Goal: Task Accomplishment & Management: Complete application form

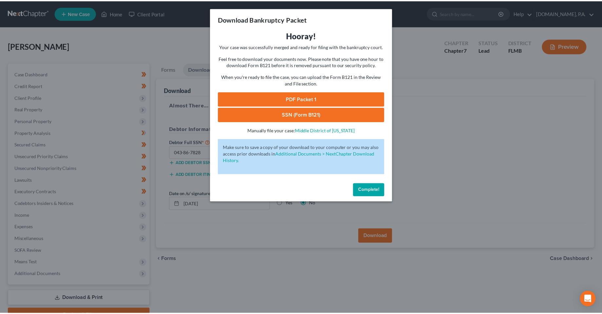
scroll to position [34, 0]
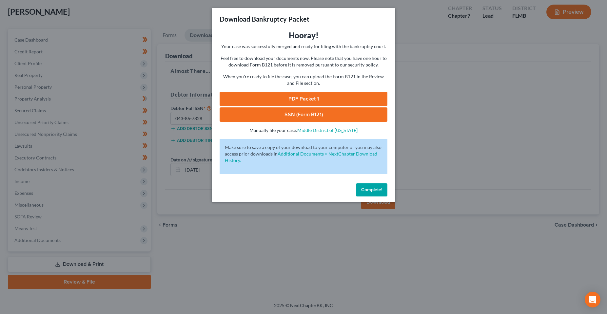
click at [368, 192] on span "Complete!" at bounding box center [371, 190] width 21 height 6
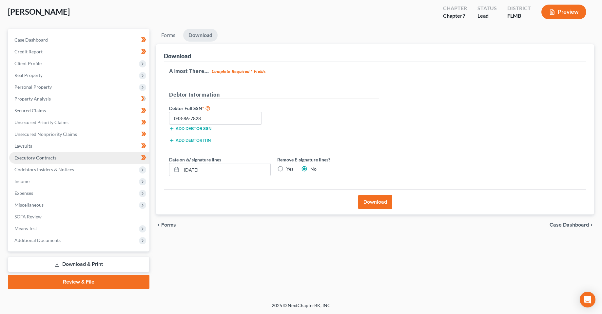
click at [219, 272] on div "Forms Download Forms Forms to Download Select which forms you would like to dow…" at bounding box center [375, 159] width 445 height 261
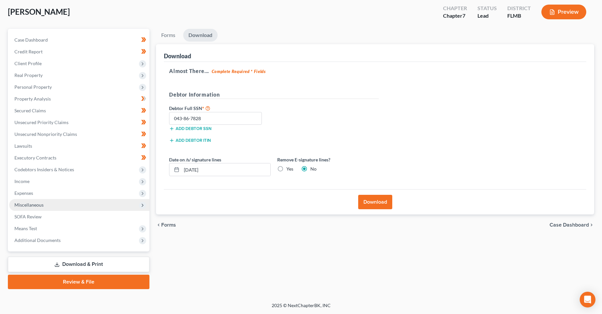
click at [27, 203] on span "Miscellaneous" at bounding box center [28, 205] width 29 height 6
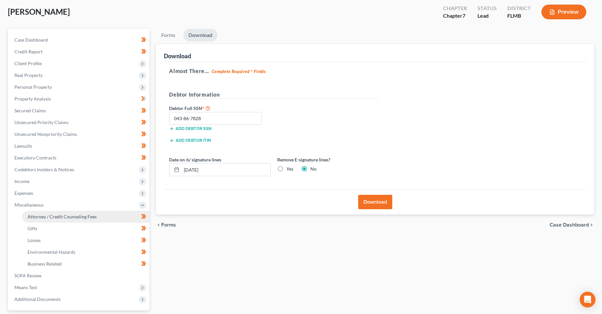
click at [46, 215] on span "Attorney / Credit Counseling Fees" at bounding box center [62, 217] width 69 height 6
select select "3"
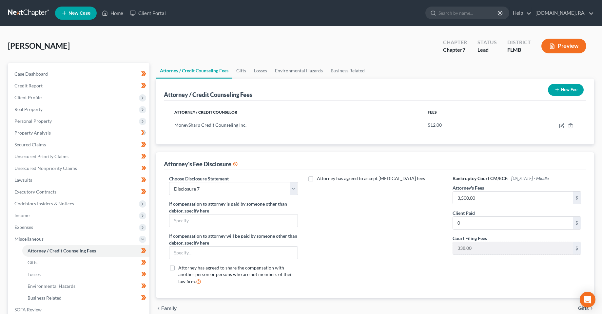
click at [396, 237] on div "Attorney has agreed to accept [MEDICAL_DATA] fees" at bounding box center [376, 232] width 142 height 115
click at [560, 92] on button "New Fee" at bounding box center [566, 90] width 36 height 12
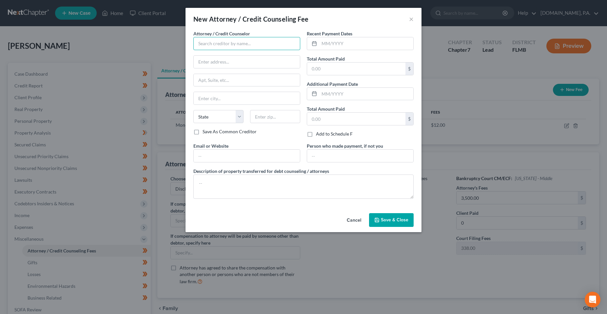
click at [219, 42] on input "text" at bounding box center [246, 43] width 107 height 13
click at [229, 52] on div "[DOMAIN_NAME], P.A." at bounding box center [233, 55] width 68 height 7
type input "[DOMAIN_NAME], P.A."
type input "[STREET_ADDRESS]"
type input "Ste 100"
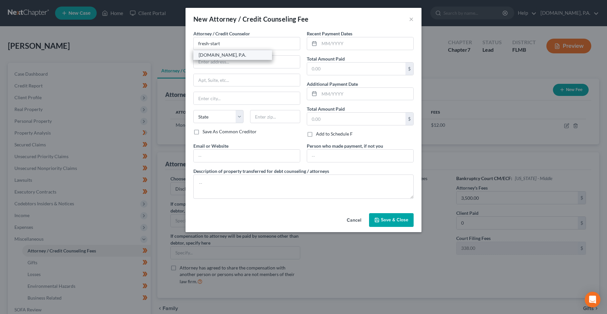
type input "[GEOGRAPHIC_DATA]"
select select "9"
type input "32701"
click at [274, 214] on div "Cancel Save & Close" at bounding box center [304, 222] width 236 height 22
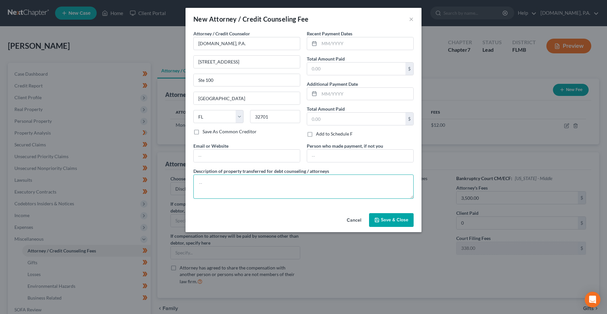
click at [272, 190] on textarea at bounding box center [303, 187] width 220 height 24
click at [364, 225] on button "Cancel" at bounding box center [354, 220] width 25 height 13
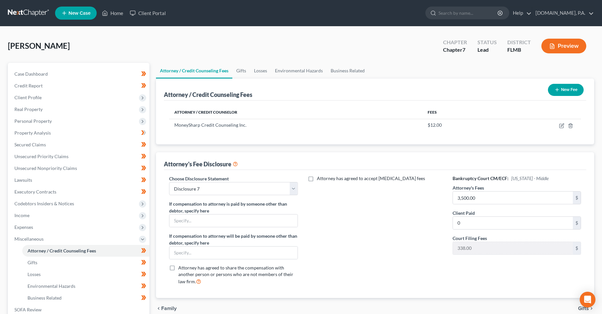
click at [391, 223] on div "Attorney has agreed to accept [MEDICAL_DATA] fees" at bounding box center [376, 232] width 142 height 115
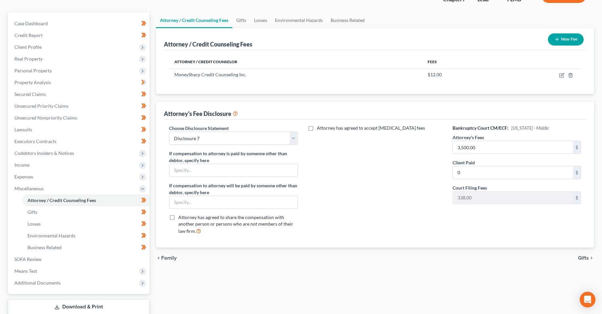
scroll to position [66, 0]
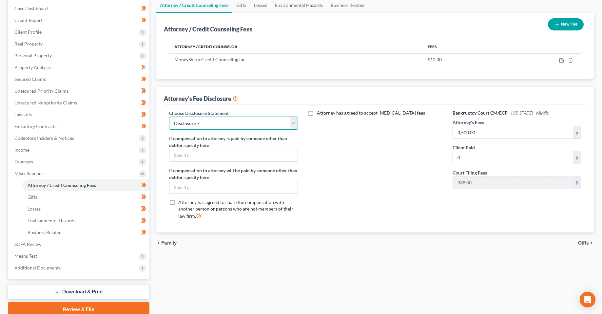
click at [295, 120] on select "Select Disclosure 13 [GEOGRAPHIC_DATA] Disclosure 13 with Loan Mod Disclosure 1…" at bounding box center [233, 123] width 129 height 13
click at [335, 169] on div "Attorney has agreed to accept [MEDICAL_DATA] fees" at bounding box center [376, 167] width 142 height 115
click at [221, 128] on select "Select Disclosure 13 [GEOGRAPHIC_DATA] Disclosure 13 with Loan Mod Disclosure 1…" at bounding box center [233, 123] width 129 height 13
click at [378, 149] on div "Attorney has agreed to accept [MEDICAL_DATA] fees" at bounding box center [376, 167] width 142 height 115
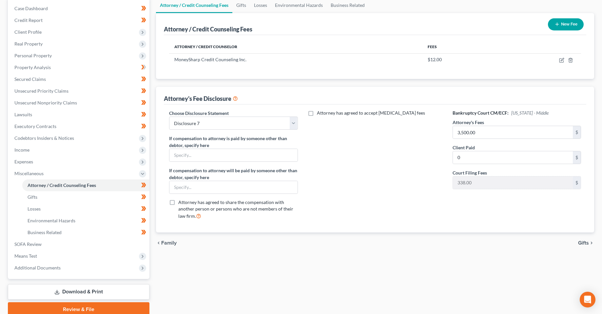
click at [317, 249] on div "chevron_left Family Gifts chevron_right" at bounding box center [375, 243] width 438 height 21
click at [36, 163] on span "Expenses" at bounding box center [79, 162] width 140 height 12
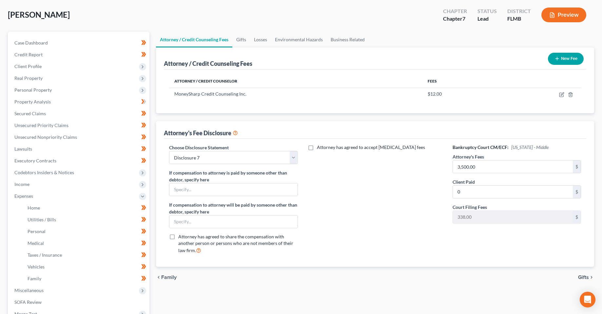
scroll to position [0, 0]
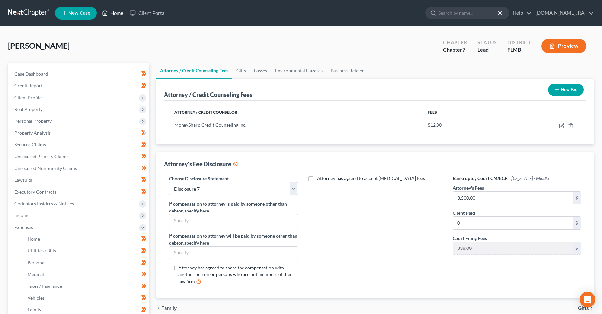
click at [114, 11] on link "Home" at bounding box center [113, 13] width 28 height 12
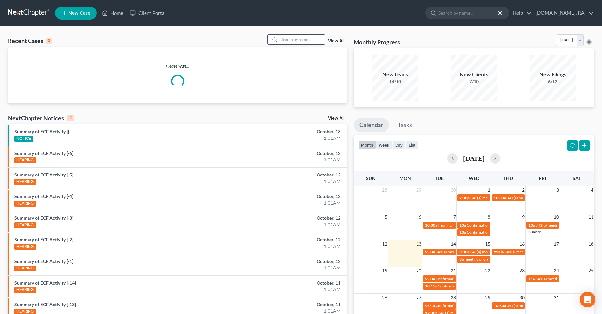
click at [292, 45] on div at bounding box center [297, 39] width 58 height 10
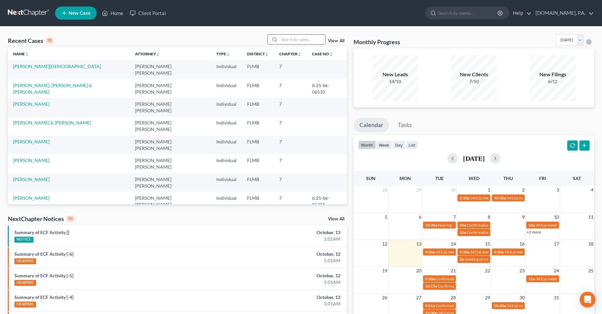
click at [289, 43] on input "search" at bounding box center [302, 40] width 46 height 10
type input "[PERSON_NAME]"
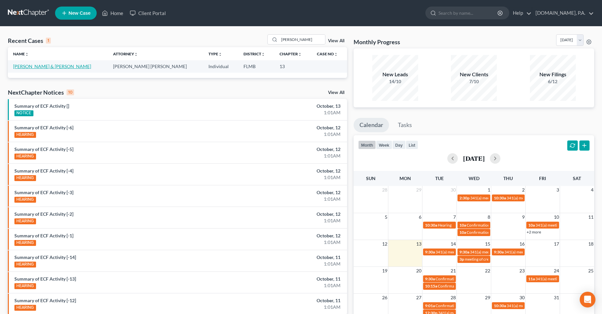
click at [33, 66] on link "[PERSON_NAME] & [PERSON_NAME]" at bounding box center [52, 67] width 78 height 6
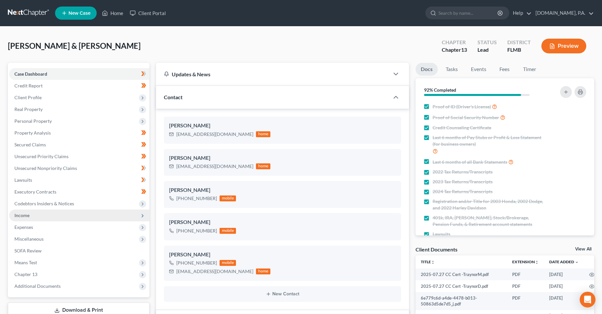
click at [24, 216] on span "Income" at bounding box center [21, 216] width 15 height 6
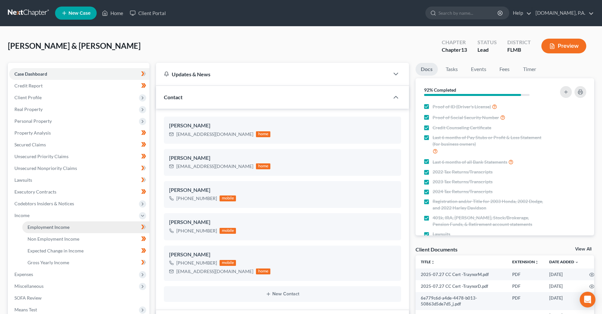
click at [47, 225] on span "Employment Income" at bounding box center [49, 228] width 42 height 6
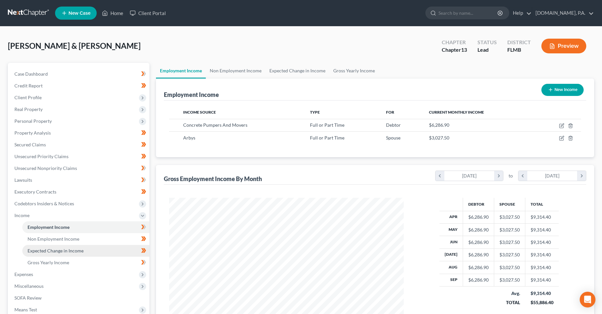
scroll to position [118, 248]
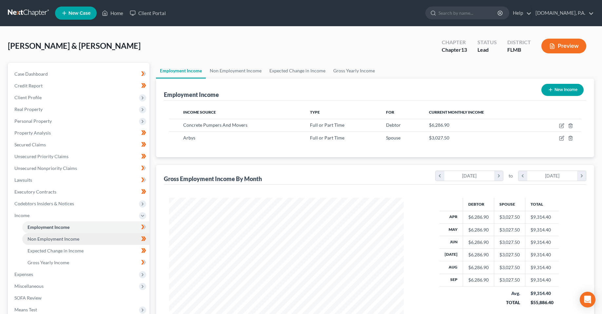
click at [88, 237] on link "Non Employment Income" at bounding box center [85, 239] width 127 height 12
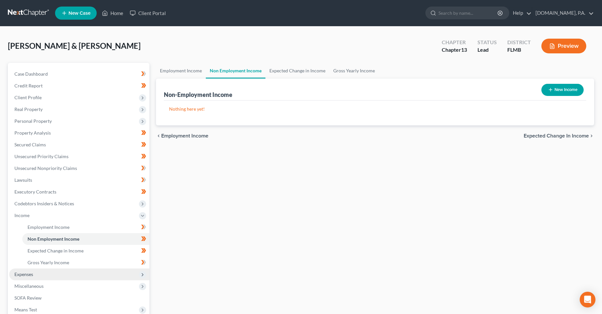
click at [53, 276] on span "Expenses" at bounding box center [79, 275] width 140 height 12
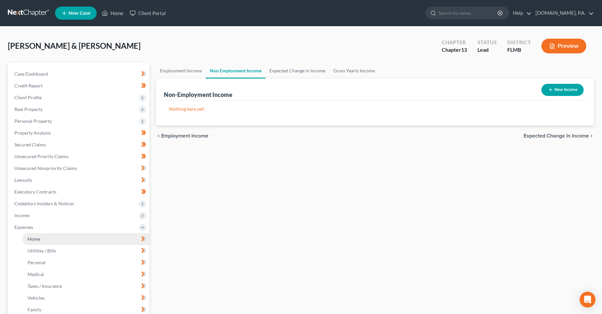
click at [43, 240] on link "Home" at bounding box center [85, 239] width 127 height 12
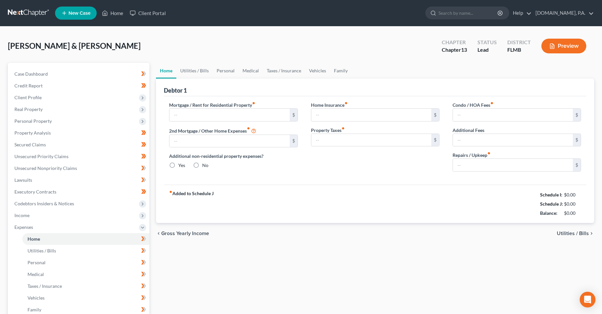
type input "1,800.00"
type input "0.00"
radio input "true"
type input "41.00"
type input "0.00"
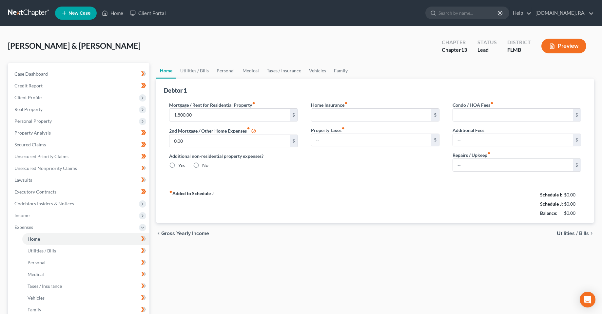
type input "0.00"
type input "100.00"
click at [363, 243] on div "chevron_left Gross Yearly Income Utilities / Bills chevron_right" at bounding box center [375, 233] width 438 height 21
click at [331, 240] on div "chevron_left Gross Yearly Income Utilities / Bills chevron_right" at bounding box center [375, 233] width 438 height 21
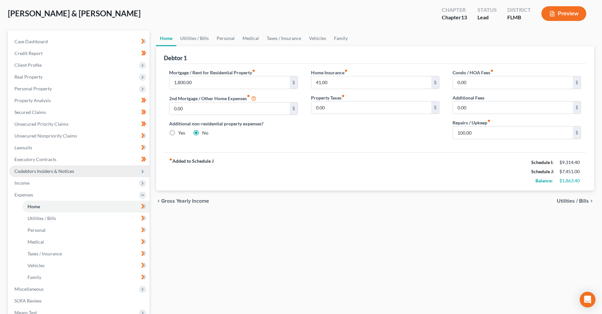
scroll to position [33, 0]
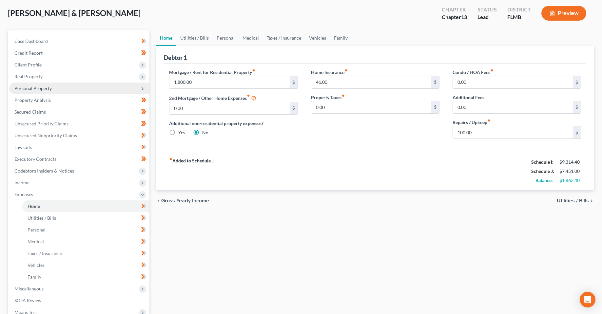
click at [28, 93] on span "Personal Property" at bounding box center [79, 89] width 140 height 12
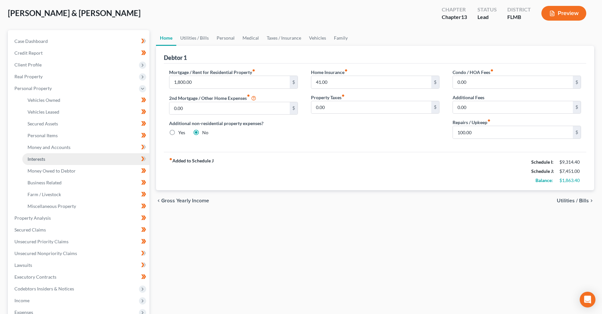
click at [43, 160] on span "Interests" at bounding box center [37, 159] width 18 height 6
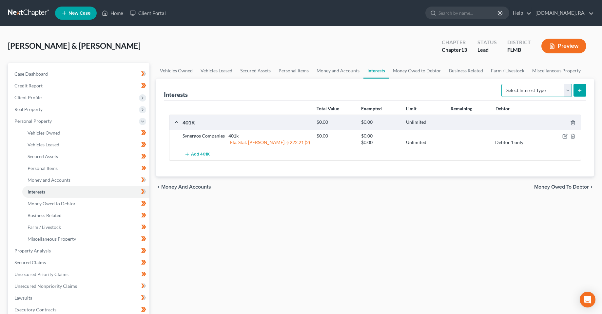
click at [533, 90] on select "Select Interest Type 401K Annuity Bond Education IRA Government Bond Government…" at bounding box center [537, 90] width 70 height 13
click at [354, 220] on div "Vehicles Owned Vehicles Leased Secured Assets Personal Items Money and Accounts…" at bounding box center [375, 258] width 445 height 390
drag, startPoint x: 219, startPoint y: 219, endPoint x: 232, endPoint y: 227, distance: 15.3
click at [219, 219] on div "Vehicles Owned Vehicles Leased Secured Assets Personal Items Money and Accounts…" at bounding box center [375, 258] width 445 height 390
click at [26, 95] on span "Client Profile" at bounding box center [27, 98] width 27 height 6
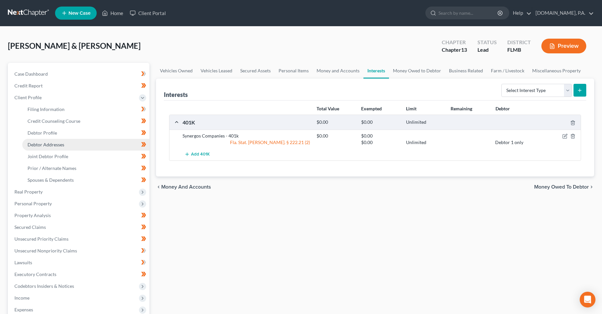
click at [53, 145] on span "Debtor Addresses" at bounding box center [46, 145] width 37 height 6
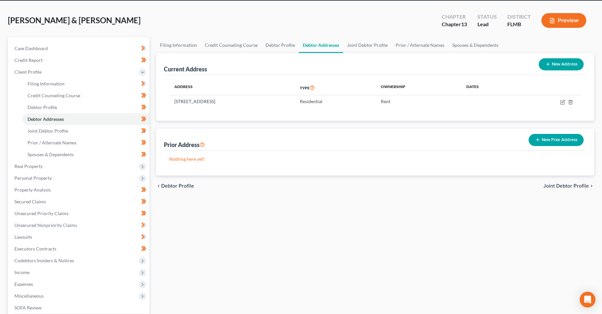
scroll to position [98, 0]
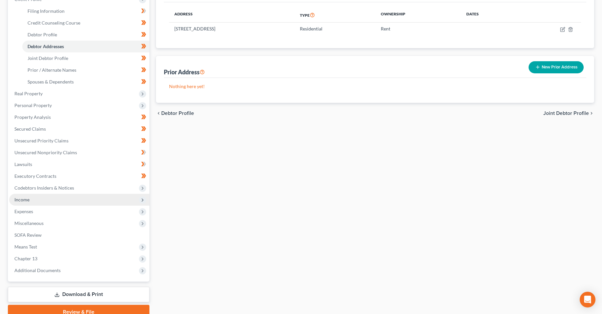
click at [39, 199] on span "Income" at bounding box center [79, 200] width 140 height 12
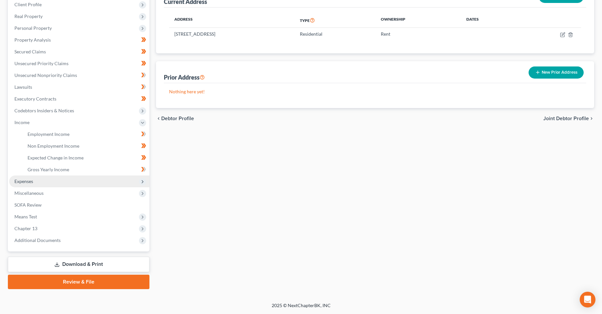
scroll to position [93, 0]
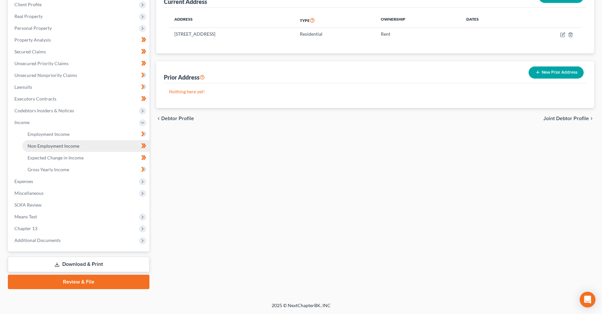
click at [51, 142] on link "Non Employment Income" at bounding box center [85, 146] width 127 height 12
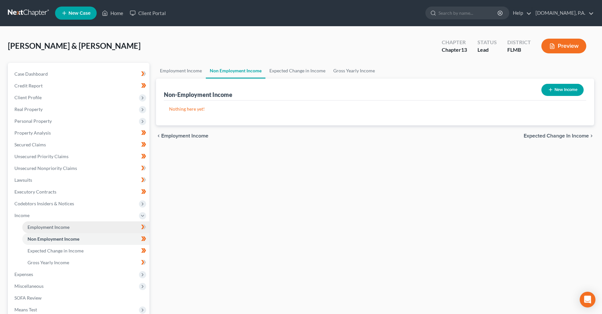
click at [52, 227] on span "Employment Income" at bounding box center [49, 228] width 42 height 6
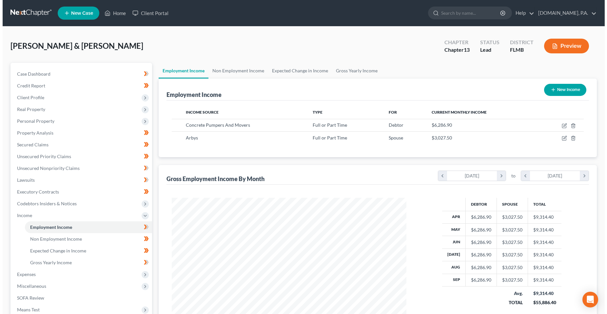
scroll to position [118, 248]
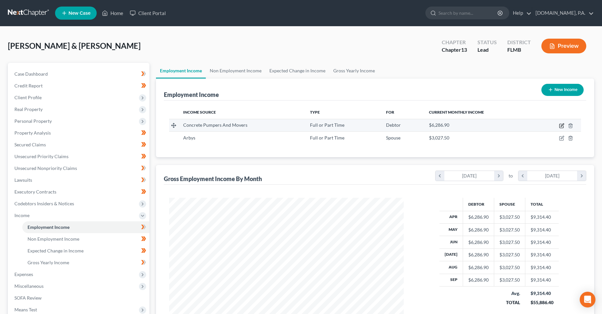
click at [562, 127] on icon "button" at bounding box center [562, 125] width 3 height 3
select select "0"
select select "9"
select select "0"
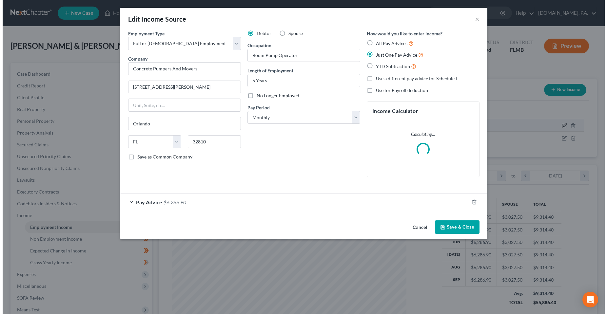
scroll to position [118, 250]
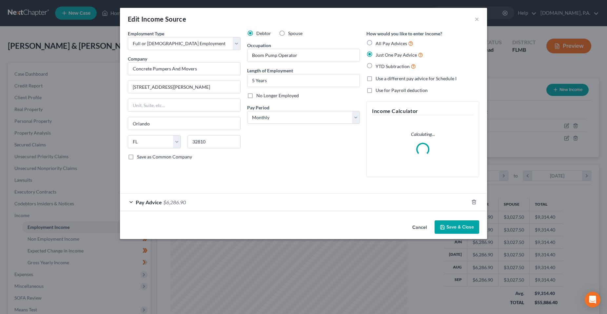
click at [159, 209] on div "Pay Advice $6,286.90" at bounding box center [294, 202] width 349 height 17
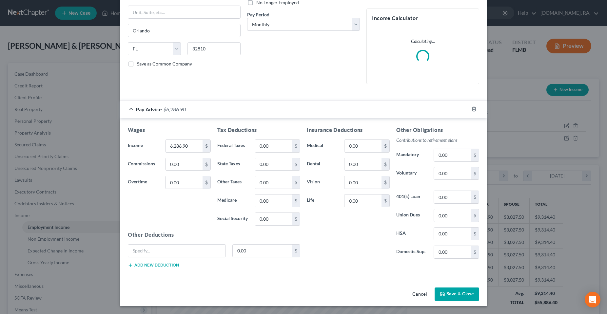
scroll to position [87, 0]
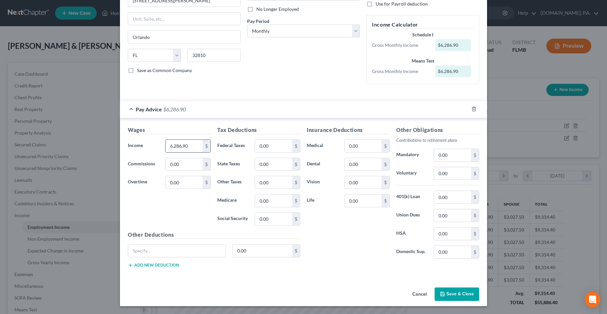
click at [178, 144] on input "6,286.90" at bounding box center [184, 146] width 37 height 12
type input "6,996.57"
click at [269, 142] on input "0.00" at bounding box center [273, 146] width 37 height 12
type input "621.38"
click at [280, 198] on input "0.00" at bounding box center [273, 201] width 37 height 12
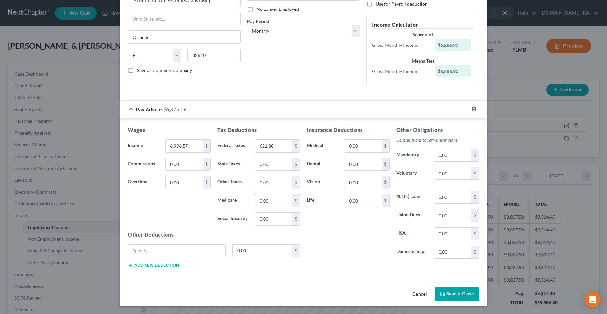
click at [280, 198] on input "0.00" at bounding box center [273, 201] width 37 height 12
type input "94.17"
click at [279, 216] on input "0.00" at bounding box center [273, 219] width 37 height 12
type input "402.66"
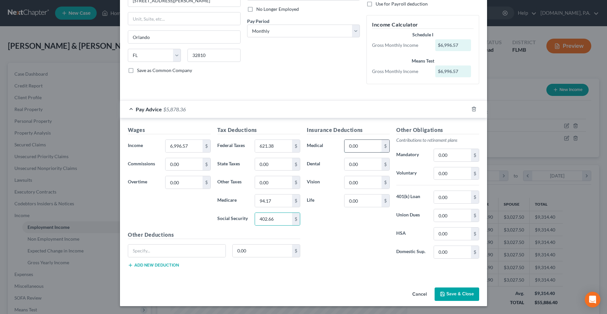
click at [354, 150] on input "0.00" at bounding box center [363, 146] width 37 height 12
type input "350.86"
type input "16.96"
type input "5.61"
click at [354, 178] on input "0.00" at bounding box center [363, 182] width 37 height 12
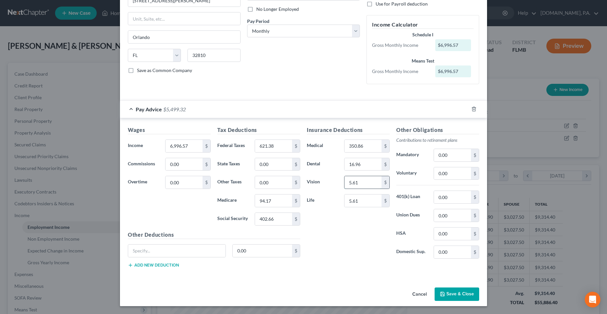
type input "5.61"
type input "536.93"
type input "277.89"
type input "128.54"
click at [178, 257] on div at bounding box center [177, 251] width 98 height 13
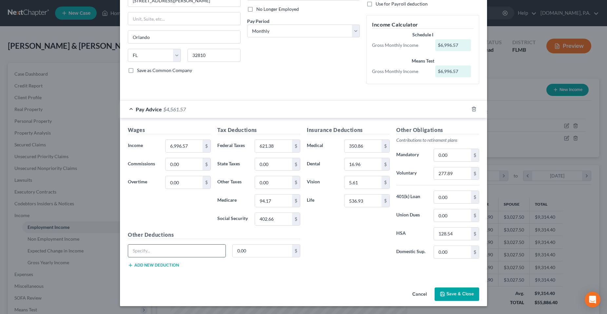
click at [178, 252] on input "text" at bounding box center [176, 251] width 97 height 12
type input "Disability"
type input "240.65"
click at [149, 264] on button "Add new deduction" at bounding box center [153, 265] width 51 height 5
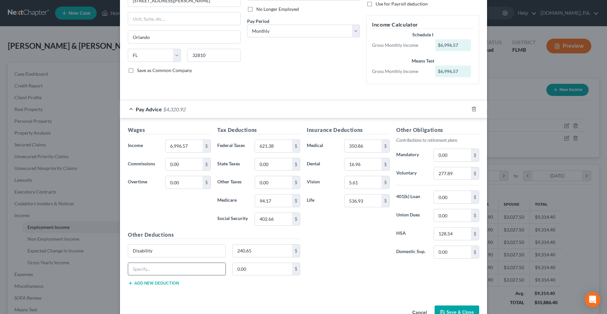
click at [149, 269] on input "text" at bounding box center [176, 269] width 97 height 12
type input "Accident"
type input "111.13"
click at [147, 286] on button "Add new deduction" at bounding box center [153, 283] width 51 height 5
click at [151, 289] on input "text" at bounding box center [176, 287] width 97 height 12
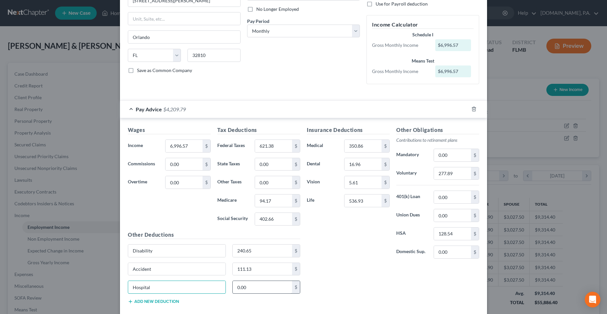
type input "Hospital"
click at [254, 283] on input "0.00" at bounding box center [263, 287] width 60 height 12
type input "16.57"
click at [327, 268] on div "Insurance Deductions Medical 350.86 $ Dental 16.96 $ Vision 5.61 $ Life 536.93 …" at bounding box center [393, 218] width 179 height 184
click at [352, 274] on div "Insurance Deductions Medical 350.86 $ Dental 16.96 $ Vision 5.61 $ Life 536.93 …" at bounding box center [393, 218] width 179 height 184
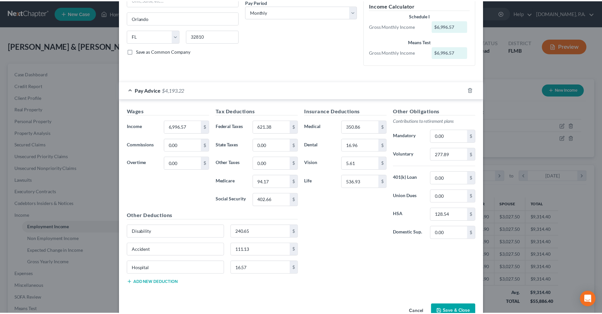
scroll to position [123, 0]
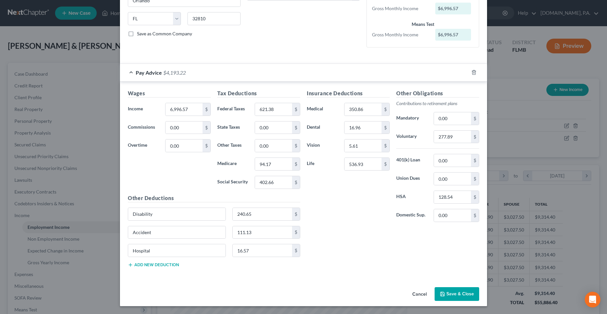
click at [458, 293] on button "Save & Close" at bounding box center [457, 295] width 45 height 14
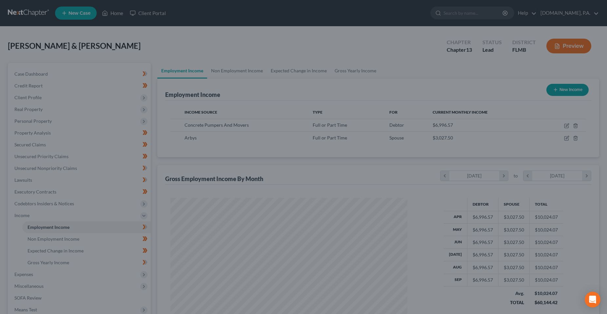
scroll to position [327740, 327609]
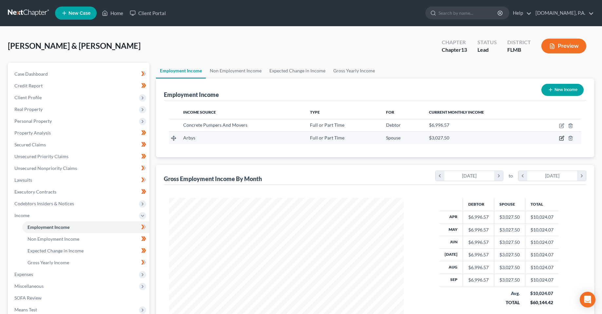
click at [563, 138] on icon "button" at bounding box center [561, 138] width 5 height 5
select select "0"
select select "9"
select select "0"
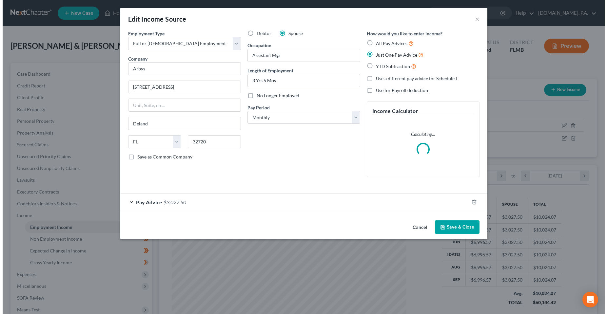
scroll to position [118, 250]
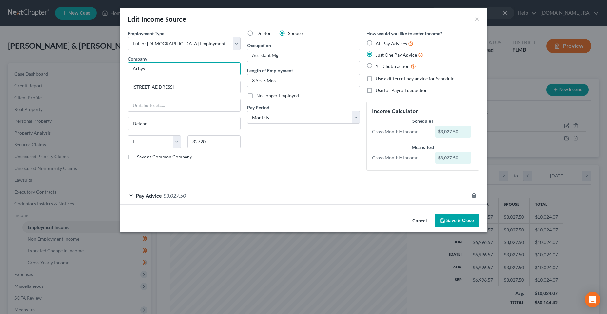
click at [170, 70] on input "Arbys" at bounding box center [184, 68] width 113 height 13
type input "KBP Brands ([PERSON_NAME]'s)"
drag, startPoint x: 276, startPoint y: 56, endPoint x: 345, endPoint y: 48, distance: 68.7
click at [337, 49] on input "Assistant Mgr" at bounding box center [304, 55] width 112 height 12
type input "Assistant Manager"
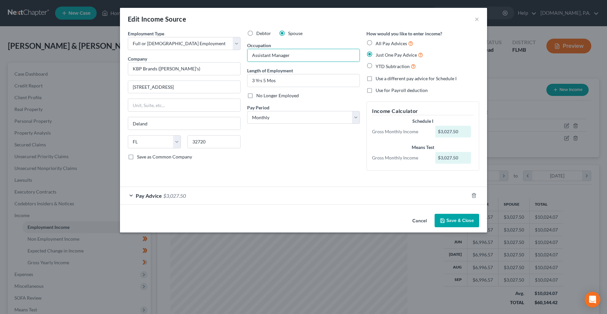
click at [318, 139] on div "Debtor Spouse Occupation Assistant Manager Length of Employment 3 Yrs 5 Mos No …" at bounding box center [303, 103] width 119 height 146
click at [231, 195] on div "Pay Advice $3,027.50" at bounding box center [294, 195] width 349 height 17
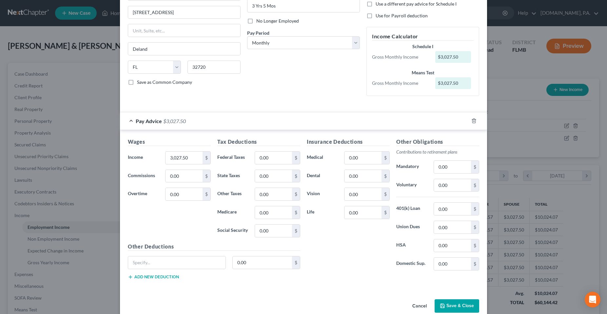
scroll to position [87, 0]
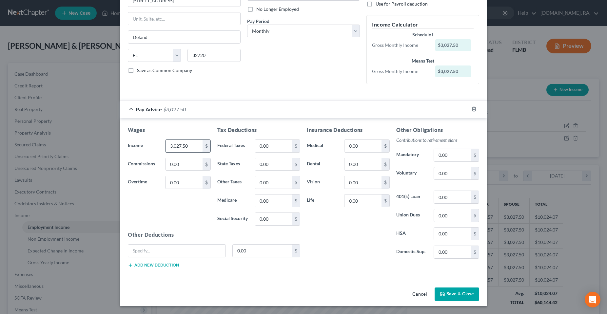
click at [172, 141] on input "3,027.50" at bounding box center [184, 146] width 37 height 12
type input "3,259.98"
click at [274, 145] on input "0.00" at bounding box center [273, 146] width 37 height 12
type input "138.46"
type input "36.69"
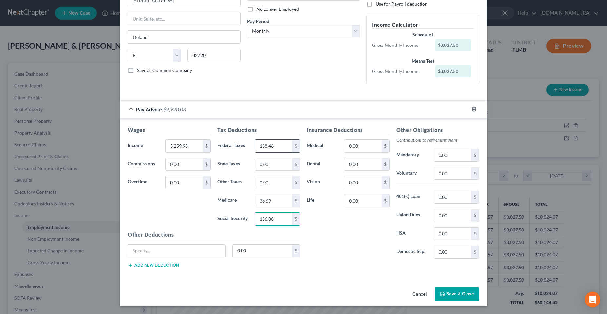
type input "156.88"
type input "KBP Cares"
type input "2.21"
click at [162, 264] on button "Add new deduction" at bounding box center [153, 265] width 51 height 5
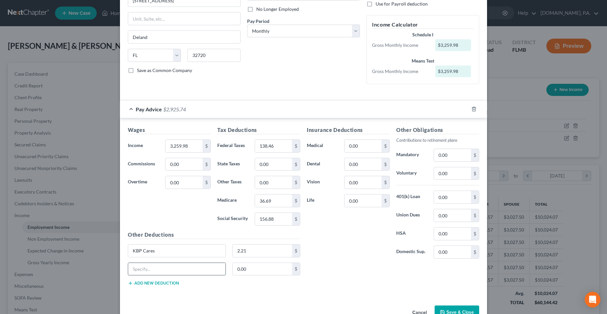
click at [172, 266] on input "text" at bounding box center [176, 269] width 97 height 12
type input "Accident"
type input "10.23"
click at [369, 143] on input "0.00" at bounding box center [363, 146] width 37 height 12
type input "673.57"
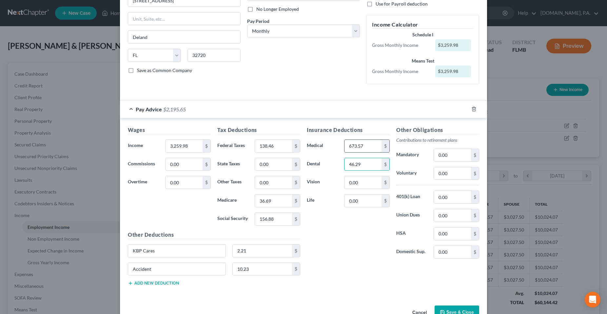
type input "46.29"
type input "9.83"
type input "45.07"
click at [355, 265] on div "Insurance Deductions Medical 673.57 $ Dental 46.29 $ Vision 9.83 $ Life 45.07 $…" at bounding box center [393, 208] width 179 height 165
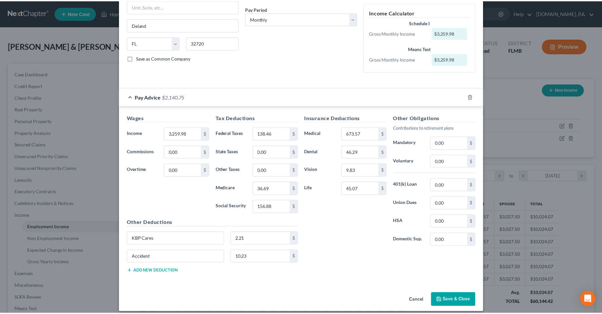
scroll to position [105, 0]
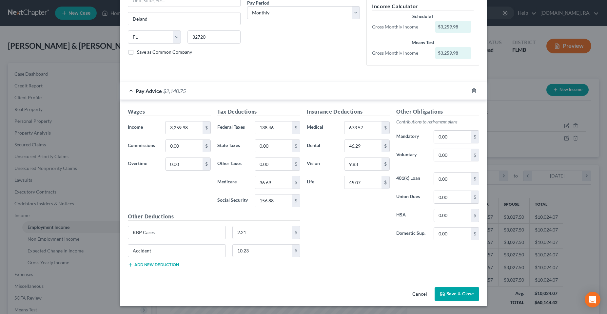
click at [459, 295] on button "Save & Close" at bounding box center [457, 295] width 45 height 14
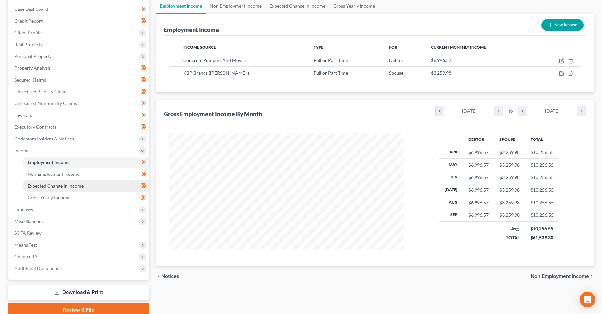
scroll to position [66, 0]
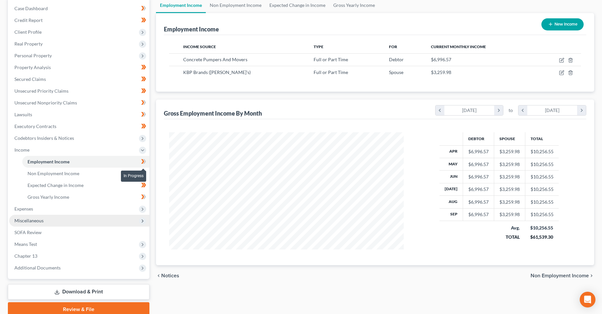
drag, startPoint x: 143, startPoint y: 164, endPoint x: 136, endPoint y: 217, distance: 53.9
click at [143, 164] on icon at bounding box center [143, 162] width 5 height 8
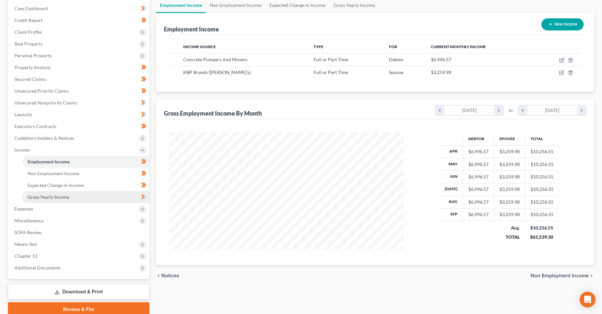
click at [70, 198] on link "Gross Yearly Income" at bounding box center [85, 197] width 127 height 12
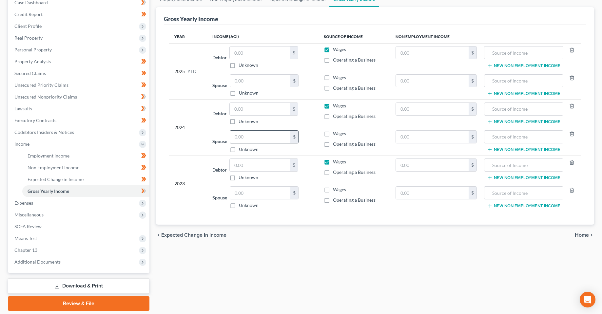
scroll to position [93, 0]
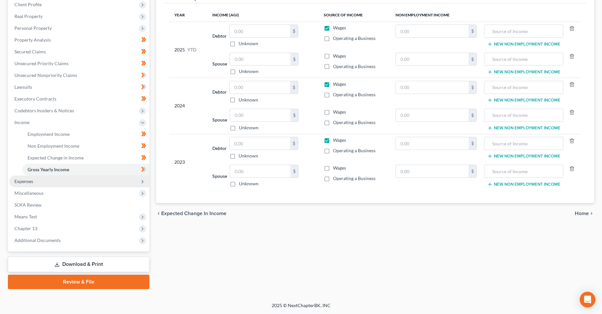
click at [42, 184] on span "Expenses" at bounding box center [79, 182] width 140 height 12
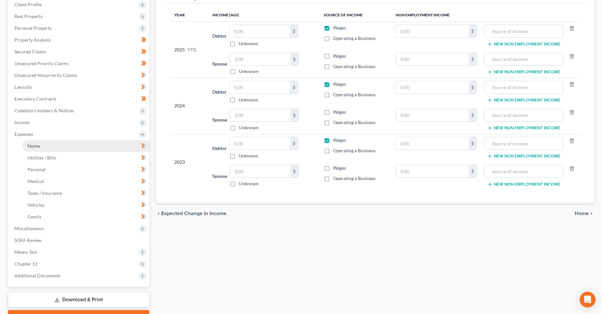
click at [51, 147] on link "Home" at bounding box center [85, 146] width 127 height 12
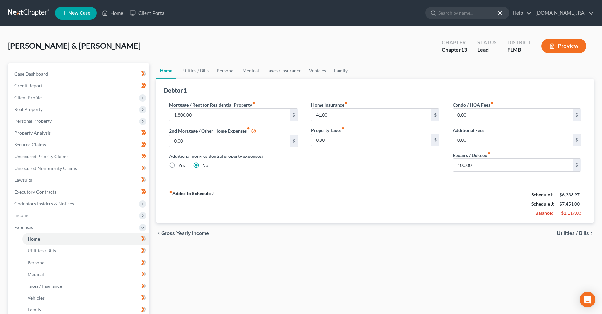
click at [506, 255] on div "Home Utilities / Bills Personal Medical Taxes / Insurance Vehicles Family Debto…" at bounding box center [375, 240] width 445 height 355
click at [451, 234] on div "chevron_left Gross Yearly Income Utilities / Bills chevron_right" at bounding box center [375, 233] width 438 height 21
click at [198, 73] on link "Utilities / Bills" at bounding box center [194, 71] width 36 height 16
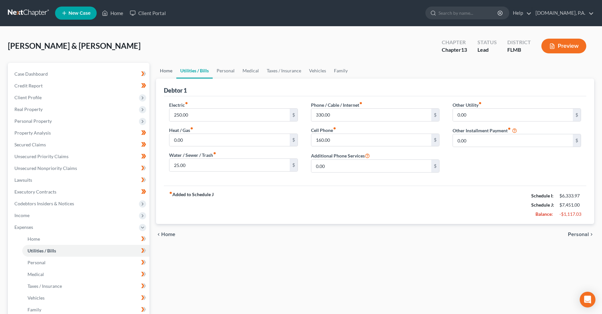
click at [172, 69] on link "Home" at bounding box center [166, 71] width 20 height 16
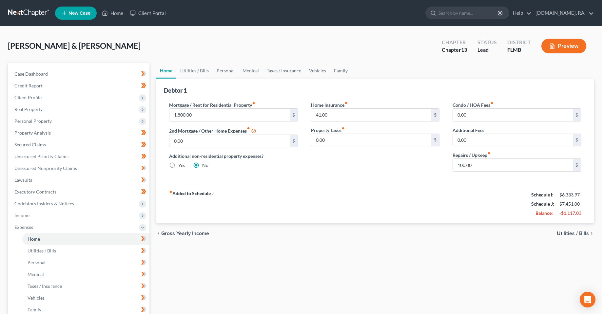
click at [242, 264] on div "Home Utilities / Bills Personal Medical Taxes / Insurance Vehicles Family Debto…" at bounding box center [375, 240] width 445 height 355
click at [23, 214] on span "Income" at bounding box center [21, 216] width 15 height 6
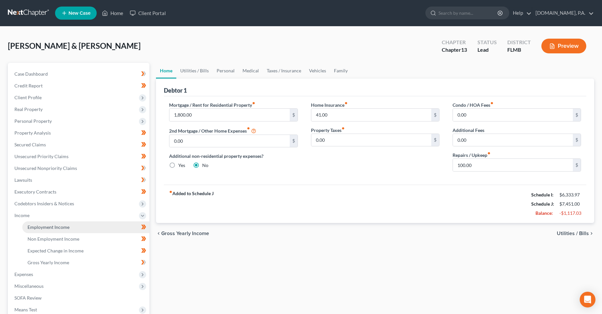
click at [62, 232] on link "Employment Income" at bounding box center [85, 228] width 127 height 12
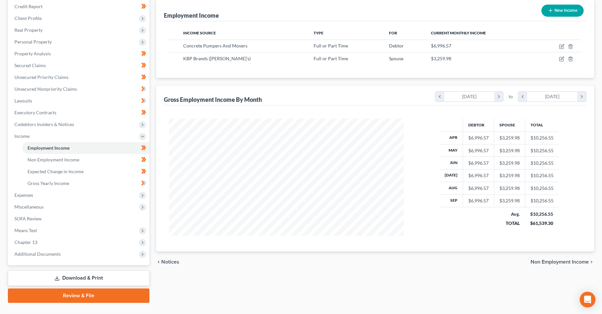
scroll to position [93, 0]
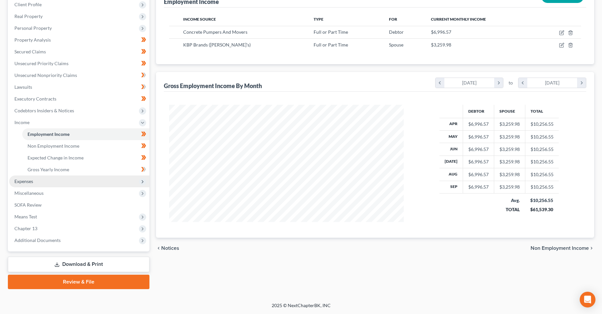
click at [50, 183] on span "Expenses" at bounding box center [79, 182] width 140 height 12
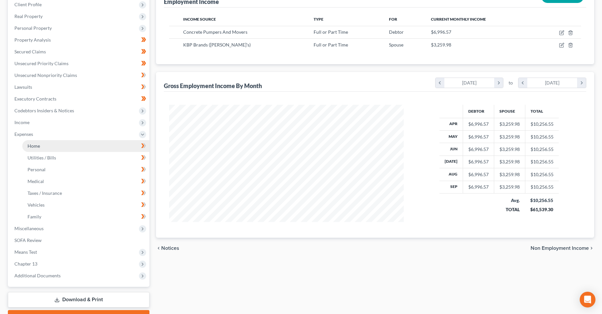
click at [37, 149] on link "Home" at bounding box center [85, 146] width 127 height 12
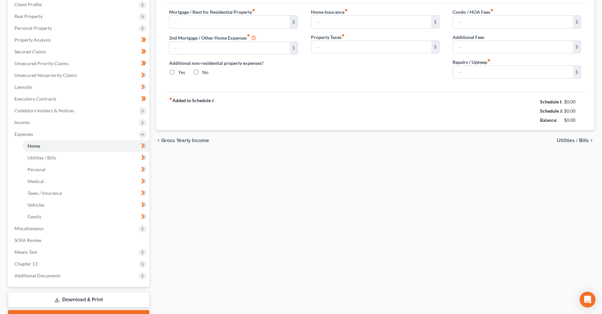
scroll to position [5, 0]
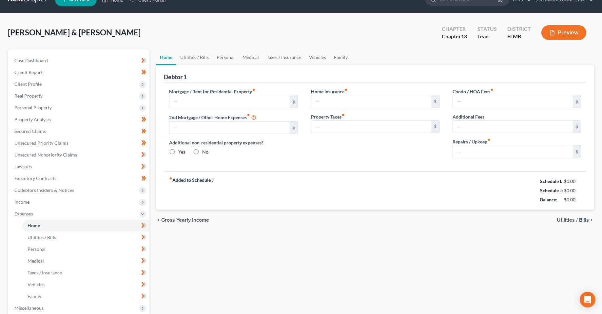
type input "1,800.00"
type input "0.00"
radio input "true"
type input "41.00"
type input "0.00"
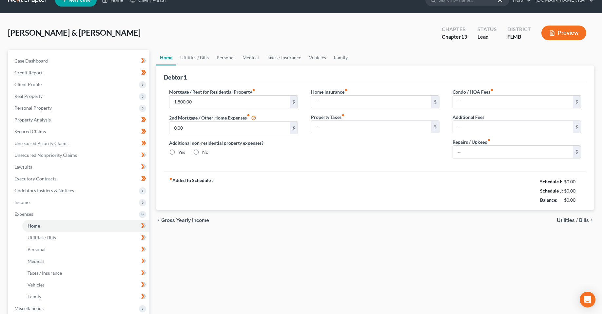
type input "0.00"
type input "100.00"
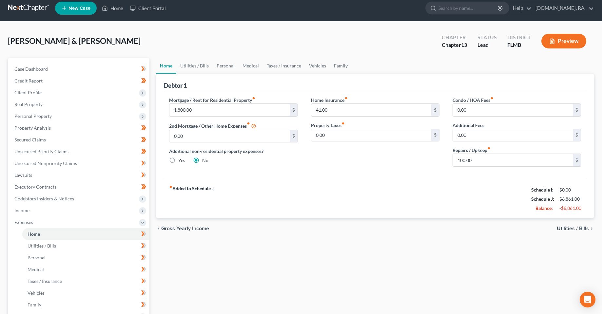
scroll to position [0, 0]
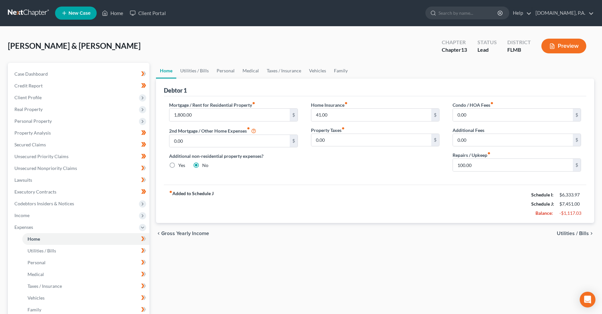
click at [266, 265] on div "Home Utilities / Bills Personal Medical Taxes / Insurance Vehicles Family Debto…" at bounding box center [375, 240] width 445 height 355
click at [190, 73] on link "Utilities / Bills" at bounding box center [194, 71] width 36 height 16
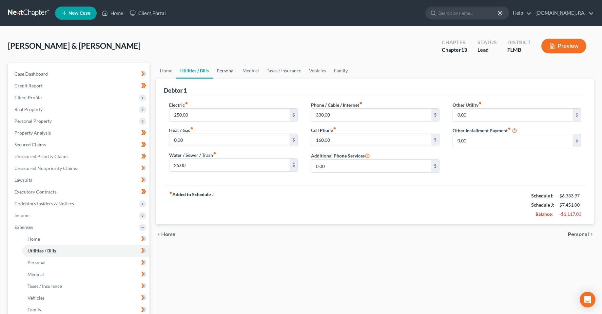
click at [227, 73] on link "Personal" at bounding box center [226, 71] width 26 height 16
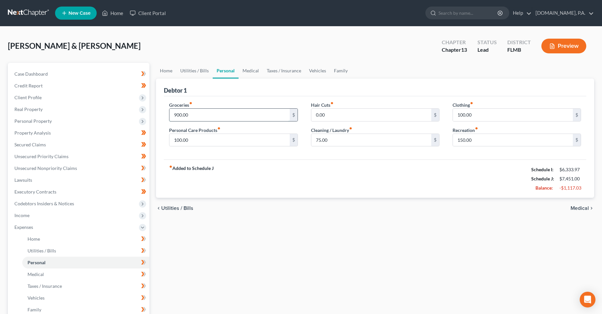
click at [211, 110] on input "900.00" at bounding box center [230, 115] width 120 height 12
click at [243, 73] on link "Medical" at bounding box center [251, 71] width 24 height 16
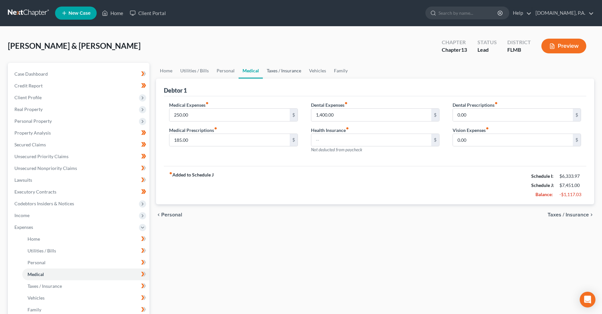
click at [279, 70] on link "Taxes / Insurance" at bounding box center [284, 71] width 42 height 16
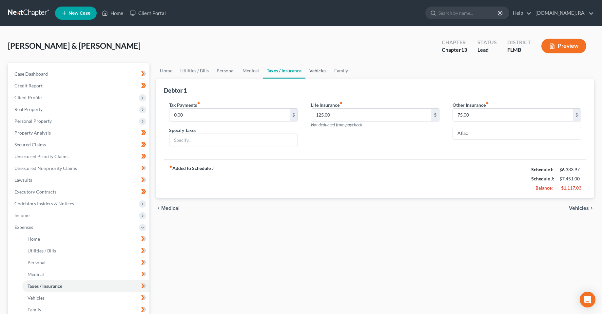
click at [328, 73] on link "Vehicles" at bounding box center [318, 71] width 25 height 16
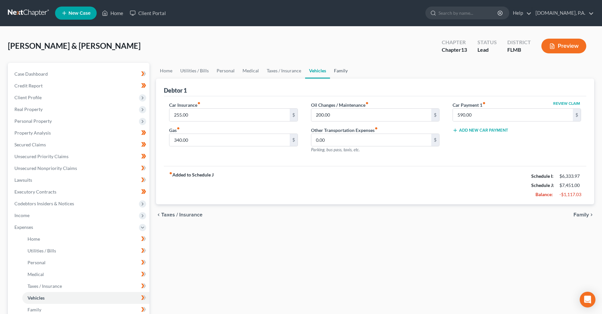
click at [334, 71] on link "Family" at bounding box center [341, 71] width 22 height 16
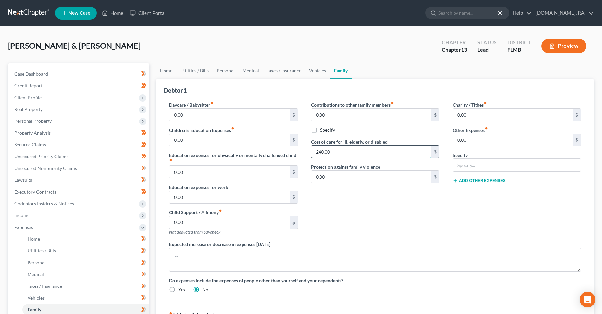
click at [355, 151] on input "240.00" at bounding box center [371, 152] width 120 height 12
click at [365, 207] on div "Contributions to other family members fiber_manual_record 0.00 $ Specify Cost o…" at bounding box center [376, 171] width 142 height 139
click at [391, 114] on input "0.00" at bounding box center [371, 115] width 120 height 12
click at [368, 233] on div "Contributions to other family members fiber_manual_record 0.00 $ Specify Cost o…" at bounding box center [376, 171] width 142 height 139
click at [351, 158] on input "240.00" at bounding box center [371, 152] width 120 height 12
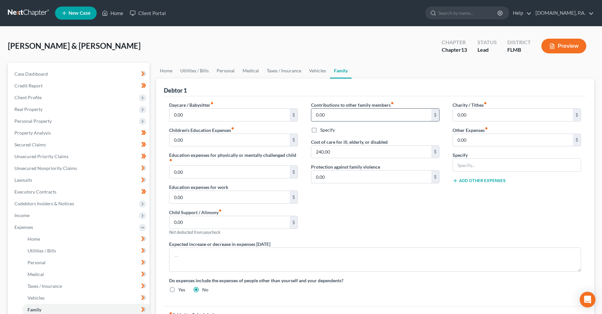
click at [350, 117] on input "0.00" at bounding box center [371, 115] width 120 height 12
paste input "24"
type input "240.00"
click at [358, 155] on input "240.00" at bounding box center [371, 152] width 120 height 12
click at [349, 214] on div "Contributions to other family members fiber_manual_record 240.00 $ Specify Cost…" at bounding box center [376, 171] width 142 height 139
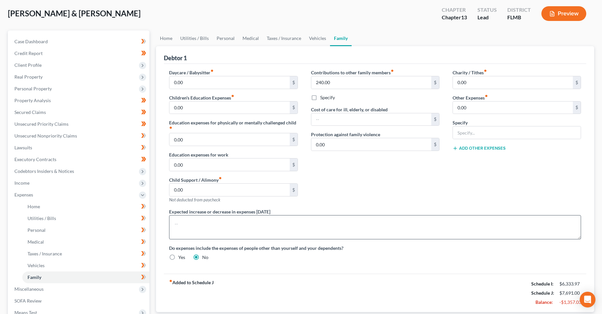
scroll to position [33, 0]
click at [172, 35] on link "Home" at bounding box center [166, 38] width 20 height 16
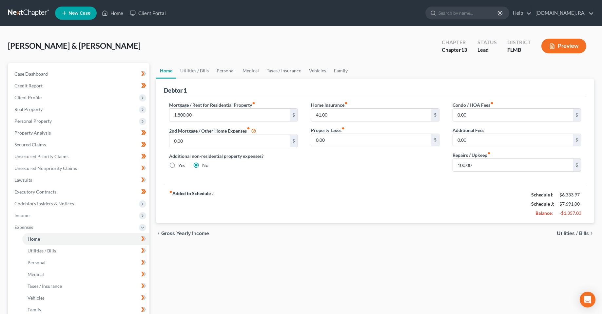
click at [297, 235] on div "chevron_left Gross Yearly Income Utilities / Bills chevron_right" at bounding box center [375, 233] width 438 height 21
drag, startPoint x: 582, startPoint y: 197, endPoint x: 560, endPoint y: 196, distance: 22.0
click at [560, 196] on div "$6,333.97" at bounding box center [570, 195] width 28 height 7
copy div "$6,333.97"
click at [249, 71] on link "Medical" at bounding box center [251, 71] width 24 height 16
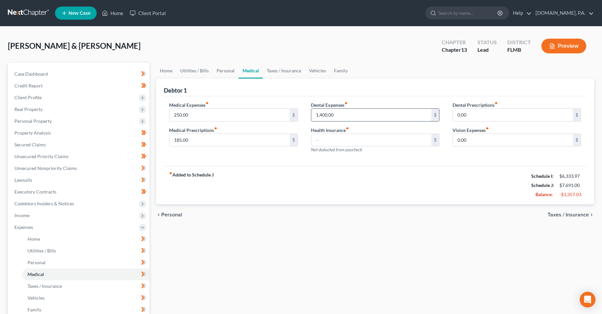
click at [330, 119] on input "1,400.00" at bounding box center [371, 115] width 120 height 12
type input "140"
click at [381, 194] on div "fiber_manual_record Added to Schedule J Schedule I: $6,333.97 Schedule J: $6,43…" at bounding box center [375, 185] width 423 height 38
click at [382, 180] on div "fiber_manual_record Added to Schedule J Schedule I: $6,333.97 Schedule J: $6,43…" at bounding box center [375, 185] width 423 height 38
click at [205, 114] on input "250.00" at bounding box center [230, 115] width 120 height 12
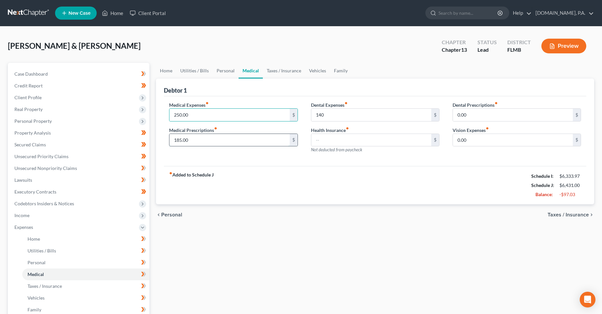
click at [208, 138] on input "185.00" at bounding box center [230, 140] width 120 height 12
click at [287, 72] on link "Taxes / Insurance" at bounding box center [284, 71] width 42 height 16
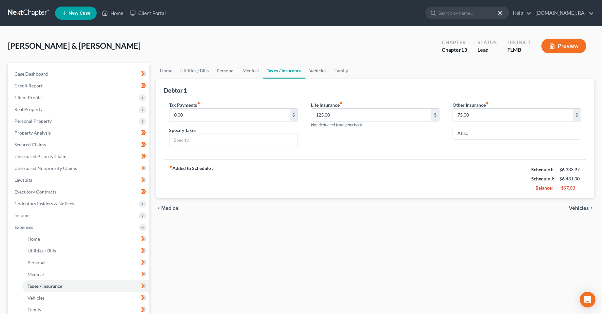
click at [308, 69] on link "Vehicles" at bounding box center [318, 71] width 25 height 16
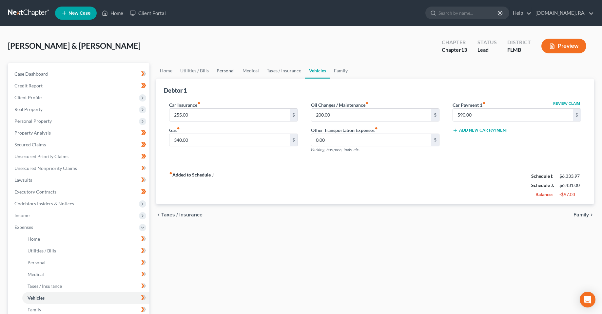
click at [223, 75] on link "Personal" at bounding box center [226, 71] width 26 height 16
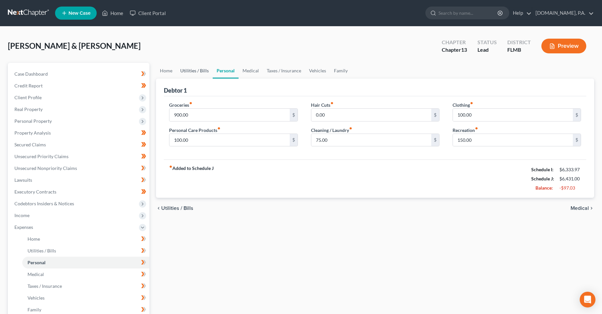
click at [201, 72] on link "Utilities / Bills" at bounding box center [194, 71] width 36 height 16
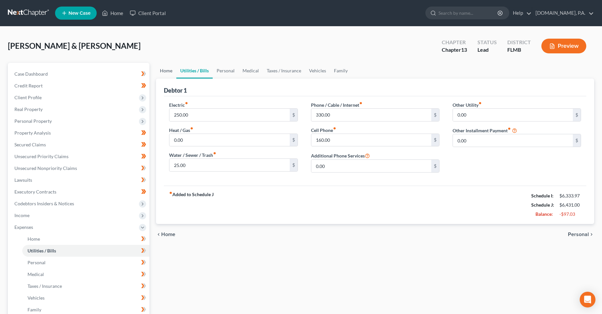
click at [170, 66] on link "Home" at bounding box center [166, 71] width 20 height 16
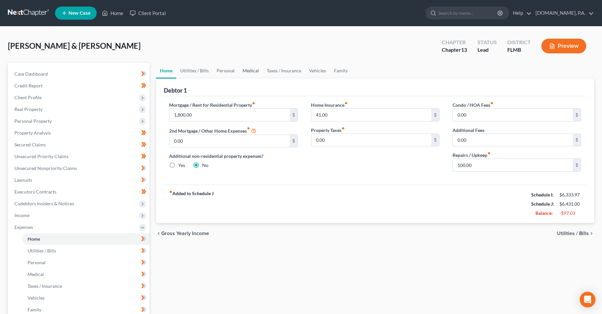
click at [246, 74] on link "Medical" at bounding box center [251, 71] width 24 height 16
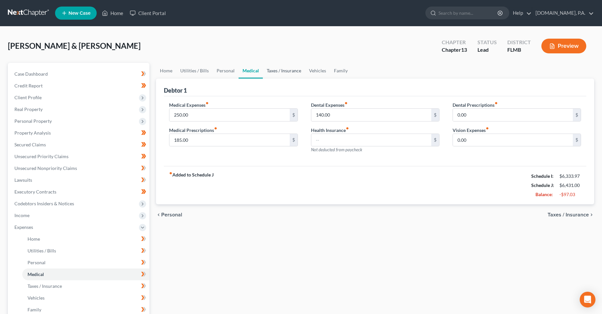
click at [282, 72] on link "Taxes / Insurance" at bounding box center [284, 71] width 42 height 16
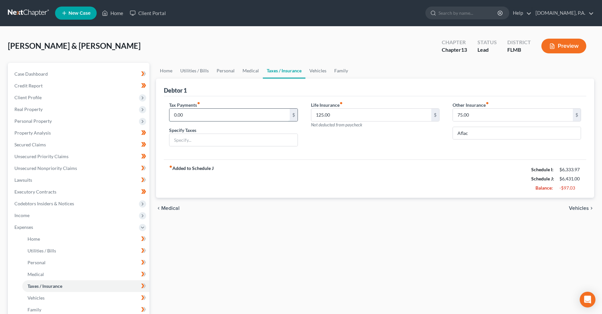
click at [263, 114] on input "0.00" at bounding box center [230, 115] width 120 height 12
type input "80"
drag, startPoint x: 264, startPoint y: 141, endPoint x: 259, endPoint y: 146, distance: 7.2
click at [264, 141] on input "text" at bounding box center [234, 140] width 128 height 12
type input "Sales and Misc. Taxes & Govt. Fees"
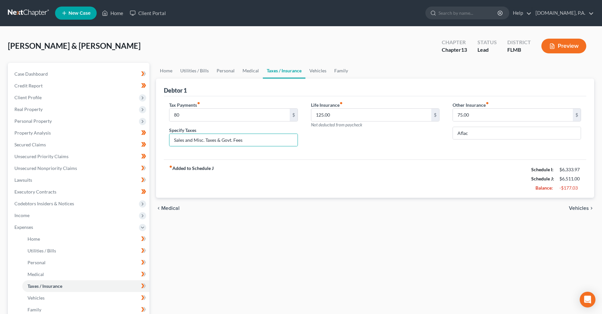
click at [384, 183] on div "fiber_manual_record Added to Schedule J Schedule I: $6,333.97 Schedule J: $6,51…" at bounding box center [375, 179] width 423 height 38
click at [342, 119] on input "125.00" at bounding box center [371, 115] width 120 height 12
click at [315, 71] on link "Vehicles" at bounding box center [318, 71] width 25 height 16
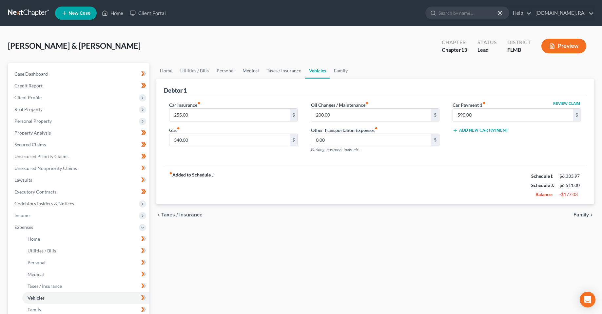
click at [249, 70] on link "Medical" at bounding box center [251, 71] width 24 height 16
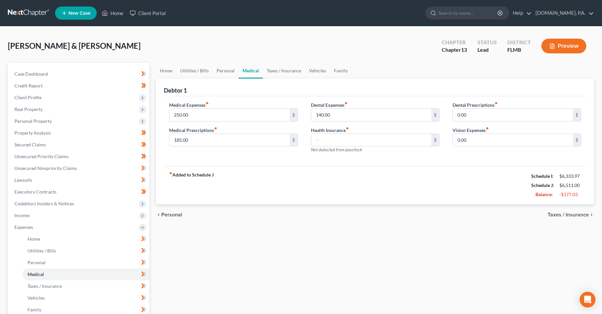
click at [277, 182] on div "fiber_manual_record Added to Schedule J Schedule I: $6,333.97 Schedule J: $6,51…" at bounding box center [375, 185] width 423 height 38
click at [269, 264] on div "Home Utilities / Bills Personal Medical Taxes / Insurance Vehicles Family Debto…" at bounding box center [375, 240] width 445 height 355
drag, startPoint x: 586, startPoint y: 193, endPoint x: 294, endPoint y: 264, distance: 300.3
click at [517, 205] on ui-view "Home Utilities / Bills Personal Medical Taxes / Insurance Vehicles Family Debto…" at bounding box center [375, 144] width 438 height 163
click at [362, 240] on div "Home Utilities / Bills Personal Medical Taxes / Insurance Vehicles Family Debto…" at bounding box center [375, 240] width 445 height 355
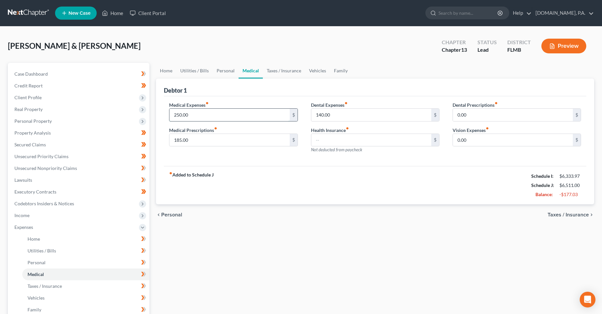
click at [181, 114] on input "250.00" at bounding box center [230, 115] width 120 height 12
click at [174, 137] on input "185.00" at bounding box center [230, 140] width 120 height 12
click at [324, 111] on input "140.00" at bounding box center [371, 115] width 120 height 12
click at [279, 72] on link "Taxes / Insurance" at bounding box center [284, 71] width 42 height 16
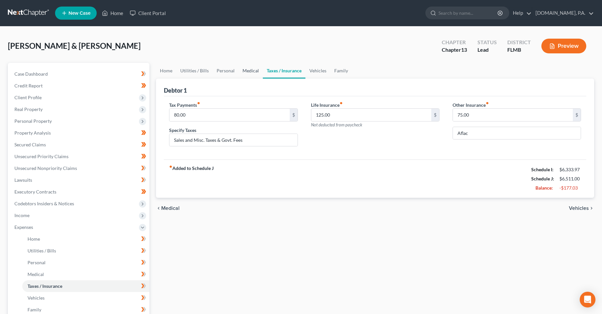
click at [252, 65] on link "Medical" at bounding box center [251, 71] width 24 height 16
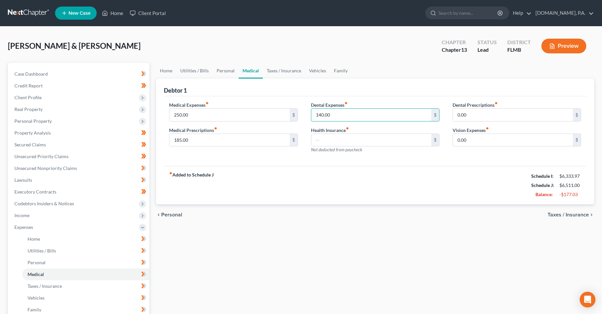
click at [354, 117] on input "140.00" at bounding box center [371, 115] width 120 height 12
type input "1,400"
drag, startPoint x: 328, startPoint y: 196, endPoint x: 253, endPoint y: 91, distance: 128.8
click at [328, 196] on div "fiber_manual_record Added to Schedule J Schedule I: $6,333.97 Schedule J: $7,77…" at bounding box center [375, 185] width 423 height 38
click at [224, 69] on link "Personal" at bounding box center [226, 71] width 26 height 16
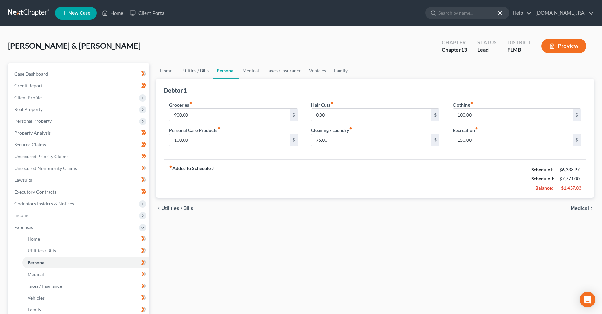
click at [195, 73] on link "Utilities / Bills" at bounding box center [194, 71] width 36 height 16
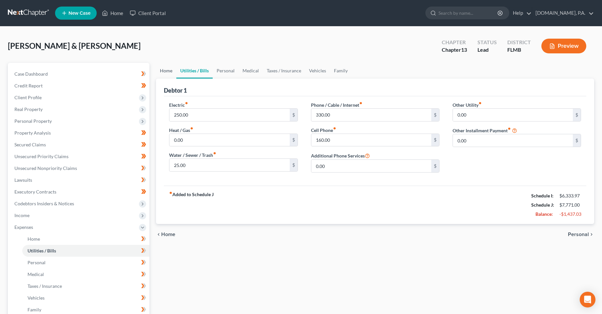
click at [165, 74] on link "Home" at bounding box center [166, 71] width 20 height 16
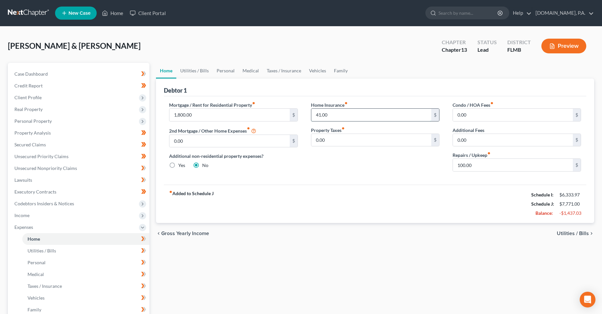
click at [336, 116] on input "41.00" at bounding box center [371, 115] width 120 height 12
click at [361, 169] on div "Home Insurance fiber_manual_record 41.00 $ Property Taxes fiber_manual_record 0…" at bounding box center [376, 139] width 142 height 75
click at [342, 71] on link "Family" at bounding box center [341, 71] width 22 height 16
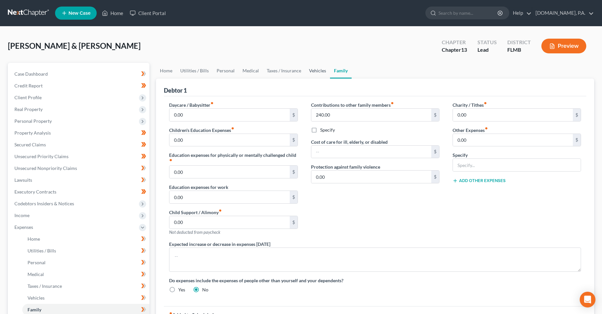
click at [311, 75] on link "Vehicles" at bounding box center [317, 71] width 25 height 16
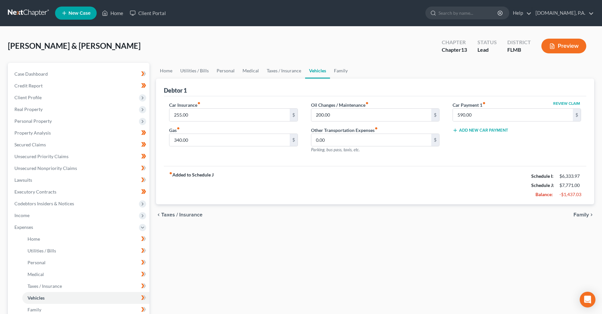
click at [288, 185] on div "fiber_manual_record Added to Schedule J Schedule I: $6,333.97 Schedule J: $7,77…" at bounding box center [375, 185] width 423 height 38
click at [477, 119] on input "590.00" at bounding box center [513, 115] width 120 height 12
click at [424, 164] on div "Car Insurance fiber_manual_record 255.00 $ Gas fiber_manual_record 340.00 $ Oil…" at bounding box center [375, 131] width 423 height 70
drag, startPoint x: 386, startPoint y: 240, endPoint x: 4, endPoint y: 196, distance: 384.5
click at [379, 240] on div "Home Utilities / Bills Personal Medical Taxes / Insurance Vehicles Family Debto…" at bounding box center [375, 240] width 445 height 355
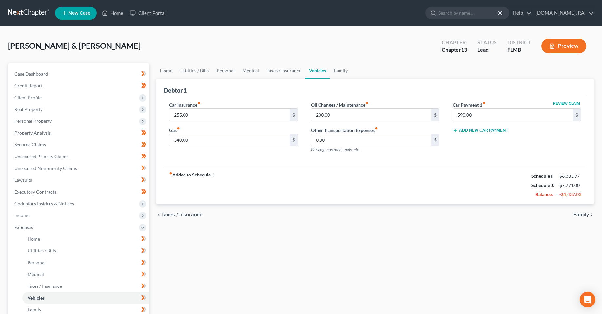
click at [325, 239] on div "Home Utilities / Bills Personal Medical Taxes / Insurance Vehicles Family Debto…" at bounding box center [375, 240] width 445 height 355
click at [30, 140] on link "Secured Claims" at bounding box center [79, 145] width 140 height 12
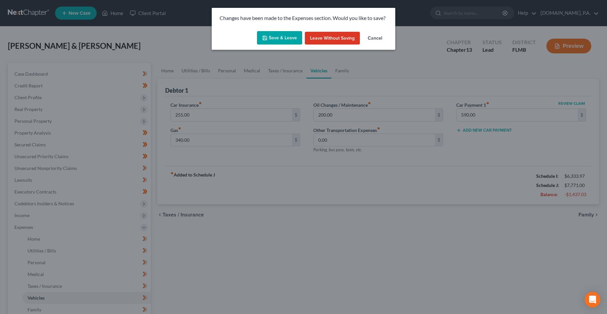
click at [284, 41] on button "Save & Leave" at bounding box center [279, 38] width 45 height 14
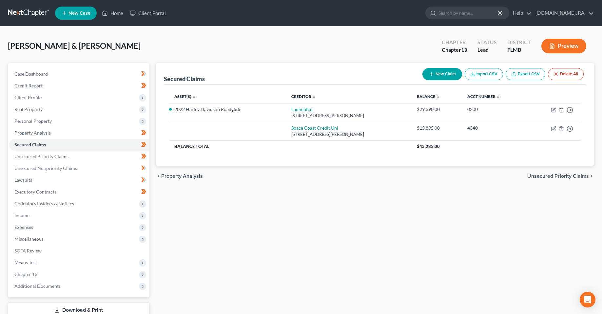
click at [302, 212] on div "Secured Claims New Claim Import CSV Export CSV Delete All Asset(s) expand_more …" at bounding box center [375, 199] width 445 height 272
click at [45, 156] on span "Unsecured Priority Claims" at bounding box center [41, 157] width 54 height 6
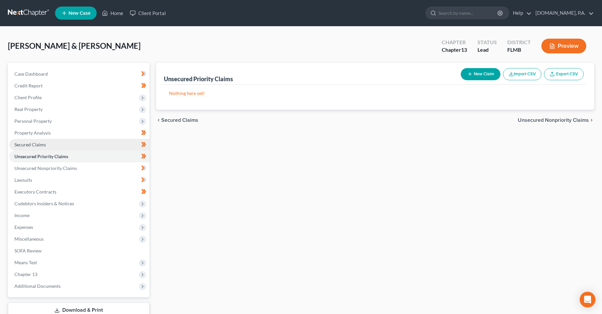
click at [62, 144] on link "Secured Claims" at bounding box center [79, 145] width 140 height 12
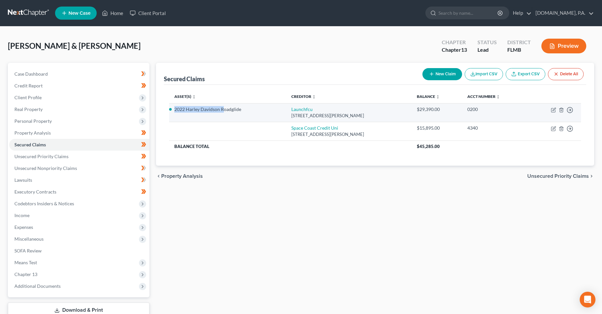
drag, startPoint x: 175, startPoint y: 111, endPoint x: 223, endPoint y: 112, distance: 47.5
click at [223, 112] on li "2022 Harley Davidson Roadglide" at bounding box center [227, 109] width 106 height 7
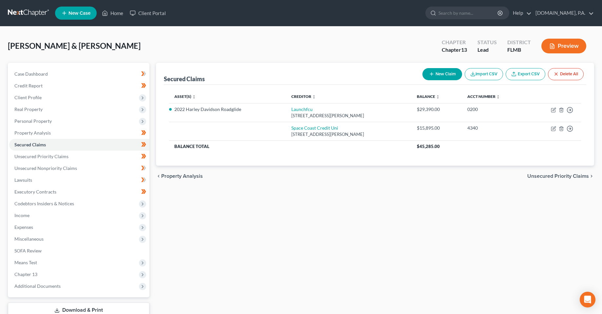
click at [280, 207] on div "Secured Claims New Claim Import CSV Export CSV Delete All Asset(s) expand_more …" at bounding box center [375, 199] width 445 height 272
drag, startPoint x: 309, startPoint y: 207, endPoint x: 273, endPoint y: 206, distance: 35.1
click at [309, 207] on div "Secured Claims New Claim Import CSV Export CSV Delete All Asset(s) expand_more …" at bounding box center [375, 199] width 445 height 272
click at [368, 226] on div "Secured Claims New Claim Import CSV Export CSV Delete All Asset(s) expand_more …" at bounding box center [375, 199] width 445 height 272
click at [42, 159] on link "Unsecured Priority Claims" at bounding box center [79, 157] width 140 height 12
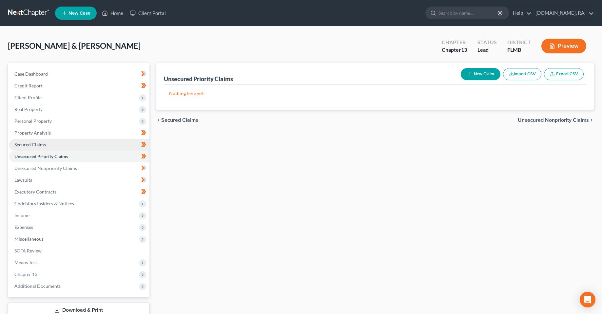
click at [40, 143] on span "Secured Claims" at bounding box center [29, 145] width 31 height 6
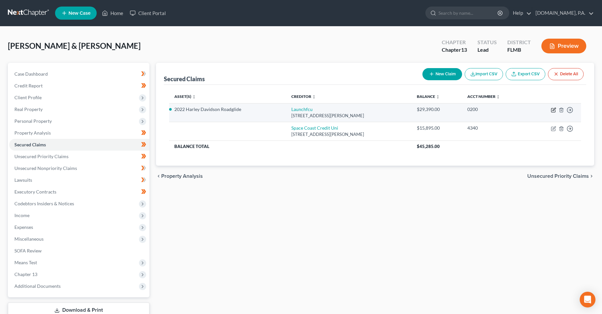
click at [553, 110] on icon "button" at bounding box center [553, 110] width 5 height 5
select select "9"
select select "7"
select select "4"
select select "0"
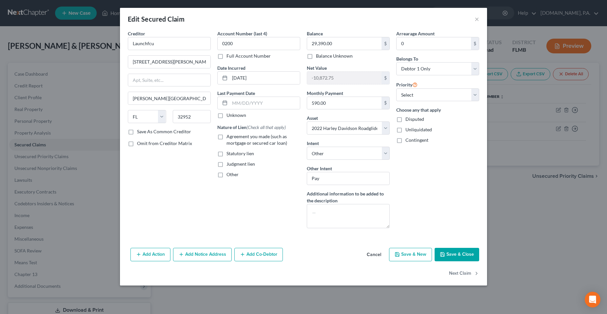
click at [453, 256] on button "Save & Close" at bounding box center [457, 255] width 45 height 14
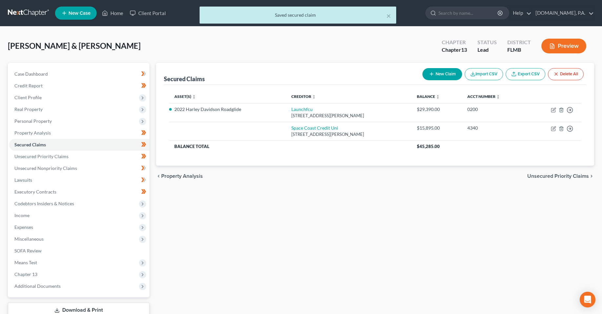
drag, startPoint x: 263, startPoint y: 270, endPoint x: 312, endPoint y: 247, distance: 54.3
click at [263, 270] on div "Secured Claims New Claim Import CSV Export CSV Delete All Asset(s) expand_more …" at bounding box center [375, 199] width 445 height 272
click at [30, 169] on span "Unsecured Nonpriority Claims" at bounding box center [45, 169] width 63 height 6
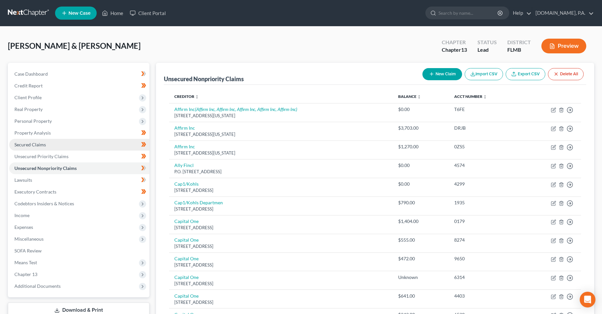
click at [45, 146] on span "Secured Claims" at bounding box center [29, 145] width 31 height 6
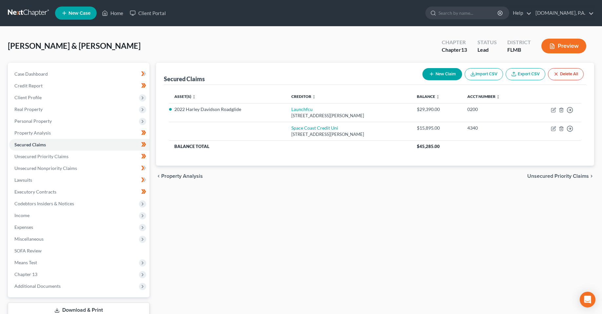
click at [208, 266] on div "Secured Claims New Claim Import CSV Export CSV Delete All Asset(s) expand_more …" at bounding box center [375, 199] width 445 height 272
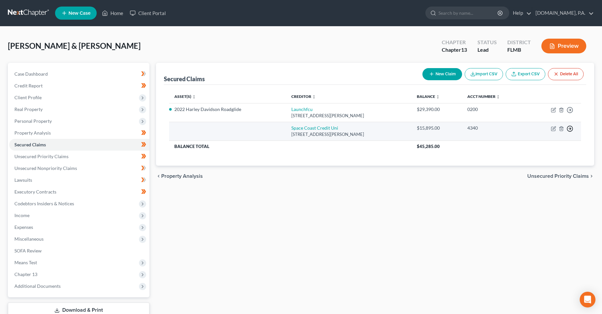
click at [570, 127] on icon "button" at bounding box center [570, 129] width 7 height 7
click at [540, 146] on link "Move to F" at bounding box center [540, 144] width 55 height 11
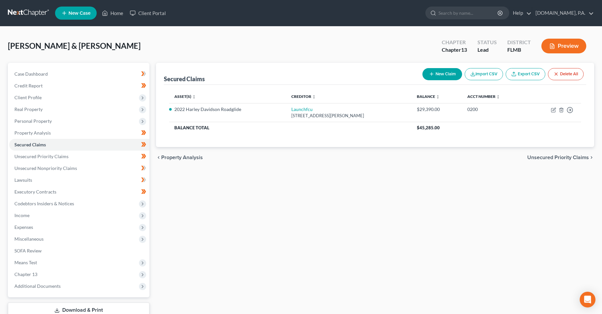
click at [271, 244] on div "Secured Claims New Claim Import CSV Export CSV Delete All Asset(s) expand_more …" at bounding box center [375, 199] width 445 height 272
click at [38, 173] on link "Unsecured Nonpriority Claims" at bounding box center [79, 169] width 140 height 12
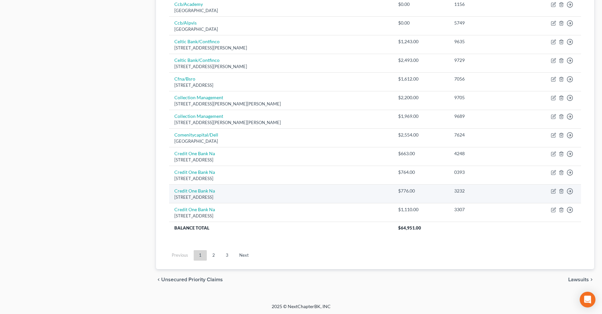
scroll to position [443, 0]
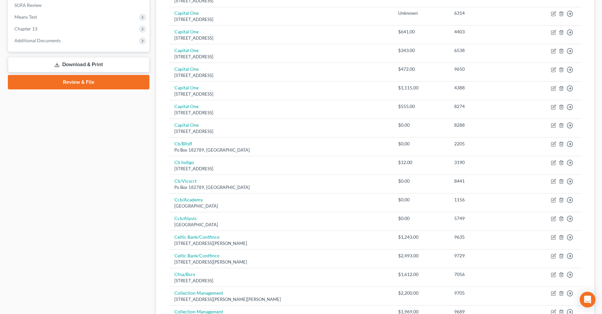
scroll to position [49, 0]
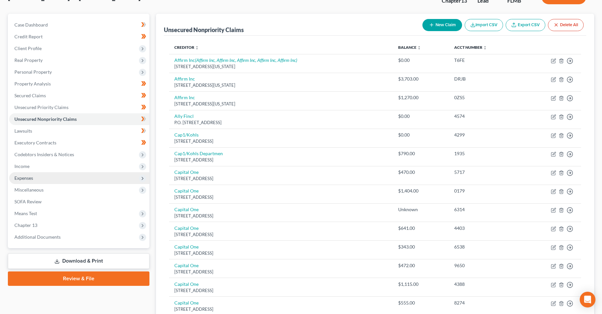
click at [22, 180] on span "Expenses" at bounding box center [23, 178] width 19 height 6
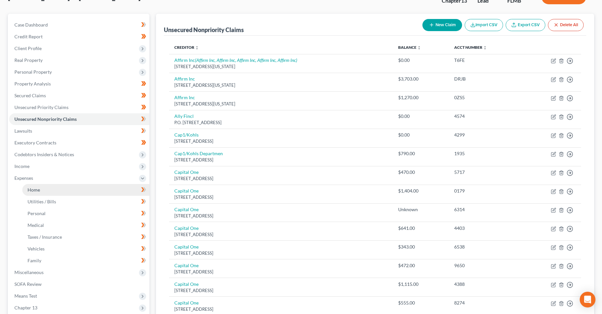
click at [40, 188] on link "Home" at bounding box center [85, 190] width 127 height 12
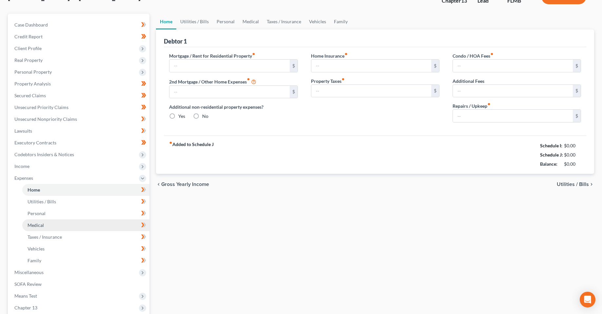
scroll to position [30, 0]
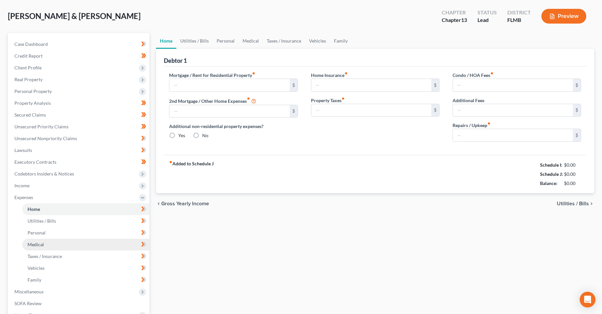
type input "1,800.00"
type input "0.00"
radio input "true"
type input "41.00"
type input "0.00"
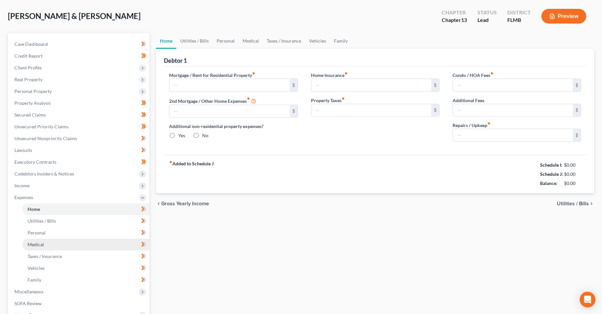
type input "0.00"
type input "100.00"
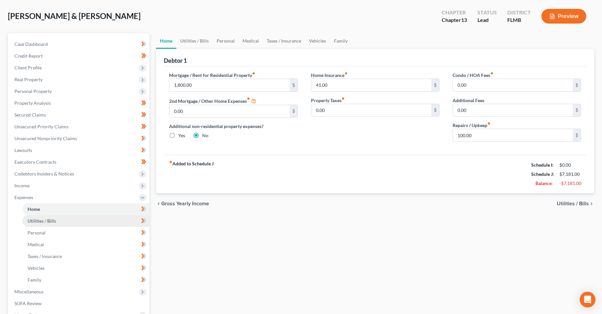
scroll to position [0, 0]
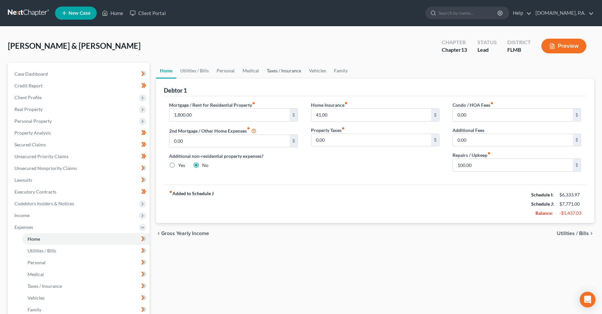
click at [279, 71] on link "Taxes / Insurance" at bounding box center [284, 71] width 42 height 16
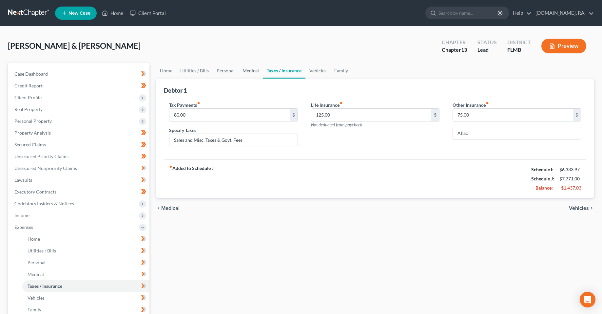
drag, startPoint x: 351, startPoint y: 119, endPoint x: 260, endPoint y: 78, distance: 99.5
click at [351, 119] on input "125.00" at bounding box center [371, 115] width 120 height 12
drag, startPoint x: 248, startPoint y: 72, endPoint x: 321, endPoint y: 107, distance: 81.2
click at [248, 72] on link "Medical" at bounding box center [251, 71] width 24 height 16
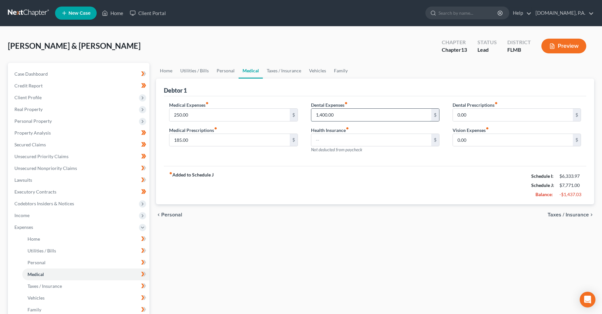
click at [340, 115] on input "1,400.00" at bounding box center [371, 115] width 120 height 12
type input "100"
click at [402, 176] on div "fiber_manual_record Added to Schedule J Schedule I: $6,333.97 Schedule J: $6,47…" at bounding box center [375, 185] width 423 height 38
drag, startPoint x: 586, startPoint y: 194, endPoint x: 545, endPoint y: 193, distance: 41.0
click at [545, 193] on div "fiber_manual_record Added to Schedule J Schedule I: $6,333.97 Schedule J: $6,47…" at bounding box center [375, 185] width 423 height 38
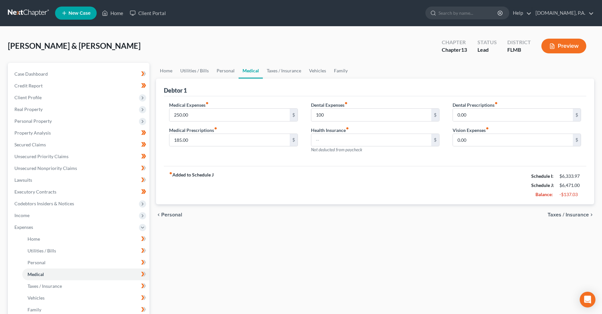
click at [430, 186] on div "fiber_manual_record Added to Schedule J Schedule I: $6,333.97 Schedule J: $6,47…" at bounding box center [375, 185] width 423 height 38
click at [308, 71] on link "Vehicles" at bounding box center [317, 71] width 25 height 16
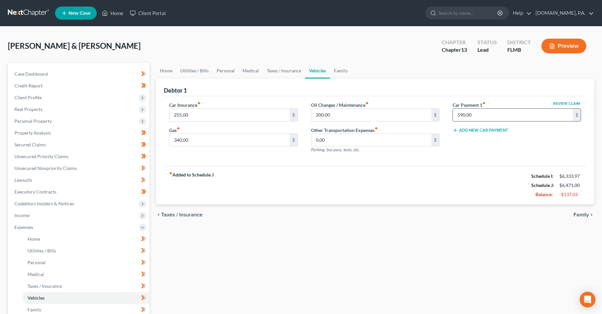
click at [484, 115] on input "590.00" at bounding box center [513, 115] width 120 height 12
click at [527, 160] on div "Car Insurance fiber_manual_record 255.00 $ Gas fiber_manual_record 340.00 $ Oil…" at bounding box center [375, 131] width 423 height 70
click at [397, 247] on div "Home Utilities / Bills Personal Medical Taxes / Insurance Vehicles Family Debto…" at bounding box center [375, 240] width 445 height 355
click at [300, 259] on div "Home Utilities / Bills Personal Medical Taxes / Insurance Vehicles Family Debto…" at bounding box center [375, 240] width 445 height 355
drag, startPoint x: 40, startPoint y: 164, endPoint x: 283, endPoint y: 275, distance: 267.2
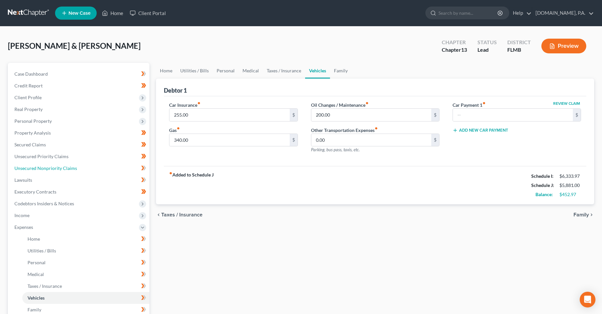
click at [40, 164] on link "Unsecured Nonpriority Claims" at bounding box center [79, 169] width 140 height 12
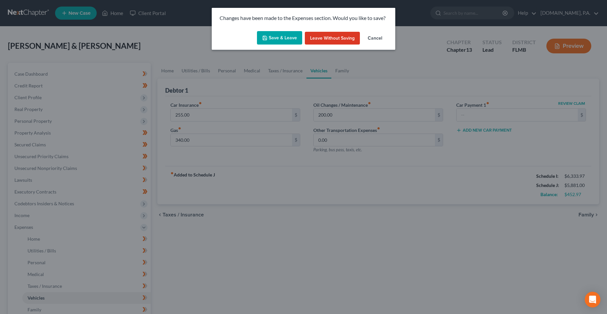
click at [282, 30] on div "Save & Leave Leave without Saving Cancel" at bounding box center [304, 40] width 184 height 22
click at [281, 36] on button "Save & Leave" at bounding box center [279, 38] width 45 height 14
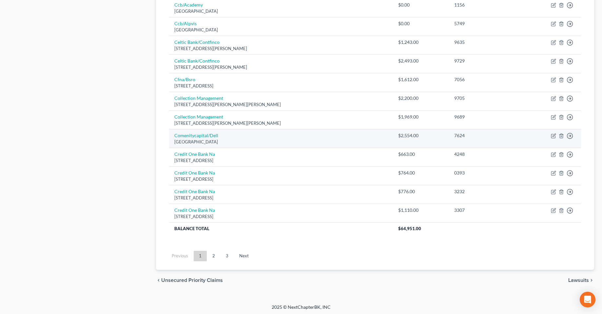
scroll to position [443, 0]
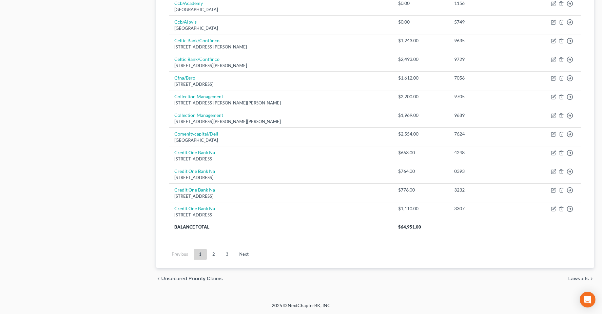
drag, startPoint x: 110, startPoint y: 205, endPoint x: 121, endPoint y: 261, distance: 57.4
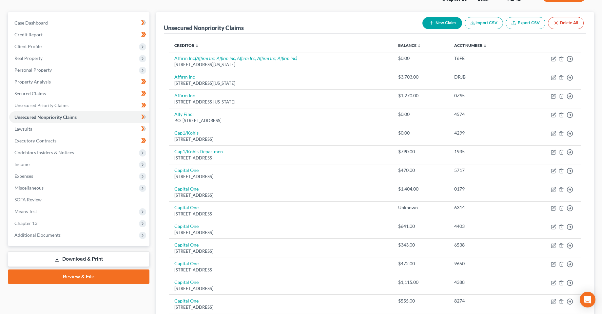
scroll to position [0, 0]
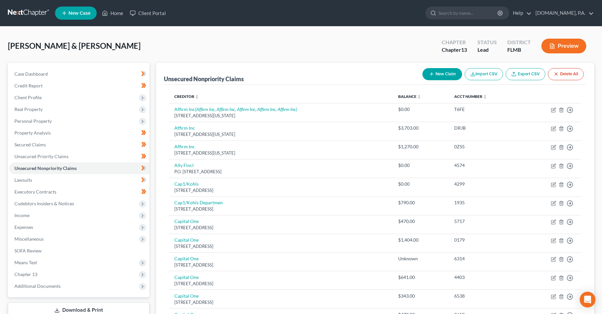
drag, startPoint x: 174, startPoint y: 43, endPoint x: 117, endPoint y: 3, distance: 69.6
click at [174, 43] on div "[PERSON_NAME] & [PERSON_NAME] Upgraded Chapter Chapter 13 Status Lead District …" at bounding box center [301, 48] width 587 height 29
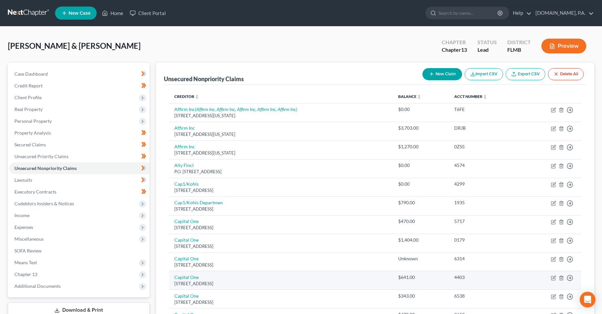
drag, startPoint x: 31, startPoint y: 232, endPoint x: 256, endPoint y: 272, distance: 228.2
click at [31, 232] on span "Expenses" at bounding box center [79, 228] width 140 height 12
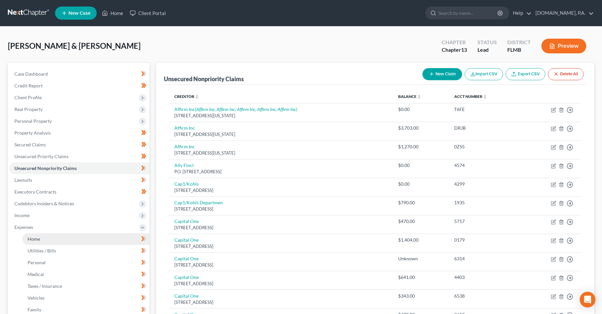
click at [49, 239] on link "Home" at bounding box center [85, 239] width 127 height 12
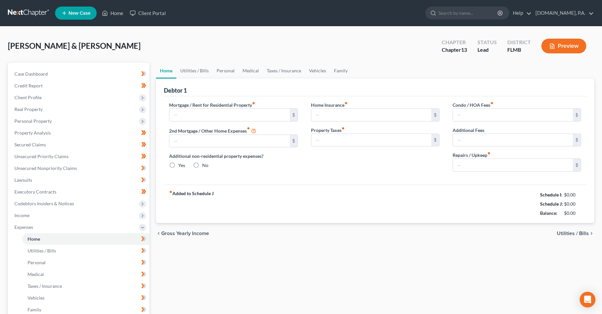
type input "1,800.00"
type input "0.00"
radio input "true"
type input "41.00"
type input "0.00"
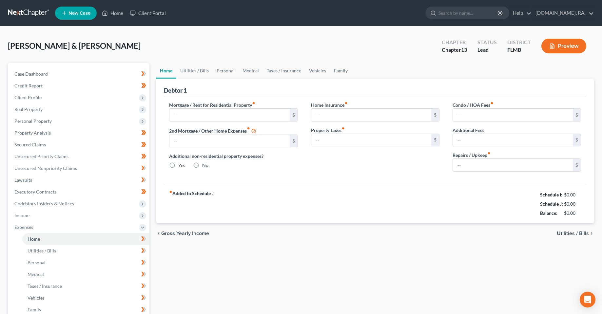
type input "0.00"
type input "100.00"
click at [434, 226] on div "chevron_left Gross Yearly Income Utilities / Bills chevron_right" at bounding box center [375, 233] width 438 height 21
drag, startPoint x: 295, startPoint y: 257, endPoint x: 290, endPoint y: 243, distance: 15.6
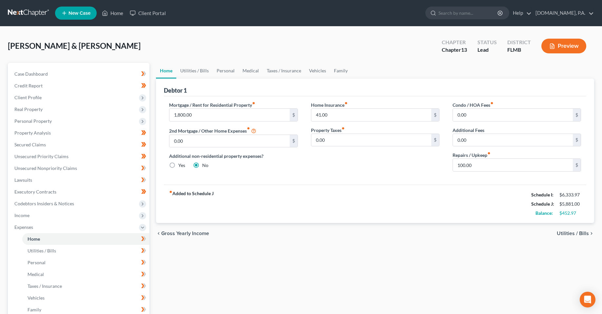
click at [295, 257] on div "Home Utilities / Bills Personal Medical Taxes / Insurance Vehicles Family Debto…" at bounding box center [375, 240] width 445 height 355
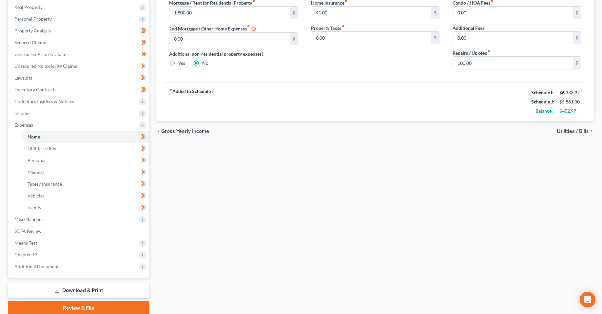
scroll to position [129, 0]
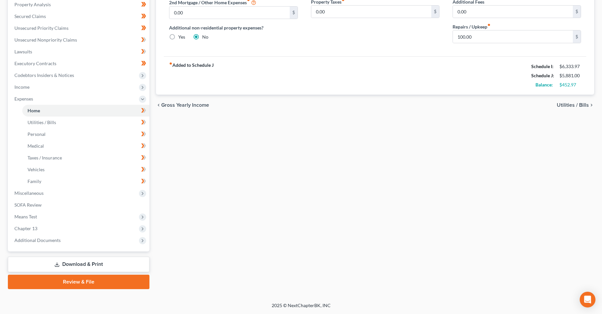
click at [273, 207] on div "Home Utilities / Bills Personal Medical Taxes / Insurance Vehicles Family Debto…" at bounding box center [375, 111] width 445 height 355
click at [49, 213] on span "Means Test" at bounding box center [79, 217] width 140 height 12
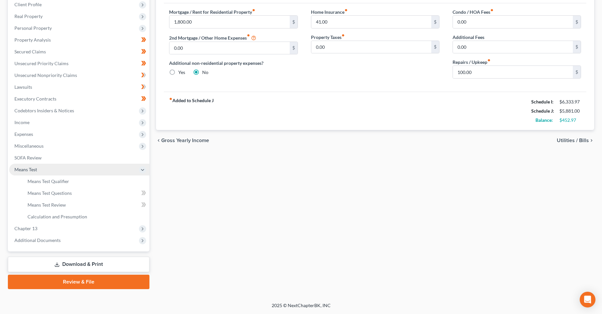
scroll to position [93, 0]
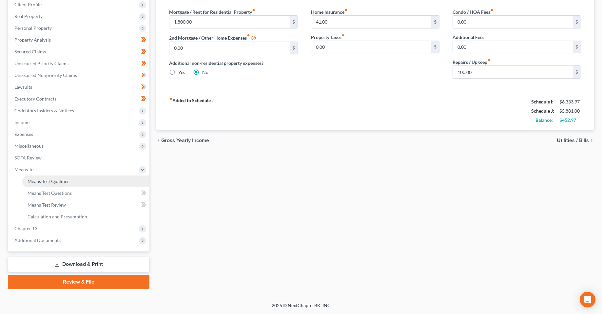
click at [59, 185] on link "Means Test Qualifier" at bounding box center [85, 182] width 127 height 12
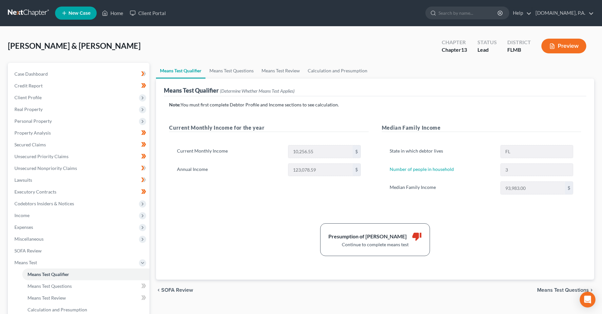
click at [551, 289] on span "Means Test Questions" at bounding box center [563, 290] width 52 height 5
select select "3"
select select "1"
select select "60"
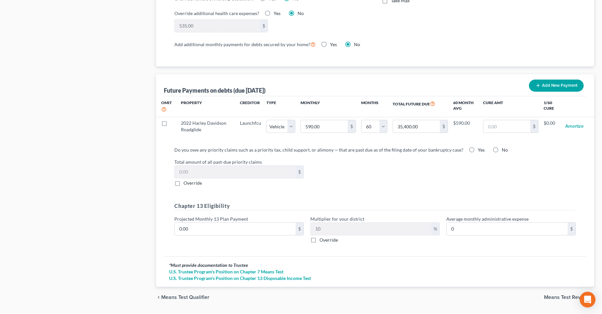
scroll to position [604, 0]
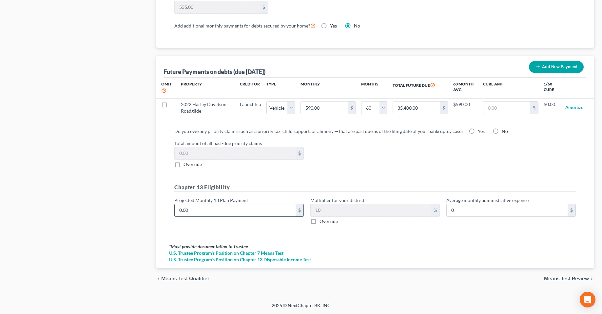
click at [258, 209] on input "0.00" at bounding box center [235, 210] width 121 height 12
type input "7"
type input "0.70"
type input "77"
type input "7.70"
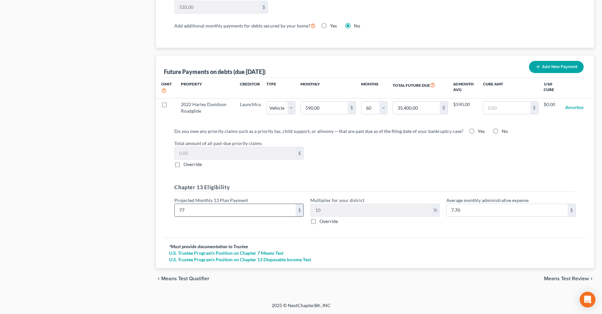
type input "775"
type input "77.50"
click at [394, 243] on div "* Must provide documentation to Trustee U.S. Trustee Program's Position on Chap…" at bounding box center [375, 253] width 423 height 30
click at [241, 210] on input "775" at bounding box center [235, 210] width 121 height 12
click at [241, 224] on div "Projected Monthly 13 Plan Payment 775 $" at bounding box center [239, 211] width 136 height 28
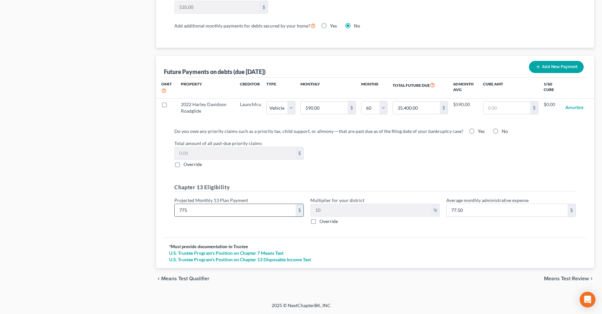
click at [233, 208] on input "775" at bounding box center [235, 210] width 121 height 12
type input "1"
type input "0.10"
type input "19"
type input "1.90"
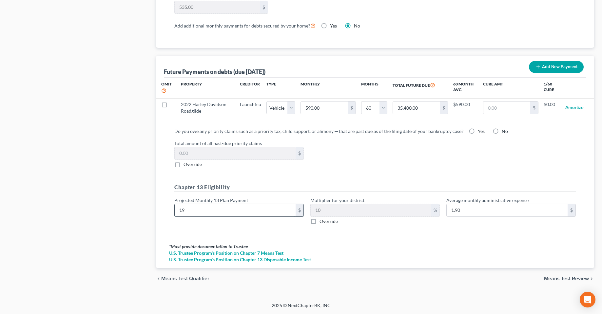
type input "195"
type input "19.50"
type input "1950"
type input "195.00"
type input "1,950"
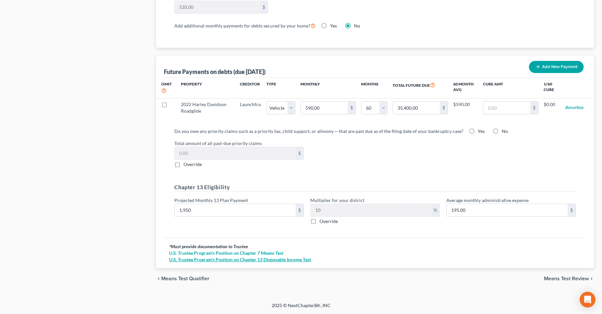
drag, startPoint x: 398, startPoint y: 243, endPoint x: 415, endPoint y: 257, distance: 22.3
click at [398, 243] on div "* Must provide documentation to Trustee U.S. Trustee Program's Position on Chap…" at bounding box center [375, 253] width 423 height 30
drag, startPoint x: 129, startPoint y: 168, endPoint x: 122, endPoint y: 147, distance: 22.0
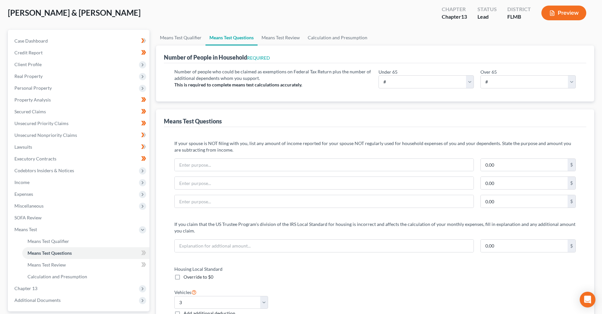
scroll to position [0, 0]
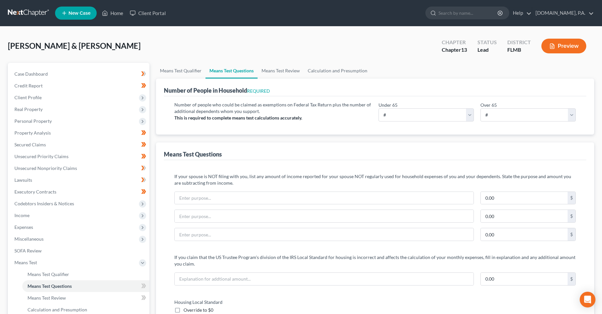
click at [202, 59] on div "[PERSON_NAME] & [PERSON_NAME] Upgraded Chapter Chapter 13 Status Lead District …" at bounding box center [301, 48] width 587 height 29
click at [23, 231] on span "Expenses" at bounding box center [79, 228] width 140 height 12
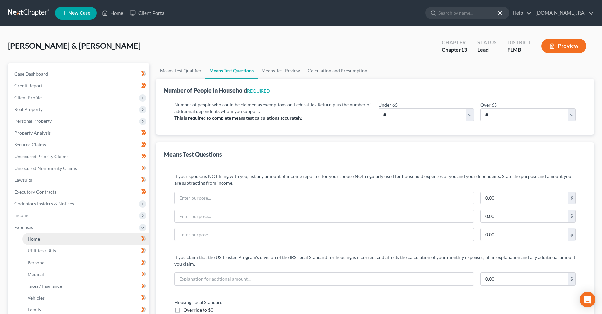
click at [36, 237] on span "Home" at bounding box center [34, 239] width 12 height 6
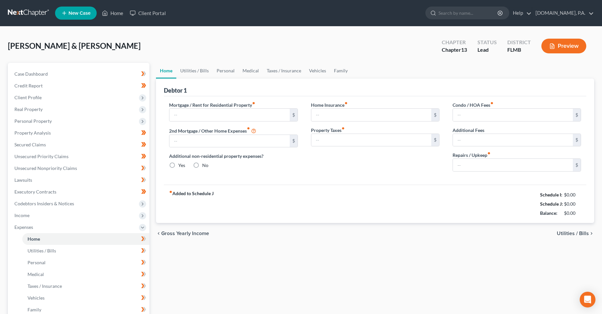
type input "1,800.00"
type input "0.00"
radio input "true"
type input "41.00"
type input "0.00"
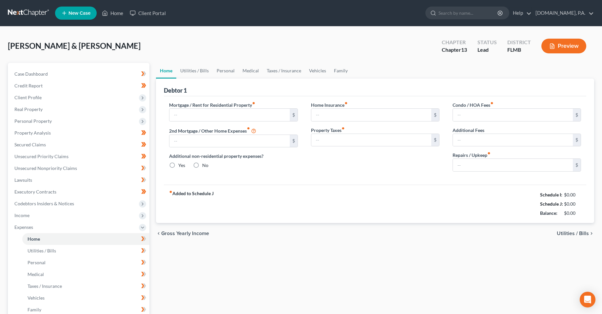
type input "0.00"
type input "100.00"
click at [232, 263] on div "Home Utilities / Bills Personal Medical Taxes / Insurance Vehicles Family Debto…" at bounding box center [375, 240] width 445 height 355
click at [307, 207] on div "fiber_manual_record Added to Schedule J Schedule I: $6,333.97 Schedule J: $5,88…" at bounding box center [375, 204] width 423 height 38
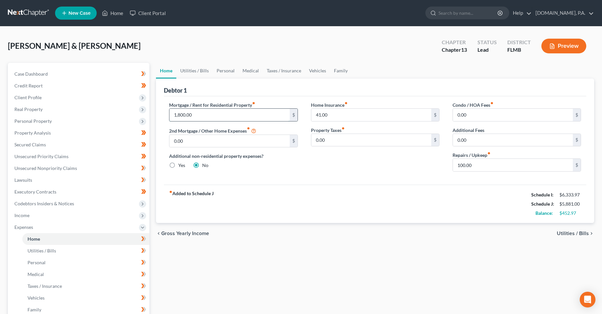
click at [238, 115] on input "1,800.00" at bounding box center [230, 115] width 120 height 12
click at [371, 113] on input "41.00" at bounding box center [371, 115] width 120 height 12
click at [360, 113] on input "41.00" at bounding box center [371, 115] width 120 height 12
click at [359, 118] on input "41.00" at bounding box center [371, 115] width 120 height 12
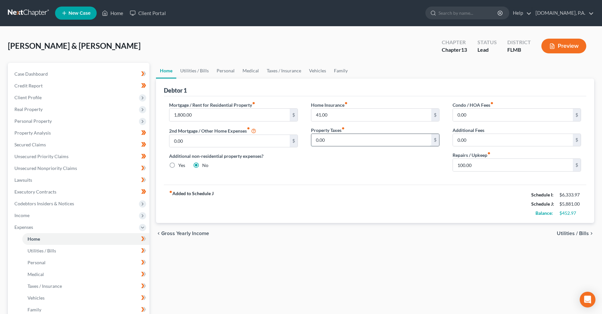
click at [367, 141] on input "0.00" at bounding box center [371, 140] width 120 height 12
click at [400, 180] on div "Mortgage / Rent for Residential Property fiber_manual_record 1,800.00 $ 2nd Mor…" at bounding box center [375, 140] width 423 height 89
click at [487, 164] on input "100.00" at bounding box center [513, 165] width 120 height 12
click at [369, 169] on div "Home Insurance fiber_manual_record 41.00 $ Property Taxes fiber_manual_record 0…" at bounding box center [376, 139] width 142 height 75
click at [481, 161] on input "100.00" at bounding box center [513, 165] width 120 height 12
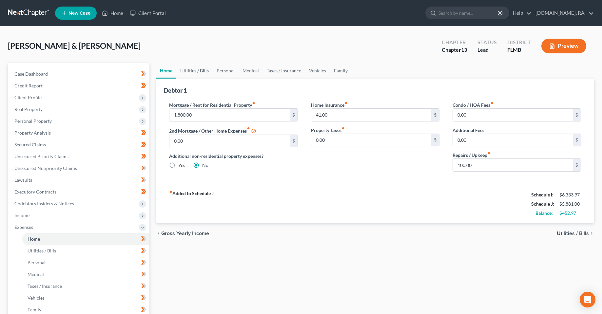
click at [189, 72] on link "Utilities / Bills" at bounding box center [194, 71] width 36 height 16
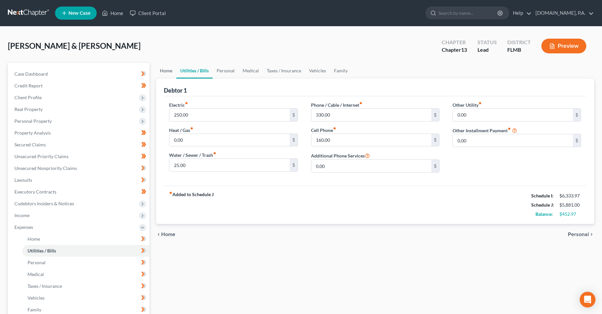
click at [166, 71] on link "Home" at bounding box center [166, 71] width 20 height 16
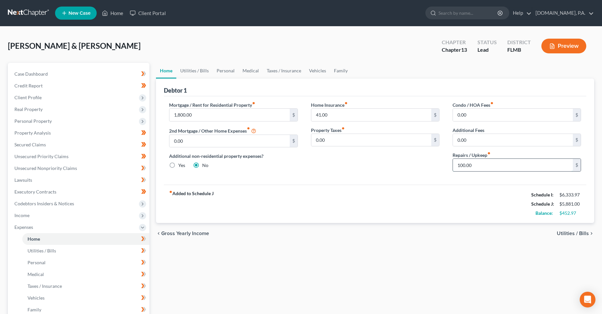
click at [485, 169] on input "100.00" at bounding box center [513, 165] width 120 height 12
click at [315, 188] on div "fiber_manual_record Added to Schedule J Schedule I: $6,333.97 Schedule J: $5,88…" at bounding box center [375, 204] width 423 height 38
click at [191, 73] on link "Utilities / Bills" at bounding box center [194, 71] width 36 height 16
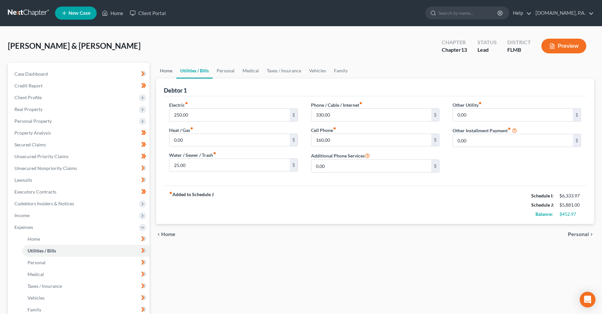
click at [161, 69] on link "Home" at bounding box center [166, 71] width 20 height 16
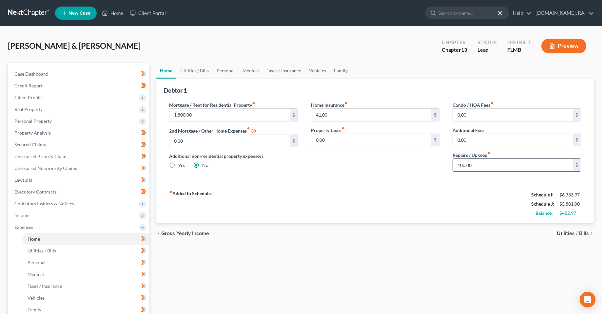
click at [475, 169] on input "100.00" at bounding box center [513, 165] width 120 height 12
click at [368, 176] on div "Home Insurance fiber_manual_record 41.00 $ Property Taxes fiber_manual_record 0…" at bounding box center [376, 139] width 142 height 75
click at [485, 169] on input "100.00" at bounding box center [513, 165] width 120 height 12
click at [192, 69] on link "Utilities / Bills" at bounding box center [194, 71] width 36 height 16
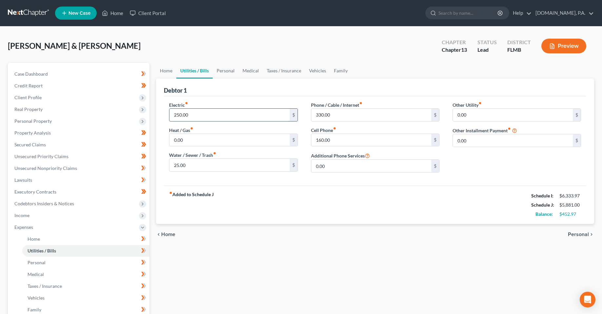
click at [206, 116] on input "250.00" at bounding box center [230, 115] width 120 height 12
click at [221, 170] on input "25.00" at bounding box center [230, 165] width 120 height 12
click at [251, 184] on div "Electric fiber_manual_record 250.00 $ Heat / Gas fiber_manual_record 0.00 $ Wat…" at bounding box center [375, 141] width 423 height 90
click at [233, 166] on input "25.00" at bounding box center [230, 165] width 120 height 12
click at [295, 206] on div "fiber_manual_record Added to Schedule J Schedule I: $6,333.97 Schedule J: $5,88…" at bounding box center [375, 205] width 423 height 38
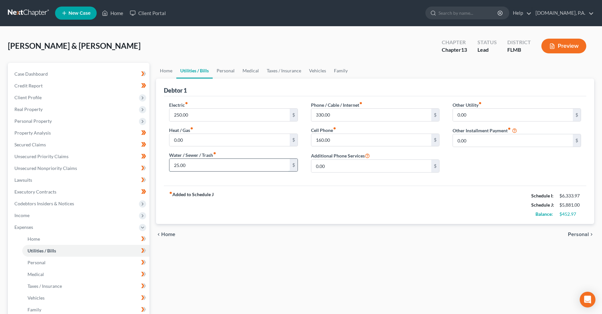
click at [242, 166] on input "25.00" at bounding box center [230, 165] width 120 height 12
click at [354, 114] on input "330.00" at bounding box center [371, 115] width 120 height 12
click at [359, 138] on input "160.00" at bounding box center [371, 140] width 120 height 12
click at [355, 119] on input "330.00" at bounding box center [371, 115] width 120 height 12
click at [355, 144] on input "160.00" at bounding box center [371, 140] width 120 height 12
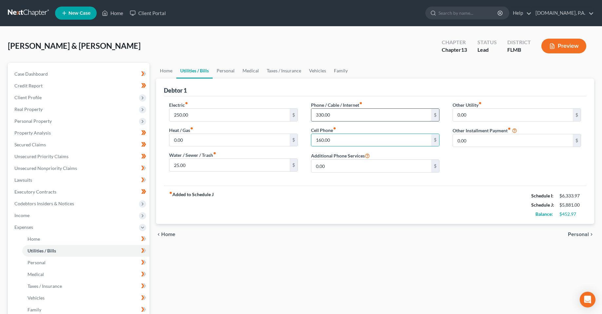
click at [354, 117] on input "330.00" at bounding box center [371, 115] width 120 height 12
click at [351, 142] on input "160.00" at bounding box center [371, 140] width 120 height 12
click at [349, 120] on input "330.00" at bounding box center [371, 115] width 120 height 12
drag, startPoint x: 219, startPoint y: 197, endPoint x: 166, endPoint y: 193, distance: 53.2
click at [166, 193] on div "fiber_manual_record Added to Schedule J Schedule I: $6,333.97 Schedule J: $5,88…" at bounding box center [375, 205] width 423 height 38
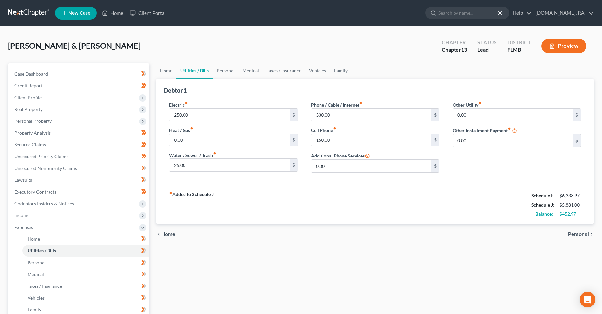
click at [200, 216] on strong "fiber_manual_record Added to Schedule J" at bounding box center [191, 205] width 45 height 28
click at [350, 114] on input "330.00" at bounding box center [371, 115] width 120 height 12
type input "210"
click at [361, 144] on input "160.00" at bounding box center [371, 140] width 120 height 12
type input "96"
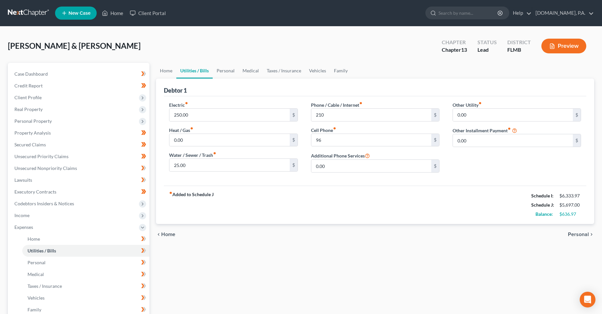
click at [473, 191] on div "fiber_manual_record Added to Schedule J Schedule I: $6,333.97 Schedule J: $5,69…" at bounding box center [375, 205] width 423 height 38
click at [469, 139] on input "0.00" at bounding box center [513, 140] width 120 height 12
click at [499, 161] on div "Other Utility fiber_manual_record 0.00 $ Other Installment Payment fiber_manual…" at bounding box center [517, 140] width 142 height 76
click at [476, 122] on div "Other Utility fiber_manual_record 0.00 $ Other Installment Payment fiber_manual…" at bounding box center [517, 140] width 142 height 76
click at [474, 114] on input "0.00" at bounding box center [513, 115] width 120 height 12
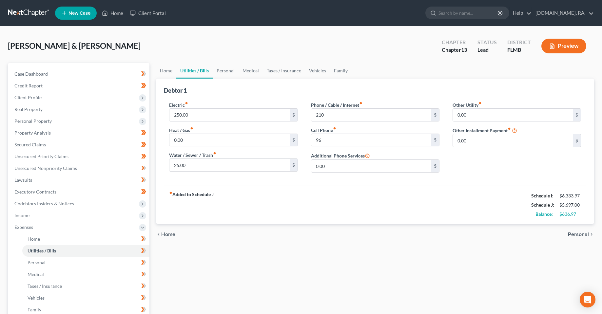
click at [476, 159] on div "Other Utility fiber_manual_record 0.00 $ Other Installment Payment fiber_manual…" at bounding box center [517, 140] width 142 height 76
drag, startPoint x: 225, startPoint y: 68, endPoint x: 383, endPoint y: 162, distance: 183.8
click at [225, 67] on link "Personal" at bounding box center [226, 71] width 26 height 16
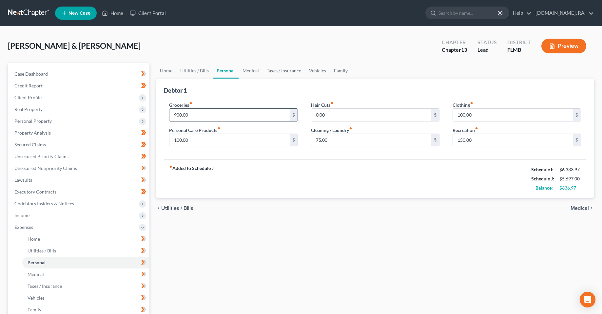
click at [216, 114] on input "900.00" at bounding box center [230, 115] width 120 height 12
click at [26, 98] on span "Client Profile" at bounding box center [27, 98] width 27 height 6
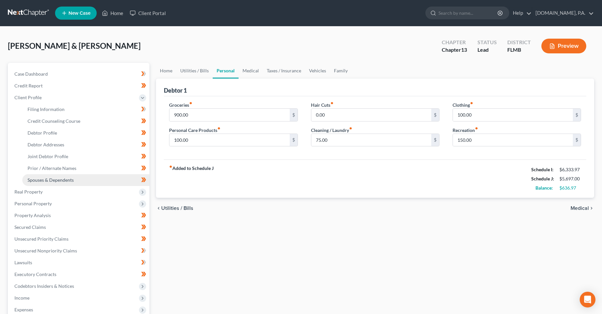
click at [52, 180] on span "Spouses & Dependents" at bounding box center [51, 180] width 46 height 6
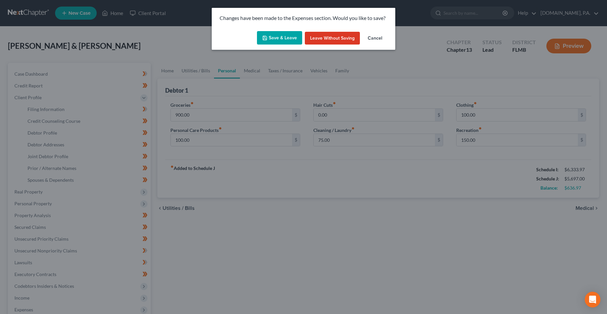
click at [280, 35] on button "Save & Leave" at bounding box center [279, 38] width 45 height 14
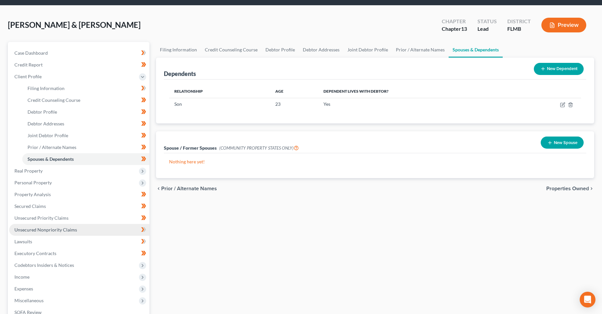
scroll to position [33, 0]
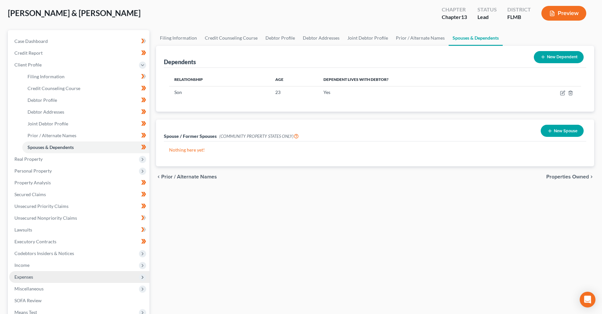
click at [39, 275] on span "Expenses" at bounding box center [79, 277] width 140 height 12
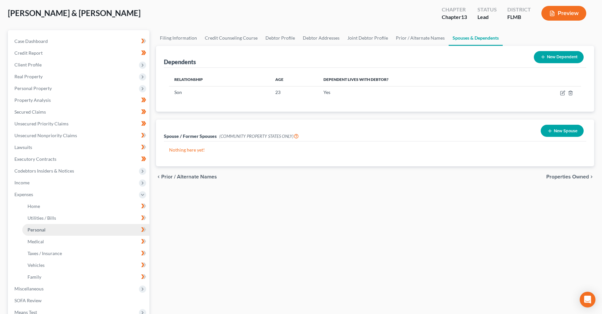
click at [39, 231] on span "Personal" at bounding box center [37, 230] width 18 height 6
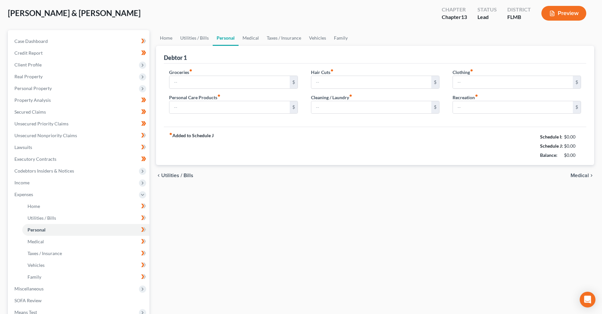
scroll to position [5, 0]
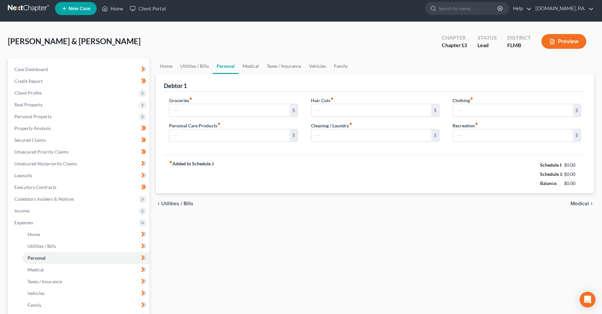
type input "900.00"
type input "100.00"
type input "0.00"
type input "75.00"
type input "100.00"
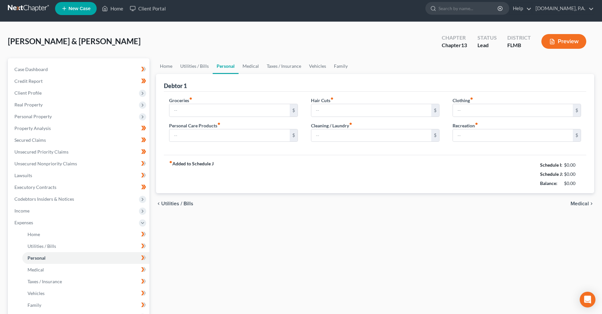
type input "150.00"
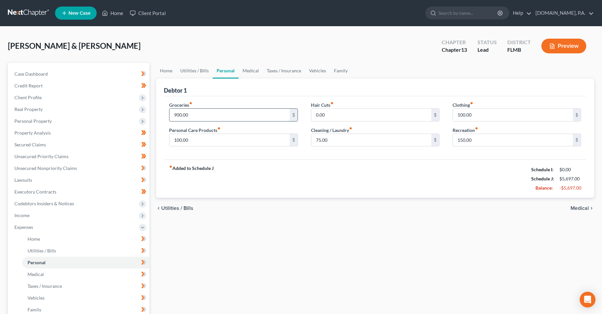
click at [223, 110] on input "900.00" at bounding box center [230, 115] width 120 height 12
click at [214, 139] on input "100.00" at bounding box center [230, 140] width 120 height 12
click at [356, 117] on input "0.00" at bounding box center [371, 115] width 120 height 12
click at [357, 138] on input "75.00" at bounding box center [371, 140] width 120 height 12
click at [361, 177] on div "fiber_manual_record Added to Schedule J Schedule I: $6,333.97 Schedule J: $5,69…" at bounding box center [375, 179] width 423 height 38
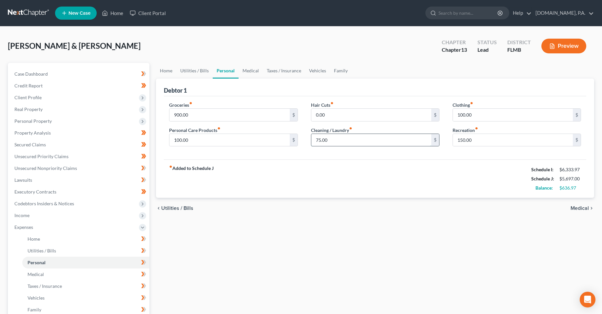
click at [357, 139] on input "75.00" at bounding box center [371, 140] width 120 height 12
click at [359, 174] on div "fiber_manual_record Added to Schedule J Schedule I: $6,333.97 Schedule J: $5,69…" at bounding box center [375, 179] width 423 height 38
click at [358, 141] on input "75.00" at bounding box center [371, 140] width 120 height 12
click at [362, 161] on div "fiber_manual_record Added to Schedule J Schedule I: $6,333.97 Schedule J: $5,69…" at bounding box center [375, 179] width 423 height 38
click at [357, 140] on input "75.00" at bounding box center [371, 140] width 120 height 12
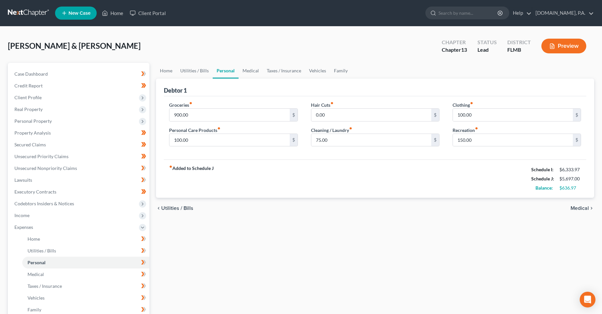
click at [363, 180] on div "fiber_manual_record Added to Schedule J Schedule I: $6,333.97 Schedule J: $5,69…" at bounding box center [375, 179] width 423 height 38
click at [325, 173] on div "fiber_manual_record Added to Schedule J Schedule I: $6,333.97 Schedule J: $5,69…" at bounding box center [375, 179] width 423 height 38
click at [350, 147] on div "75.00 $" at bounding box center [375, 140] width 129 height 13
click at [350, 144] on input "75.00" at bounding box center [371, 140] width 120 height 12
click at [357, 185] on div "fiber_manual_record Added to Schedule J Schedule I: $6,333.97 Schedule J: $5,69…" at bounding box center [375, 179] width 423 height 38
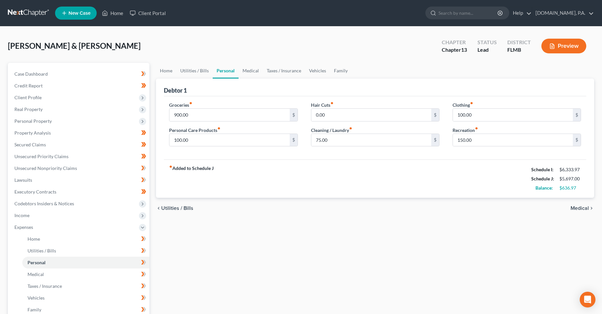
drag, startPoint x: 352, startPoint y: 175, endPoint x: 363, endPoint y: 183, distance: 12.9
click at [354, 176] on div "fiber_manual_record Added to Schedule J Schedule I: $6,333.97 Schedule J: $5,69…" at bounding box center [375, 179] width 423 height 38
click at [346, 145] on input "75.00" at bounding box center [371, 140] width 120 height 12
click at [350, 169] on div "fiber_manual_record Added to Schedule J Schedule I: $6,333.97 Schedule J: $5,69…" at bounding box center [375, 179] width 423 height 38
click at [361, 198] on div "chevron_left Utilities / Bills Medical chevron_right" at bounding box center [375, 208] width 438 height 21
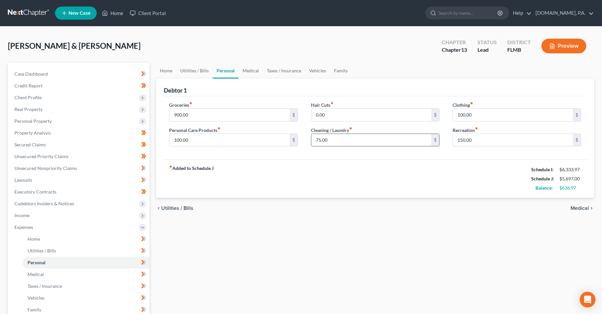
click at [346, 145] on input "75.00" at bounding box center [371, 140] width 120 height 12
click at [363, 167] on div "fiber_manual_record Added to Schedule J Schedule I: $6,333.97 Schedule J: $5,69…" at bounding box center [375, 179] width 423 height 38
click at [349, 140] on input "75.00" at bounding box center [371, 140] width 120 height 12
drag, startPoint x: 404, startPoint y: 170, endPoint x: 469, endPoint y: 150, distance: 68.2
click at [404, 171] on div "fiber_manual_record Added to Schedule J Schedule I: $6,333.97 Schedule J: $5,69…" at bounding box center [375, 179] width 423 height 38
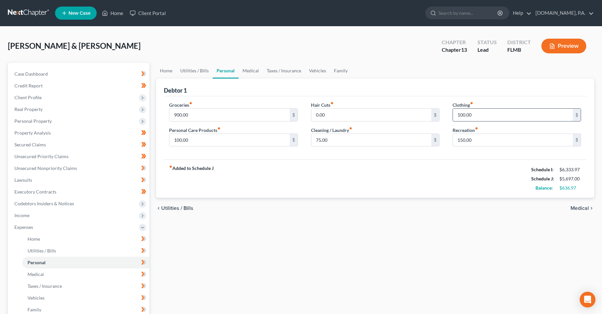
click at [485, 113] on input "100.00" at bounding box center [513, 115] width 120 height 12
click at [493, 144] on input "150.00" at bounding box center [513, 140] width 120 height 12
click at [395, 191] on div "fiber_manual_record Added to Schedule J Schedule I: $6,333.97 Schedule J: $5,69…" at bounding box center [375, 179] width 423 height 38
click at [206, 100] on div "Groceries fiber_manual_record 900.00 $ Personal Care Products fiber_manual_reco…" at bounding box center [375, 128] width 423 height 64
click at [209, 108] on div "Groceries fiber_manual_record 900.00 $" at bounding box center [233, 112] width 129 height 20
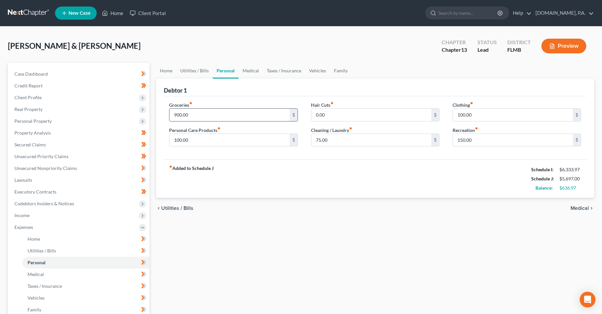
click at [210, 113] on input "900.00" at bounding box center [230, 115] width 120 height 12
type input "1,000"
click at [272, 175] on div "fiber_manual_record Added to Schedule J Schedule I: $6,333.97 Schedule J: $5,79…" at bounding box center [375, 179] width 423 height 38
drag, startPoint x: 217, startPoint y: 110, endPoint x: 253, endPoint y: 105, distance: 37.2
click at [217, 110] on input "1,000" at bounding box center [230, 115] width 120 height 12
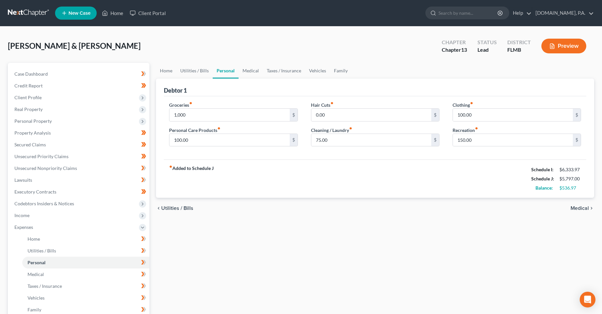
click at [309, 163] on div "fiber_manual_record Added to Schedule J Schedule I: $6,333.97 Schedule J: $5,79…" at bounding box center [375, 179] width 423 height 38
click at [248, 70] on link "Medical" at bounding box center [251, 71] width 24 height 16
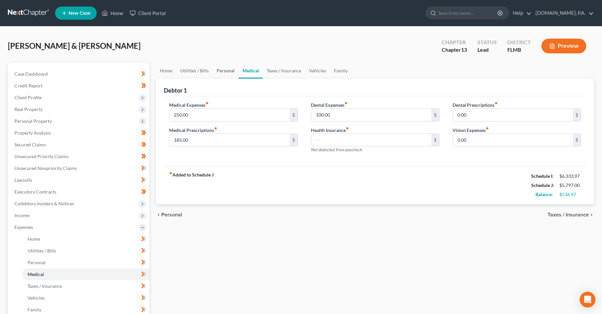
click at [226, 70] on link "Personal" at bounding box center [226, 71] width 26 height 16
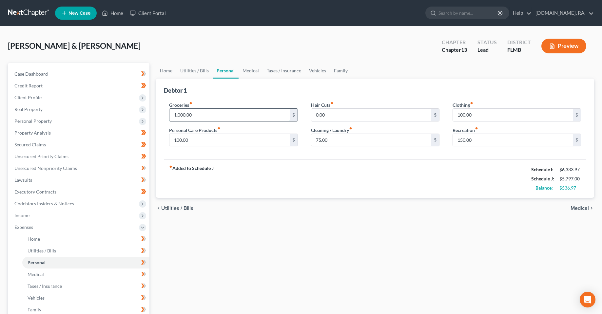
click at [188, 117] on input "1,000.00" at bounding box center [230, 115] width 120 height 12
type input "1,050"
click at [262, 201] on div "chevron_left Utilities / Bills Medical chevron_right" at bounding box center [375, 208] width 438 height 21
click at [252, 69] on link "Medical" at bounding box center [251, 71] width 24 height 16
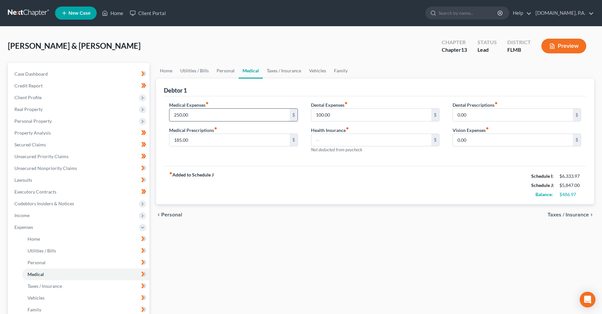
click at [226, 116] on input "250.00" at bounding box center [230, 115] width 120 height 12
click at [247, 115] on input "250.00" at bounding box center [230, 115] width 120 height 12
click at [204, 116] on input "250.00" at bounding box center [230, 115] width 120 height 12
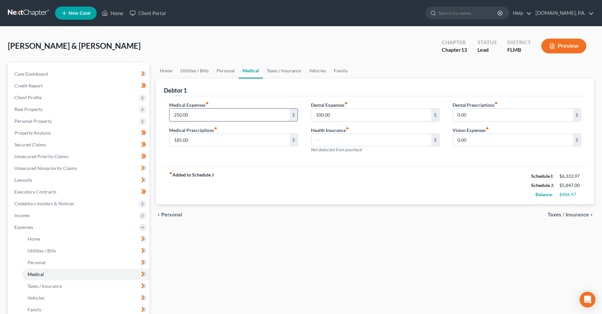
click at [204, 116] on input "250.00" at bounding box center [230, 115] width 120 height 12
click at [239, 174] on div "fiber_manual_record Added to Schedule J Schedule I: $6,333.97 Schedule J: $5,84…" at bounding box center [375, 185] width 423 height 38
click at [207, 117] on input "250.00" at bounding box center [230, 115] width 120 height 12
type input "240"
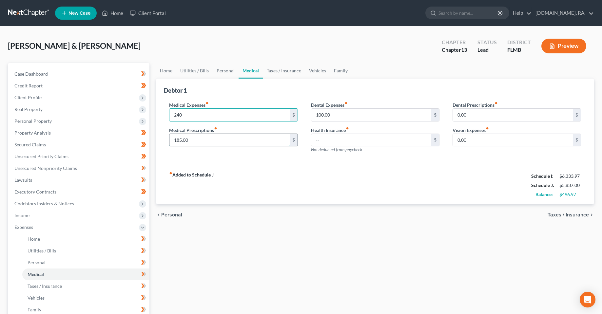
click at [233, 138] on input "185.00" at bounding box center [230, 140] width 120 height 12
click at [243, 180] on div "fiber_manual_record Added to Schedule J Schedule I: $6,333.97 Schedule J: $5,83…" at bounding box center [375, 185] width 423 height 38
click at [235, 142] on input "185.00" at bounding box center [230, 140] width 120 height 12
click at [236, 159] on div "Medical Expenses fiber_manual_record 240 $ Medical Prescriptions fiber_manual_r…" at bounding box center [375, 131] width 423 height 70
click at [235, 143] on input "185.00" at bounding box center [230, 140] width 120 height 12
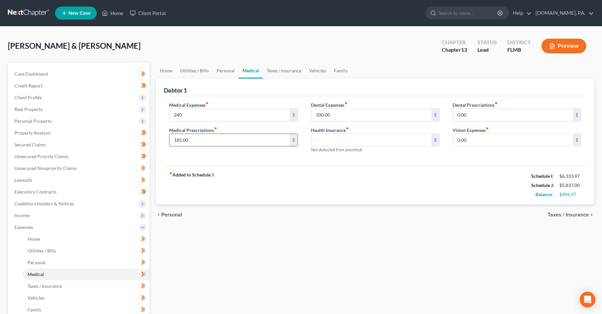
click at [209, 143] on input "185.00" at bounding box center [230, 140] width 120 height 12
click at [228, 145] on input "185.00" at bounding box center [230, 140] width 120 height 12
click at [227, 145] on input "185.00" at bounding box center [230, 140] width 120 height 12
click at [224, 141] on input "185.00" at bounding box center [230, 140] width 120 height 12
click at [203, 139] on input "185.00" at bounding box center [230, 140] width 120 height 12
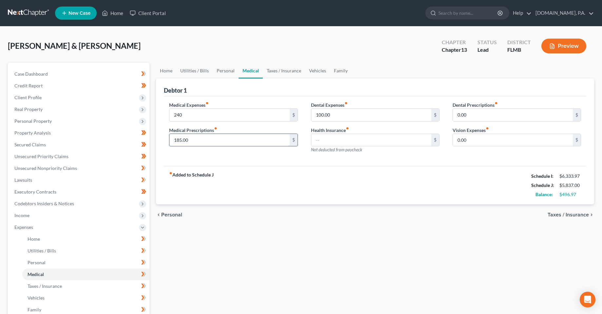
click at [203, 139] on input "185.00" at bounding box center [230, 140] width 120 height 12
click at [199, 137] on input "185.00" at bounding box center [230, 140] width 120 height 12
click at [181, 141] on input "185.00" at bounding box center [230, 140] width 120 height 12
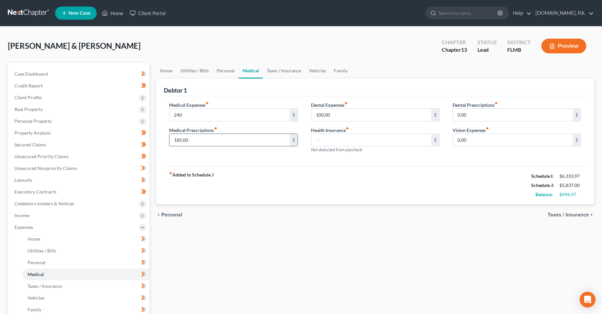
click at [181, 141] on input "185.00" at bounding box center [230, 140] width 120 height 12
drag, startPoint x: 198, startPoint y: 144, endPoint x: 172, endPoint y: 142, distance: 26.0
click at [198, 144] on input "185.00" at bounding box center [230, 140] width 120 height 12
click at [168, 143] on div "Medical Expenses fiber_manual_record 240 $ Medical Prescriptions fiber_manual_r…" at bounding box center [234, 130] width 142 height 57
click at [183, 142] on input "185.00" at bounding box center [230, 140] width 120 height 12
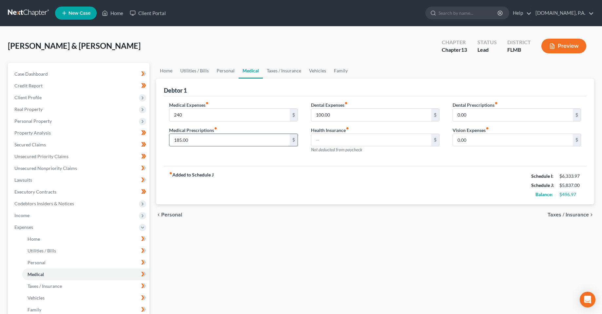
click at [183, 142] on input "185.00" at bounding box center [230, 140] width 120 height 12
click at [186, 139] on input "185.00" at bounding box center [230, 140] width 120 height 12
click at [186, 142] on input "185.00" at bounding box center [230, 140] width 120 height 12
drag, startPoint x: 200, startPoint y: 142, endPoint x: 243, endPoint y: 150, distance: 43.6
click at [152, 143] on div "Petition Navigation Case Dashboard Payments Invoices Payments Payments Credit R…" at bounding box center [301, 240] width 593 height 355
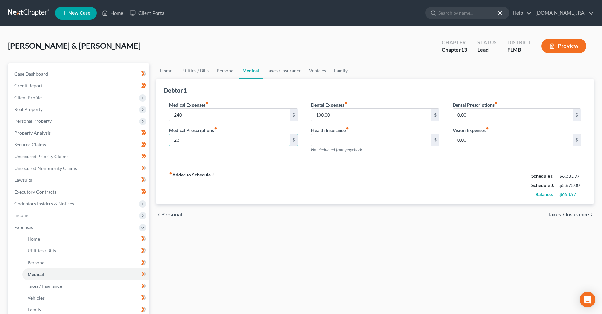
type input "2"
click at [325, 182] on div "fiber_manual_record Added to Schedule J Schedule I: $6,333.97 Schedule J: $5,78…" at bounding box center [375, 185] width 423 height 38
click at [342, 113] on input "100.00" at bounding box center [371, 115] width 120 height 12
click at [221, 142] on input "130" at bounding box center [230, 140] width 120 height 12
click at [179, 139] on input "130" at bounding box center [230, 140] width 120 height 12
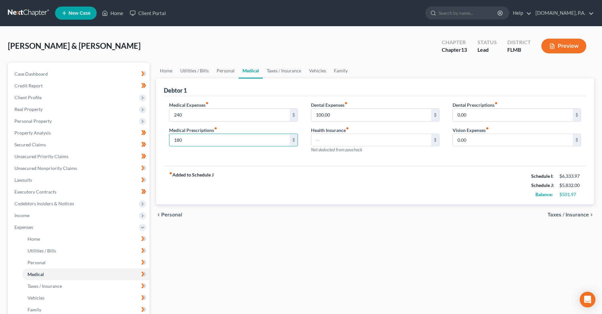
type input "180"
click at [295, 194] on div "fiber_manual_record Added to Schedule J Schedule I: $6,333.97 Schedule J: $5,83…" at bounding box center [375, 185] width 423 height 38
click at [339, 114] on input "100.00" at bounding box center [371, 115] width 120 height 12
drag, startPoint x: 338, startPoint y: 138, endPoint x: 303, endPoint y: 189, distance: 61.2
click at [338, 138] on input "text" at bounding box center [371, 140] width 120 height 12
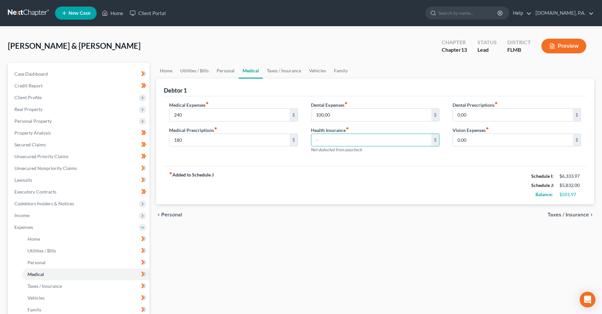
drag, startPoint x: 303, startPoint y: 189, endPoint x: 334, endPoint y: 123, distance: 72.9
click at [303, 189] on div "fiber_manual_record Added to Schedule J Schedule I: $6,333.97 Schedule J: $5,83…" at bounding box center [375, 185] width 423 height 38
click at [335, 119] on input "100.00" at bounding box center [371, 115] width 120 height 12
drag, startPoint x: 361, startPoint y: 189, endPoint x: 329, endPoint y: 183, distance: 32.7
click at [361, 190] on div "fiber_manual_record Added to Schedule J Schedule I: $6,333.97 Schedule J: $5,73…" at bounding box center [375, 185] width 423 height 38
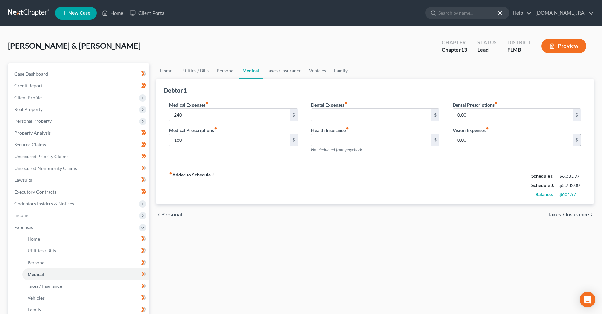
click at [487, 142] on input "0.00" at bounding box center [513, 140] width 120 height 12
click at [489, 118] on input "0.00" at bounding box center [513, 115] width 120 height 12
click at [489, 145] on input "0.00" at bounding box center [513, 140] width 120 height 12
click at [480, 119] on input "0.00" at bounding box center [513, 115] width 120 height 12
click at [482, 146] on input "0.00" at bounding box center [513, 140] width 120 height 12
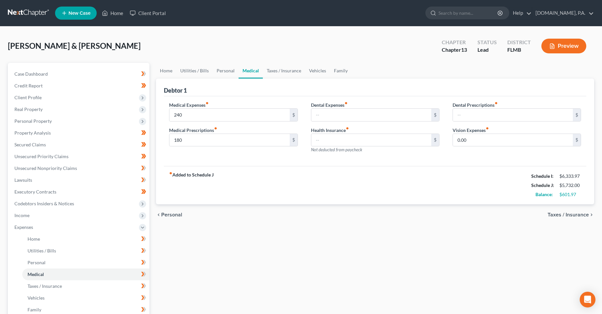
click at [432, 193] on div "fiber_manual_record Added to Schedule J Schedule I: $6,333.97 Schedule J: $5,73…" at bounding box center [375, 185] width 423 height 38
click at [486, 136] on input "0.00" at bounding box center [513, 140] width 120 height 12
click at [416, 186] on div "fiber_manual_record Added to Schedule J Schedule I: $6,333.97 Schedule J: $5,73…" at bounding box center [375, 185] width 423 height 38
click at [485, 142] on input "0.00" at bounding box center [513, 140] width 120 height 12
click at [427, 194] on div "fiber_manual_record Added to Schedule J Schedule I: $6,333.97 Schedule J: $5,73…" at bounding box center [375, 185] width 423 height 38
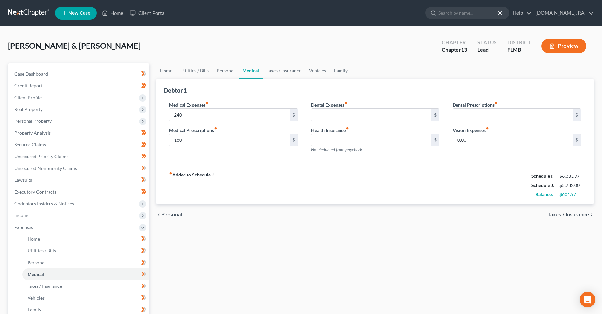
click at [464, 148] on div "Dental Prescriptions fiber_manual_record $ Vision Expenses fiber_manual_record …" at bounding box center [517, 130] width 142 height 57
click at [469, 147] on div "Dental Prescriptions fiber_manual_record $ Vision Expenses fiber_manual_record …" at bounding box center [517, 130] width 142 height 57
click at [475, 142] on input "0.00" at bounding box center [513, 140] width 120 height 12
click at [475, 140] on input "0.00" at bounding box center [513, 140] width 120 height 12
click at [470, 147] on div "Dental Prescriptions fiber_manual_record $ Vision Expenses fiber_manual_record …" at bounding box center [517, 130] width 142 height 57
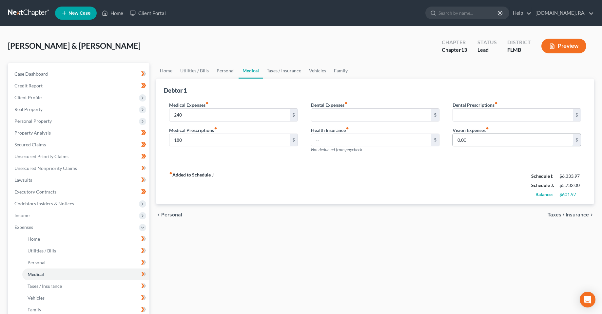
click at [471, 134] on input "0.00" at bounding box center [513, 140] width 120 height 12
click at [470, 141] on input "0.00" at bounding box center [513, 140] width 120 height 12
click at [441, 171] on div "fiber_manual_record Added to Schedule J Schedule I: $6,333.97 Schedule J: $5,73…" at bounding box center [375, 185] width 423 height 38
click at [478, 143] on input "0.00" at bounding box center [513, 140] width 120 height 12
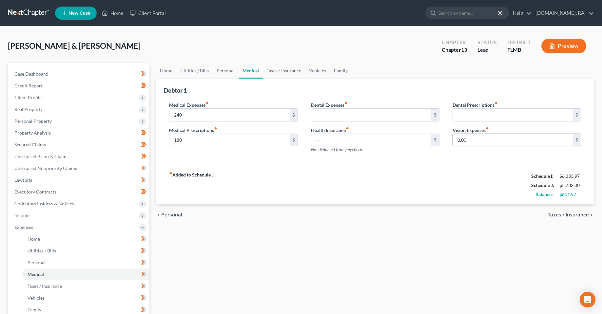
click at [476, 142] on input "0.00" at bounding box center [513, 140] width 120 height 12
click at [447, 175] on div "fiber_manual_record Added to Schedule J Schedule I: $6,333.97 Schedule J: $5,73…" at bounding box center [375, 185] width 423 height 38
click at [479, 136] on input "0.00" at bounding box center [513, 140] width 120 height 12
click at [436, 168] on div "fiber_manual_record Added to Schedule J Schedule I: $6,333.97 Schedule J: $5,73…" at bounding box center [375, 185] width 423 height 38
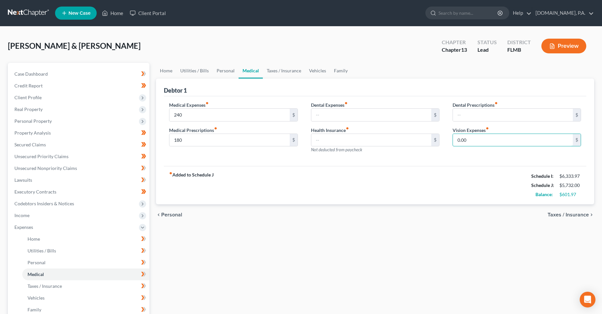
click at [482, 142] on input "0.00" at bounding box center [513, 140] width 120 height 12
click at [477, 142] on input "0.00" at bounding box center [513, 140] width 120 height 12
drag, startPoint x: 468, startPoint y: 156, endPoint x: 465, endPoint y: 158, distance: 4.0
click at [468, 156] on div "Dental Prescriptions fiber_manual_record $ Vision Expenses fiber_manual_record …" at bounding box center [517, 130] width 142 height 57
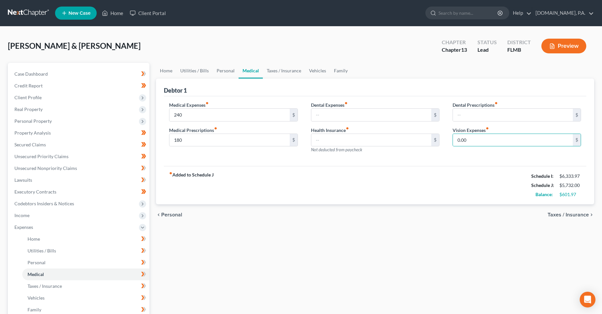
click at [473, 130] on label "Vision Expenses fiber_manual_record" at bounding box center [471, 130] width 36 height 7
click at [473, 140] on input "0.00" at bounding box center [513, 140] width 120 height 12
click at [465, 158] on div "Dental Prescriptions fiber_manual_record $ Vision Expenses fiber_manual_record …" at bounding box center [517, 130] width 142 height 57
click at [471, 138] on input "0.00" at bounding box center [513, 140] width 120 height 12
drag, startPoint x: 221, startPoint y: 181, endPoint x: 155, endPoint y: 178, distance: 66.0
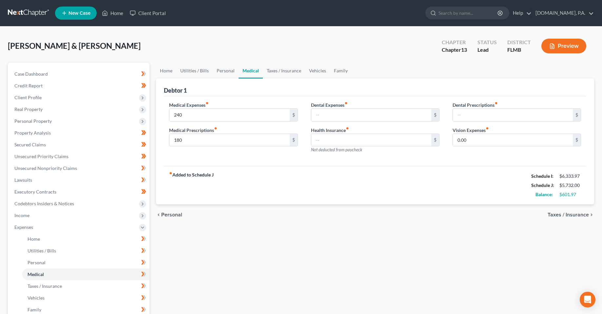
click at [155, 178] on div "Home Utilities / Bills Personal Medical Taxes / Insurance Vehicles Family Debto…" at bounding box center [375, 240] width 445 height 355
click at [233, 212] on div "chevron_left Personal Taxes / Insurance chevron_right" at bounding box center [375, 215] width 438 height 21
drag, startPoint x: 227, startPoint y: 181, endPoint x: 210, endPoint y: 195, distance: 20.9
click at [162, 178] on div "Debtor 1 Medical Expenses fiber_manual_record 240 $ Medical Prescriptions fiber…" at bounding box center [375, 142] width 438 height 126
click at [210, 195] on strong "fiber_manual_record Added to Schedule J" at bounding box center [191, 186] width 45 height 28
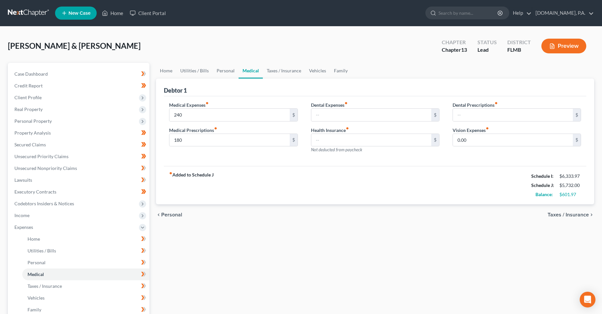
drag, startPoint x: 220, startPoint y: 175, endPoint x: 161, endPoint y: 176, distance: 59.3
click at [161, 176] on div "Debtor 1 Medical Expenses fiber_manual_record 240 $ Medical Prescriptions fiber…" at bounding box center [375, 142] width 438 height 126
click at [210, 200] on div "fiber_manual_record Added to Schedule J Schedule I: $6,333.97 Schedule J: $5,73…" at bounding box center [375, 185] width 423 height 38
click at [212, 182] on strong "fiber_manual_record Added to Schedule J" at bounding box center [191, 186] width 45 height 28
drag, startPoint x: 215, startPoint y: 178, endPoint x: 206, endPoint y: 190, distance: 14.2
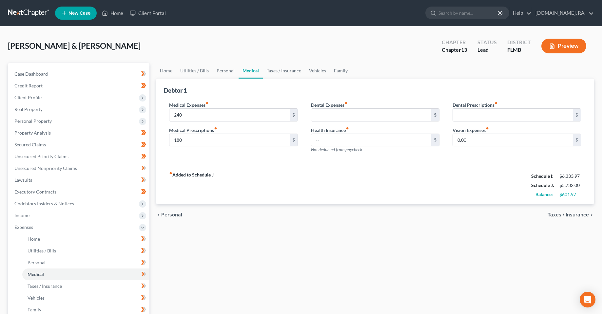
click at [166, 178] on div "fiber_manual_record Added to Schedule J Schedule I: $6,333.97 Schedule J: $5,73…" at bounding box center [375, 185] width 423 height 38
click at [206, 190] on strong "fiber_manual_record Added to Schedule J" at bounding box center [191, 186] width 45 height 28
click at [231, 174] on div "fiber_manual_record Added to Schedule J Schedule I: $6,333.97 Schedule J: $5,73…" at bounding box center [375, 185] width 423 height 38
drag, startPoint x: 223, startPoint y: 179, endPoint x: 206, endPoint y: 194, distance: 22.8
click at [159, 179] on div "Debtor 1 Medical Expenses fiber_manual_record 240 $ Medical Prescriptions fiber…" at bounding box center [375, 142] width 438 height 126
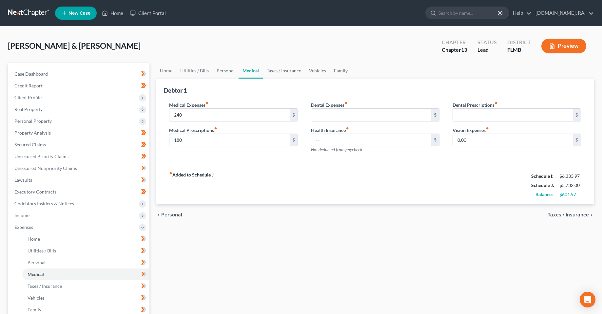
click at [206, 194] on strong "fiber_manual_record Added to Schedule J" at bounding box center [191, 186] width 45 height 28
click at [220, 183] on div "fiber_manual_record Added to Schedule J Schedule I: $6,333.97 Schedule J: $5,73…" at bounding box center [375, 185] width 423 height 38
drag, startPoint x: 219, startPoint y: 176, endPoint x: 207, endPoint y: 194, distance: 21.7
click at [166, 176] on div "fiber_manual_record Added to Schedule J Schedule I: $6,333.97 Schedule J: $5,73…" at bounding box center [375, 185] width 423 height 38
click at [207, 194] on strong "fiber_manual_record Added to Schedule J" at bounding box center [191, 186] width 45 height 28
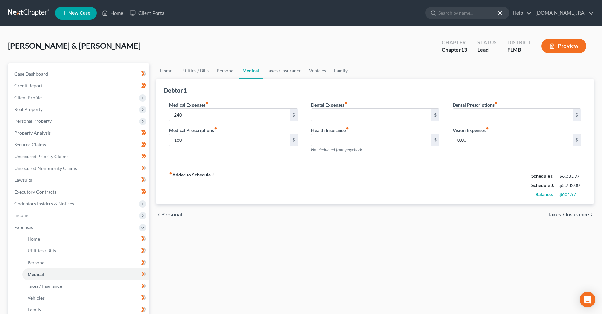
click at [225, 179] on div "fiber_manual_record Added to Schedule J Schedule I: $6,333.97 Schedule J: $5,73…" at bounding box center [375, 185] width 423 height 38
click at [211, 190] on strong "fiber_manual_record Added to Schedule J" at bounding box center [191, 186] width 45 height 28
drag, startPoint x: 223, startPoint y: 178, endPoint x: 225, endPoint y: 202, distance: 24.0
click at [165, 182] on div "fiber_manual_record Added to Schedule J Schedule I: $6,333.97 Schedule J: $5,73…" at bounding box center [375, 185] width 423 height 38
click at [225, 202] on div "fiber_manual_record Added to Schedule J Schedule I: $6,333.97 Schedule J: $5,73…" at bounding box center [375, 185] width 423 height 38
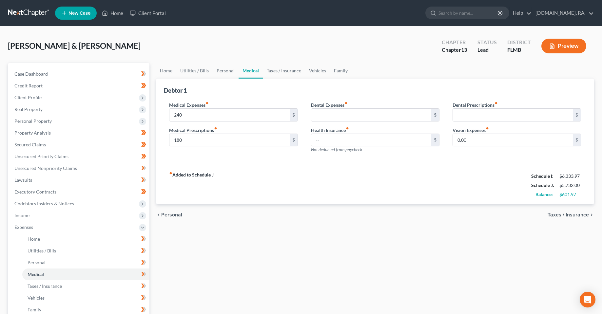
click at [235, 180] on div "fiber_manual_record Added to Schedule J Schedule I: $6,333.97 Schedule J: $5,73…" at bounding box center [375, 185] width 423 height 38
drag, startPoint x: 226, startPoint y: 179, endPoint x: 168, endPoint y: 179, distance: 57.7
click at [168, 179] on div "fiber_manual_record Added to Schedule J Schedule I: $6,333.97 Schedule J: $5,73…" at bounding box center [375, 185] width 423 height 38
click at [212, 187] on strong "fiber_manual_record Added to Schedule J" at bounding box center [191, 186] width 45 height 28
click at [222, 177] on div "fiber_manual_record Added to Schedule J Schedule I: $6,333.97 Schedule J: $5,73…" at bounding box center [375, 185] width 423 height 38
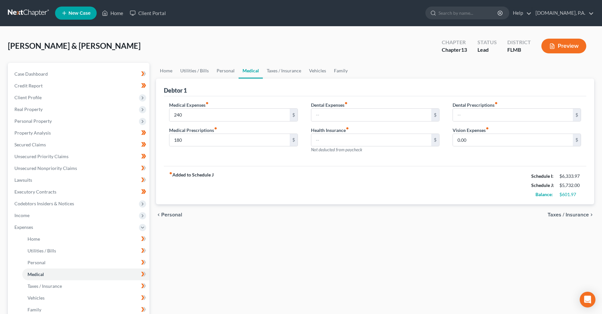
drag, startPoint x: 218, startPoint y: 176, endPoint x: 167, endPoint y: 177, distance: 51.2
click at [167, 177] on div "fiber_manual_record Added to Schedule J Schedule I: $6,333.97 Schedule J: $5,73…" at bounding box center [375, 185] width 423 height 38
click at [188, 189] on strong "fiber_manual_record Added to Schedule J" at bounding box center [191, 186] width 45 height 28
click at [216, 177] on div "fiber_manual_record Added to Schedule J Schedule I: $6,333.97 Schedule J: $5,73…" at bounding box center [375, 185] width 423 height 38
drag, startPoint x: 217, startPoint y: 176, endPoint x: 169, endPoint y: 179, distance: 48.6
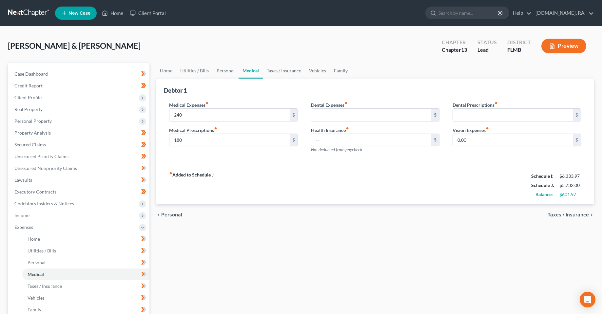
click at [169, 179] on div "fiber_manual_record Added to Schedule J Schedule I: $6,333.97 Schedule J: $5,73…" at bounding box center [375, 185] width 423 height 38
drag, startPoint x: 220, startPoint y: 188, endPoint x: 220, endPoint y: 182, distance: 5.3
click at [220, 188] on div "fiber_manual_record Added to Schedule J Schedule I: $6,333.97 Schedule J: $5,73…" at bounding box center [375, 185] width 423 height 38
click at [220, 182] on div "fiber_manual_record Added to Schedule J Schedule I: $6,333.97 Schedule J: $5,73…" at bounding box center [375, 185] width 423 height 38
drag, startPoint x: 219, startPoint y: 177, endPoint x: 186, endPoint y: 178, distance: 33.1
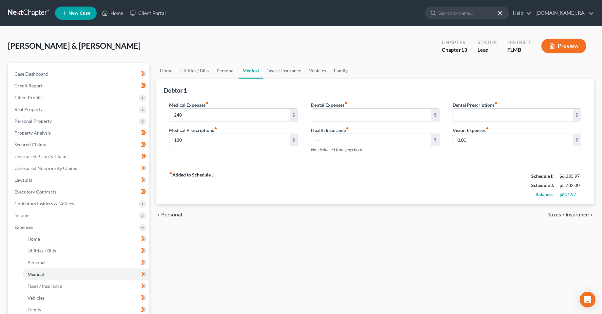
click at [186, 178] on div "fiber_manual_record Added to Schedule J Schedule I: $6,333.97 Schedule J: $5,73…" at bounding box center [375, 185] width 423 height 38
click at [192, 185] on strong "fiber_manual_record Added to Schedule J" at bounding box center [191, 186] width 45 height 28
click at [220, 185] on div "fiber_manual_record Added to Schedule J Schedule I: $6,333.97 Schedule J: $5,73…" at bounding box center [375, 185] width 423 height 38
click at [220, 177] on div "fiber_manual_record Added to Schedule J Schedule I: $6,333.97 Schedule J: $5,73…" at bounding box center [375, 185] width 423 height 38
click at [398, 184] on div "fiber_manual_record Added to Schedule J Schedule I: $6,333.97 Schedule J: $5,73…" at bounding box center [375, 185] width 423 height 38
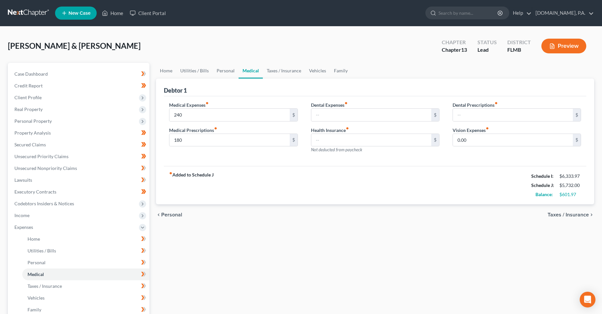
click at [274, 179] on div "fiber_manual_record Added to Schedule J Schedule I: $6,333.97 Schedule J: $5,73…" at bounding box center [375, 185] width 423 height 38
click at [513, 138] on input "0.00" at bounding box center [513, 140] width 120 height 12
drag, startPoint x: 355, startPoint y: 185, endPoint x: 3, endPoint y: 165, distance: 352.0
click at [355, 185] on div "fiber_manual_record Added to Schedule J Schedule I: $6,333.97 Schedule J: $5,75…" at bounding box center [375, 185] width 423 height 38
drag, startPoint x: 478, startPoint y: 252, endPoint x: 511, endPoint y: 165, distance: 93.9
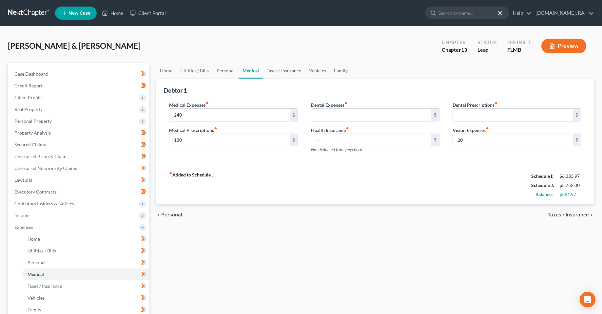
click at [477, 252] on div "Home Utilities / Bills Personal Medical Taxes / Insurance Vehicles Family Debto…" at bounding box center [375, 240] width 445 height 355
drag, startPoint x: 486, startPoint y: 143, endPoint x: 478, endPoint y: 118, distance: 25.6
click at [486, 143] on input "20" at bounding box center [513, 140] width 120 height 12
click at [478, 118] on input "text" at bounding box center [513, 115] width 120 height 12
drag, startPoint x: 398, startPoint y: 142, endPoint x: 569, endPoint y: 205, distance: 181.7
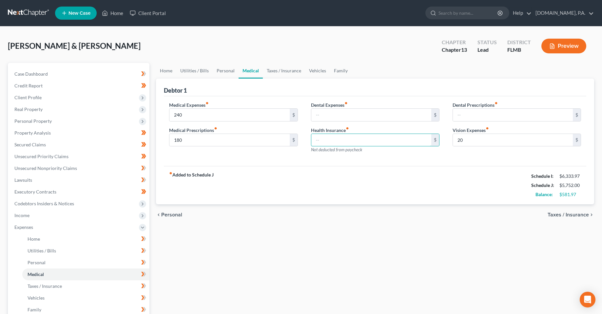
click at [398, 142] on input "text" at bounding box center [371, 140] width 120 height 12
click at [416, 190] on div "fiber_manual_record Added to Schedule J Schedule I: $6,333.97 Schedule J: $5,75…" at bounding box center [375, 185] width 423 height 38
drag, startPoint x: 382, startPoint y: 218, endPoint x: 241, endPoint y: 76, distance: 199.8
click at [379, 216] on div "chevron_left Personal Taxes / Insurance chevron_right" at bounding box center [375, 215] width 438 height 21
drag, startPoint x: 493, startPoint y: 137, endPoint x: 414, endPoint y: 121, distance: 80.4
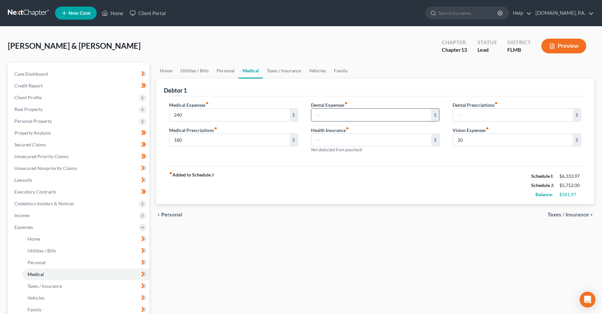
click at [493, 137] on input "20" at bounding box center [513, 140] width 120 height 12
click at [496, 141] on input "20" at bounding box center [513, 140] width 120 height 12
type input "45"
click at [436, 170] on div "fiber_manual_record Added to Schedule J Schedule I: $6,333.97 Schedule J: $5,77…" at bounding box center [375, 185] width 423 height 38
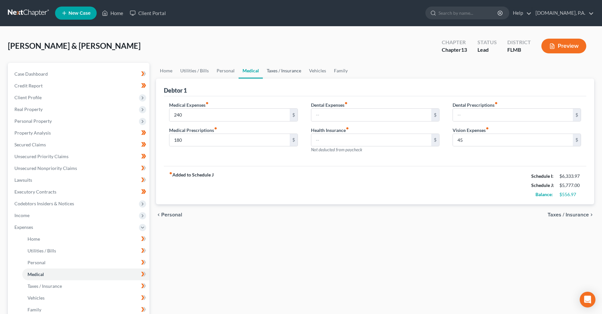
click at [282, 74] on link "Taxes / Insurance" at bounding box center [284, 71] width 42 height 16
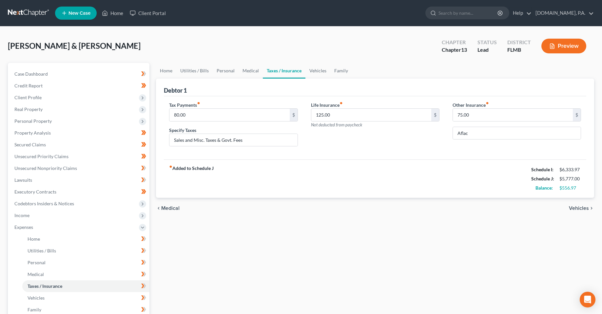
click at [361, 178] on div "fiber_manual_record Added to Schedule J Schedule I: $6,333.97 Schedule J: $5,77…" at bounding box center [375, 179] width 423 height 38
click at [353, 116] on input "125.00" at bounding box center [371, 115] width 120 height 12
click at [383, 178] on div "fiber_manual_record Added to Schedule J Schedule I: $6,333.97 Schedule J: $5,77…" at bounding box center [375, 179] width 423 height 38
click at [489, 107] on label "Other Insurance fiber_manual_record" at bounding box center [471, 105] width 36 height 7
click at [490, 121] on div "75.00 $" at bounding box center [517, 115] width 129 height 13
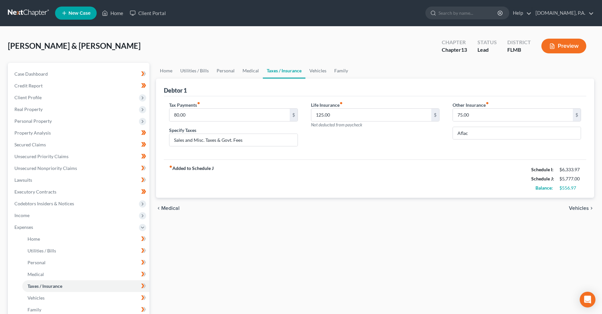
drag, startPoint x: 482, startPoint y: 144, endPoint x: 484, endPoint y: 115, distance: 28.9
click at [482, 143] on div "Other Insurance fiber_manual_record 75.00 $ Aflac" at bounding box center [517, 127] width 142 height 50
click at [481, 135] on input "Aflac" at bounding box center [517, 133] width 128 height 12
click at [484, 115] on input "75.00" at bounding box center [513, 115] width 120 height 12
click at [472, 134] on input "Aflac" at bounding box center [517, 133] width 128 height 12
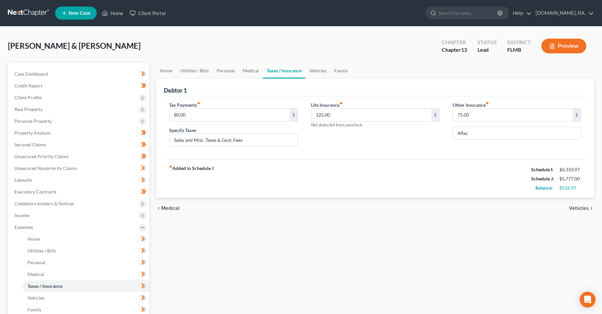
click at [482, 106] on label "Other Insurance fiber_manual_record" at bounding box center [471, 105] width 36 height 7
click at [481, 116] on input "75.00" at bounding box center [513, 115] width 120 height 12
click at [485, 144] on div "Other Insurance fiber_manual_record 75.00 $ Aflac" at bounding box center [517, 127] width 142 height 50
click at [485, 133] on input "Aflac" at bounding box center [517, 133] width 128 height 12
click at [485, 134] on input "Aflac" at bounding box center [517, 133] width 128 height 12
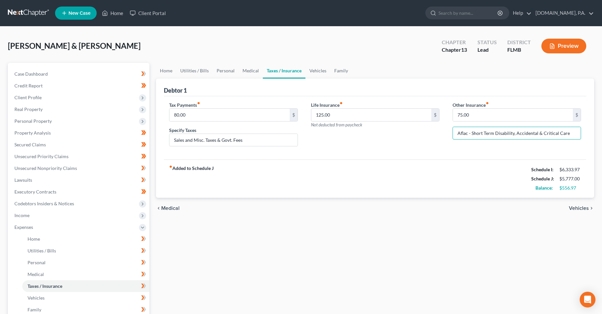
type input "Aflac - Short Term Disability, Accidental & Critical Care"
click at [471, 168] on div "fiber_manual_record Added to Schedule J Schedule I: $6,333.97 Schedule J: $5,77…" at bounding box center [375, 179] width 423 height 38
click at [481, 117] on input "75.00" at bounding box center [513, 115] width 120 height 12
click at [460, 183] on div "fiber_manual_record Added to Schedule J Schedule I: $6,333.97 Schedule J: $5,77…" at bounding box center [375, 179] width 423 height 38
click at [420, 117] on input "125.00" at bounding box center [371, 115] width 120 height 12
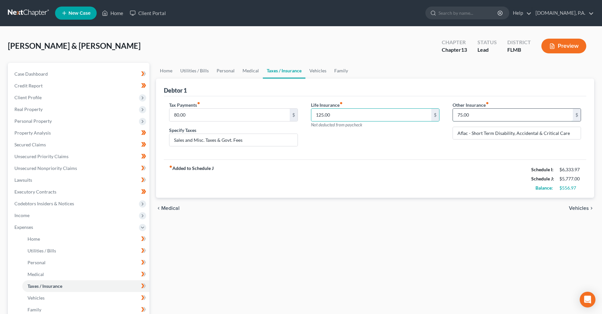
click at [522, 112] on input "75.00" at bounding box center [513, 115] width 120 height 12
click at [441, 185] on div "fiber_manual_record Added to Schedule J Schedule I: $6,333.97 Schedule J: $5,77…" at bounding box center [375, 179] width 423 height 38
click at [497, 113] on input "75.00" at bounding box center [513, 115] width 120 height 12
click at [456, 163] on div "fiber_manual_record Added to Schedule J Schedule I: $6,333.97 Schedule J: $5,77…" at bounding box center [375, 179] width 423 height 38
click at [484, 107] on label "Other Insurance fiber_manual_record" at bounding box center [471, 105] width 36 height 7
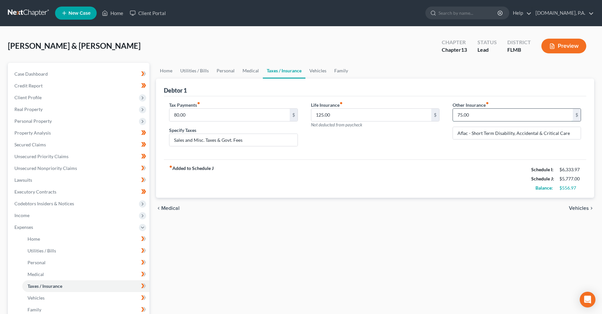
click at [484, 119] on input "75.00" at bounding box center [513, 115] width 120 height 12
click at [483, 117] on input "75.00" at bounding box center [513, 115] width 120 height 12
click at [423, 167] on div "fiber_manual_record Added to Schedule J Schedule I: $6,333.97 Schedule J: $5,77…" at bounding box center [375, 179] width 423 height 38
click at [473, 117] on input "75.00" at bounding box center [513, 115] width 120 height 12
drag, startPoint x: 405, startPoint y: 152, endPoint x: 404, endPoint y: 176, distance: 23.9
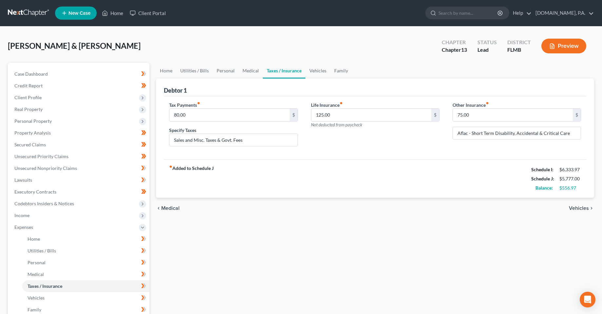
click at [404, 151] on div "Tax Payments fiber_manual_record 80.00 $ Specify Taxes Sales and Misc. Taxes & …" at bounding box center [375, 128] width 423 height 64
click at [319, 70] on link "Vehicles" at bounding box center [318, 71] width 25 height 16
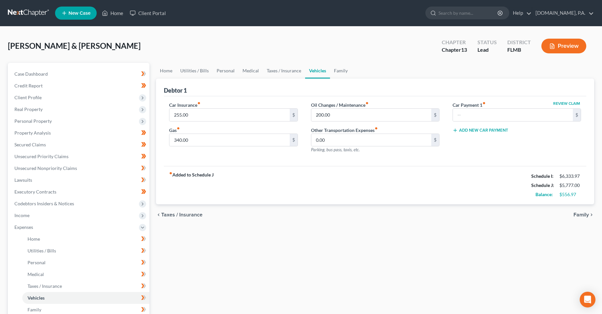
click at [248, 177] on div "fiber_manual_record Added to Schedule J Schedule I: $6,333.97 Schedule J: $5,77…" at bounding box center [375, 185] width 423 height 38
click at [225, 118] on input "255.00" at bounding box center [230, 115] width 120 height 12
click at [235, 169] on div "fiber_manual_record Added to Schedule J Schedule I: $6,333.97 Schedule J: $5,77…" at bounding box center [375, 185] width 423 height 38
drag, startPoint x: 229, startPoint y: 116, endPoint x: 250, endPoint y: 158, distance: 46.9
click at [229, 117] on input "255.00" at bounding box center [230, 115] width 120 height 12
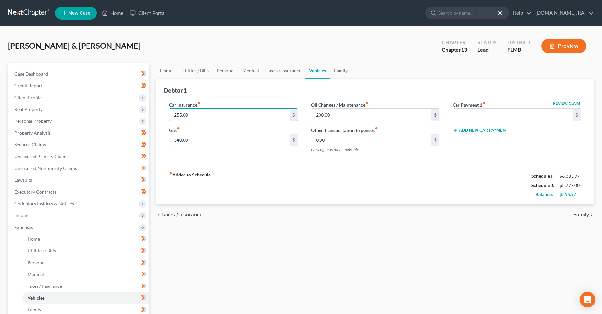
click at [208, 164] on div "Car Insurance fiber_manual_record 255.00 $ Gas fiber_manual_record 340.00 $ Oil…" at bounding box center [375, 131] width 423 height 70
drag, startPoint x: 217, startPoint y: 175, endPoint x: 170, endPoint y: 175, distance: 46.6
click at [170, 175] on div "fiber_manual_record Added to Schedule J Schedule I: $6,333.97 Schedule J: $5,77…" at bounding box center [375, 185] width 423 height 38
click at [205, 117] on input "255.00" at bounding box center [230, 115] width 120 height 12
click at [199, 115] on input "255.00" at bounding box center [230, 115] width 120 height 12
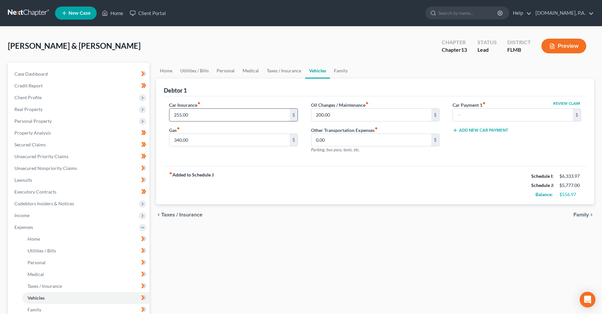
click at [199, 115] on input "255.00" at bounding box center [230, 115] width 120 height 12
click at [204, 138] on input "340.00" at bounding box center [230, 140] width 120 height 12
click at [199, 119] on input "255.00" at bounding box center [230, 115] width 120 height 12
type input "1"
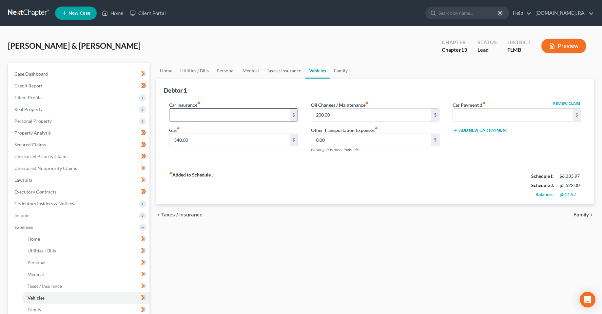
click at [235, 118] on input "text" at bounding box center [230, 115] width 120 height 12
type input "243"
click at [261, 179] on div "fiber_manual_record Added to Schedule J Schedule I: $6,333.97 Schedule J: $5,76…" at bounding box center [375, 185] width 423 height 38
click at [193, 154] on div "Car Insurance fiber_manual_record 243 $ Gas fiber_manual_record 340.00 $" at bounding box center [234, 130] width 142 height 57
click at [199, 144] on input "340.00" at bounding box center [230, 140] width 120 height 12
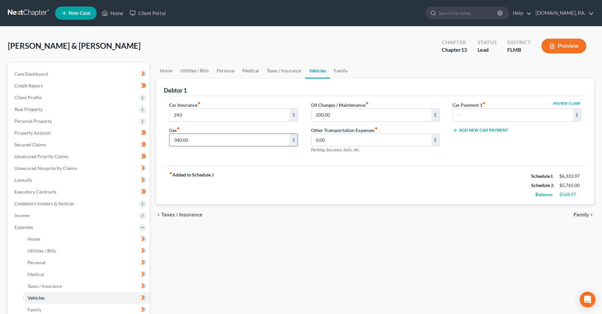
click at [199, 143] on input "340.00" at bounding box center [230, 140] width 120 height 12
click at [207, 153] on div "Car Insurance fiber_manual_record 243 $ Gas fiber_manual_record 340.00 $" at bounding box center [234, 130] width 142 height 57
click at [204, 145] on input "340.00" at bounding box center [230, 140] width 120 height 12
type input "480"
click at [309, 170] on div "fiber_manual_record Added to Schedule J Schedule I: $6,333.97 Schedule J: $5,90…" at bounding box center [375, 185] width 423 height 38
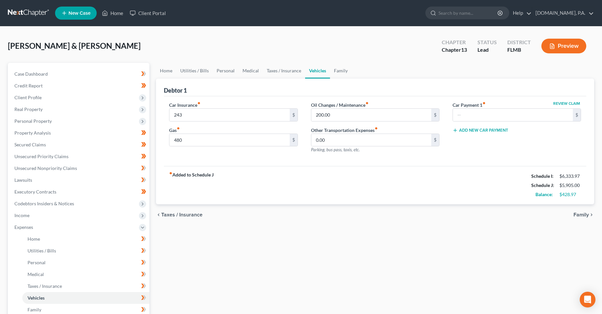
click at [267, 179] on div "fiber_manual_record Added to Schedule J Schedule I: $6,333.97 Schedule J: $5,90…" at bounding box center [375, 185] width 423 height 38
drag, startPoint x: 211, startPoint y: 139, endPoint x: 294, endPoint y: 184, distance: 94.0
click at [211, 139] on input "480" at bounding box center [230, 140] width 120 height 12
click at [295, 185] on div "fiber_manual_record Added to Schedule J Schedule I: $6,333.97 Schedule J: $5,90…" at bounding box center [375, 185] width 423 height 38
click at [321, 168] on div "fiber_manual_record Added to Schedule J Schedule I: $6,333.97 Schedule J: $5,90…" at bounding box center [375, 185] width 423 height 38
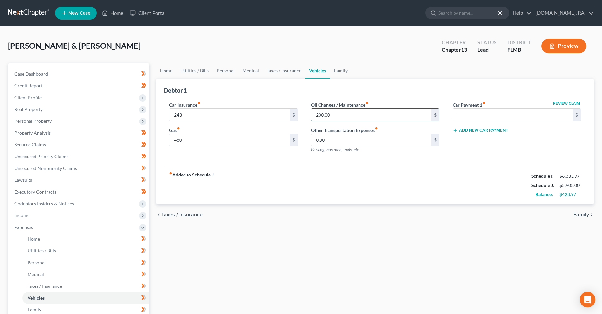
click at [357, 116] on input "200.00" at bounding box center [371, 115] width 120 height 12
click at [370, 158] on div "Oil Changes / Maintenance fiber_manual_record 200.00 $ Other Transportation Exp…" at bounding box center [376, 130] width 142 height 57
click at [370, 146] on input "0.00" at bounding box center [371, 140] width 120 height 12
click at [366, 117] on input "200.00" at bounding box center [371, 115] width 120 height 12
click at [346, 143] on input "0.00" at bounding box center [371, 140] width 120 height 12
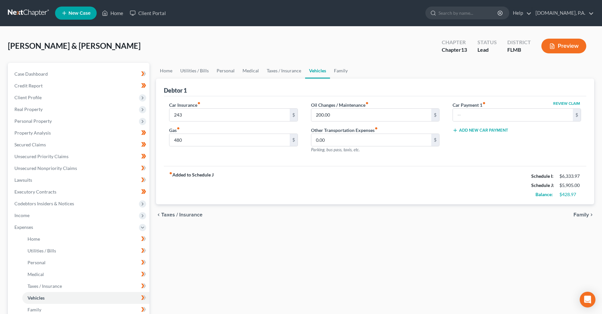
click at [332, 169] on div "fiber_manual_record Added to Schedule J Schedule I: $6,333.97 Schedule J: $5,90…" at bounding box center [375, 185] width 423 height 38
click at [286, 238] on div "Home Utilities / Bills Personal Medical Taxes / Insurance Vehicles Family Debto…" at bounding box center [375, 240] width 445 height 355
click at [389, 115] on input "200.00" at bounding box center [371, 115] width 120 height 12
click at [282, 182] on div "fiber_manual_record Added to Schedule J Schedule I: $6,333.97 Schedule J: $5,90…" at bounding box center [375, 185] width 423 height 38
click at [370, 145] on input "0.00" at bounding box center [371, 140] width 120 height 12
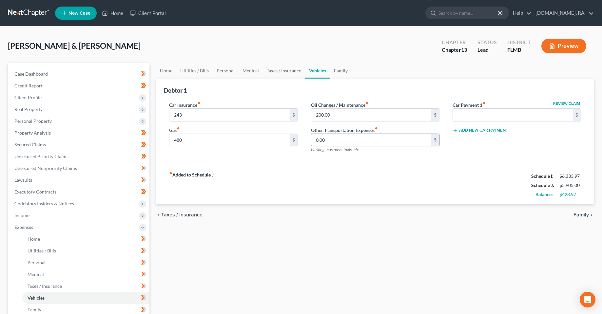
click at [366, 143] on input "0.00" at bounding box center [371, 140] width 120 height 12
click at [378, 167] on div "fiber_manual_record Added to Schedule J Schedule I: $6,333.97 Schedule J: $5,90…" at bounding box center [375, 185] width 423 height 38
drag, startPoint x: 475, startPoint y: 169, endPoint x: 459, endPoint y: 110, distance: 60.4
click at [475, 169] on div "fiber_manual_record Added to Schedule J Schedule I: $6,333.97 Schedule J: $5,90…" at bounding box center [375, 185] width 423 height 38
click at [336, 73] on link "Family" at bounding box center [341, 71] width 22 height 16
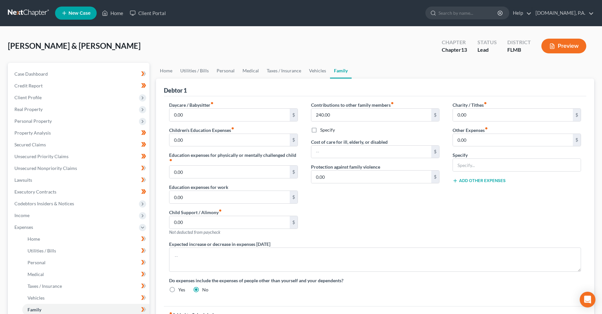
click at [357, 210] on div "Contributions to other family members fiber_manual_record 240.00 $ Specify Cost…" at bounding box center [376, 171] width 142 height 139
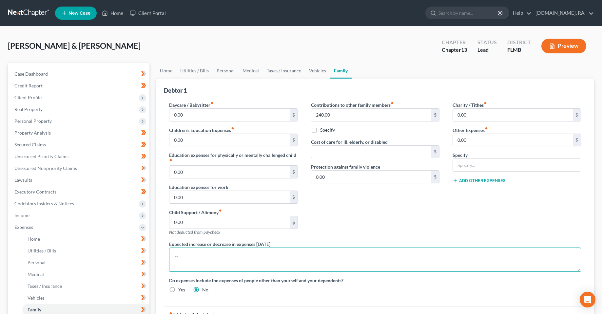
click at [319, 262] on textarea at bounding box center [375, 260] width 412 height 24
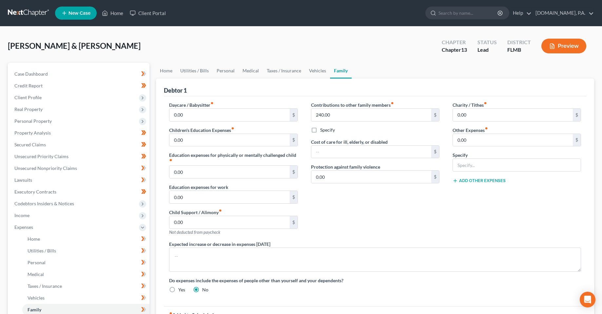
click at [387, 207] on div "Contributions to other family members fiber_manual_record 240.00 $ Specify Cost…" at bounding box center [376, 171] width 142 height 139
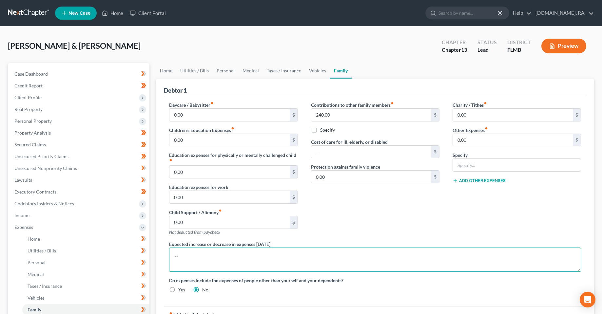
click at [326, 264] on textarea at bounding box center [375, 260] width 412 height 24
click at [326, 257] on textarea at bounding box center [375, 260] width 412 height 24
click at [327, 265] on textarea at bounding box center [375, 260] width 412 height 24
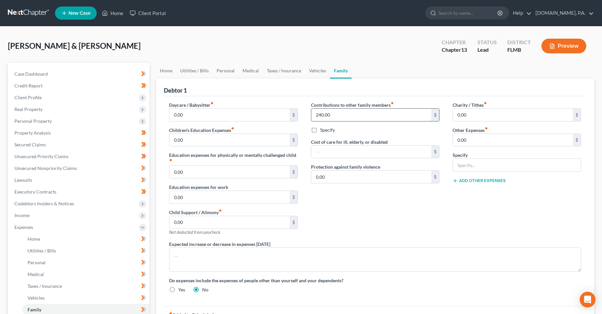
click at [342, 117] on input "240.00" at bounding box center [371, 115] width 120 height 12
click at [370, 230] on div "Contributions to other family members fiber_manual_record 240.00 $ Specify Cost…" at bounding box center [376, 171] width 142 height 139
click at [346, 121] on input "240.00" at bounding box center [371, 115] width 120 height 12
drag, startPoint x: 344, startPoint y: 154, endPoint x: 396, endPoint y: 224, distance: 87.0
click at [344, 154] on input "text" at bounding box center [371, 152] width 120 height 12
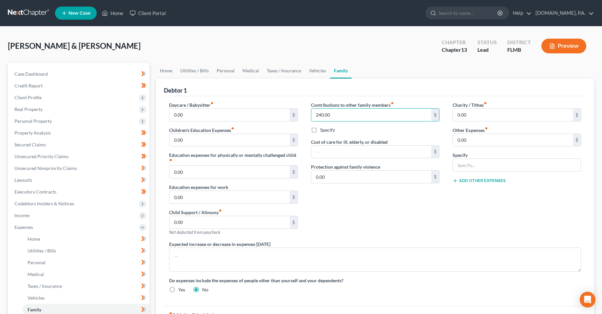
paste input "240.00"
type input "240.00"
click at [381, 217] on div "Contributions to other family members fiber_manual_record 240.00 $ Specify Cost…" at bounding box center [376, 171] width 142 height 139
click at [347, 113] on input "240.00" at bounding box center [371, 115] width 120 height 12
click at [349, 175] on input "0.00" at bounding box center [371, 177] width 120 height 12
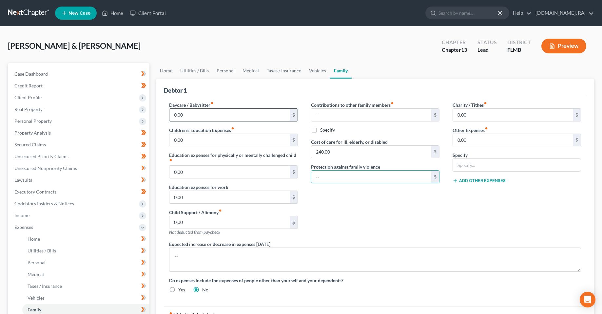
click at [218, 115] on input "0.00" at bounding box center [230, 115] width 120 height 12
click at [233, 146] on input "0.00" at bounding box center [230, 140] width 120 height 12
click at [201, 115] on input "0.00" at bounding box center [230, 115] width 120 height 12
click at [200, 174] on input "0.00" at bounding box center [230, 172] width 120 height 12
click at [202, 197] on input "0.00" at bounding box center [230, 197] width 120 height 12
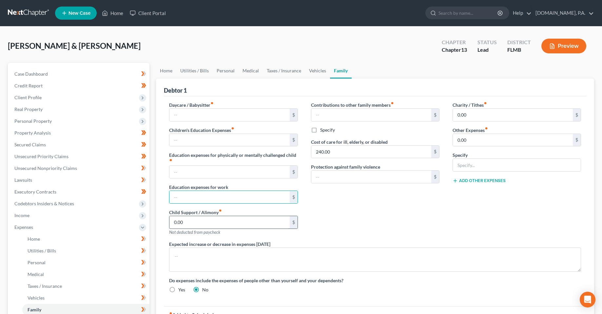
click at [203, 219] on input "0.00" at bounding box center [230, 222] width 120 height 12
click at [475, 142] on input "0.00" at bounding box center [513, 140] width 120 height 12
click at [474, 118] on input "0.00" at bounding box center [513, 115] width 120 height 12
click at [429, 204] on div "Contributions to other family members fiber_manual_record $ Specify Cost of car…" at bounding box center [376, 171] width 142 height 139
click at [394, 216] on div "Contributions to other family members fiber_manual_record $ Specify Cost of car…" at bounding box center [376, 171] width 142 height 139
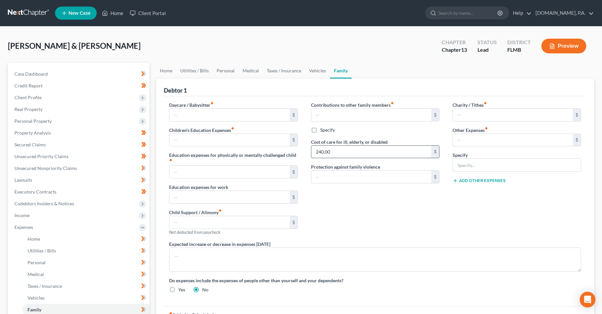
click at [348, 153] on input "240.00" at bounding box center [371, 152] width 120 height 12
click at [365, 219] on div "Contributions to other family members fiber_manual_record $ Specify Cost of car…" at bounding box center [376, 171] width 142 height 139
click at [347, 155] on input "240.00" at bounding box center [371, 152] width 120 height 12
click at [371, 207] on div "Contributions to other family members fiber_manual_record $ Specify Cost of car…" at bounding box center [376, 171] width 142 height 139
click at [326, 154] on input "240.00" at bounding box center [371, 152] width 120 height 12
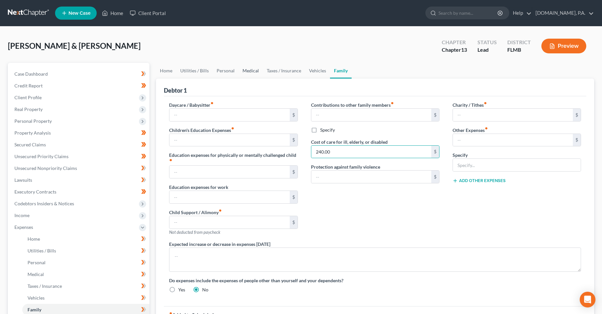
click at [254, 71] on link "Medical" at bounding box center [251, 71] width 24 height 16
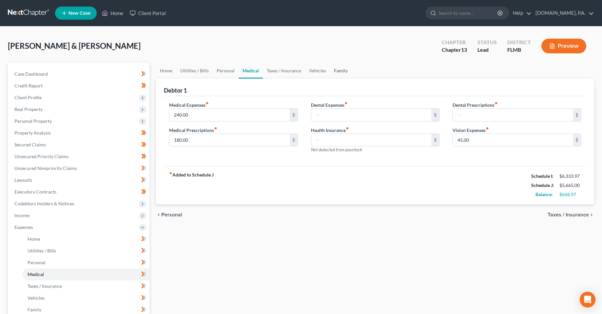
click at [337, 72] on link "Family" at bounding box center [341, 71] width 22 height 16
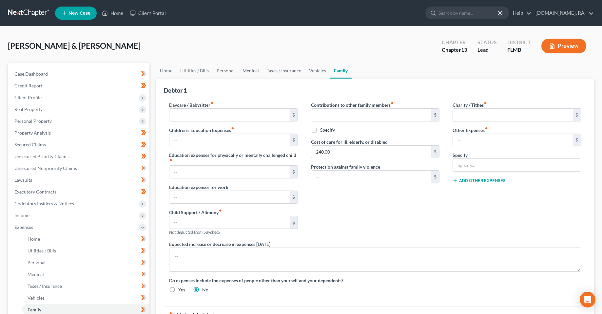
click at [244, 74] on link "Medical" at bounding box center [251, 71] width 24 height 16
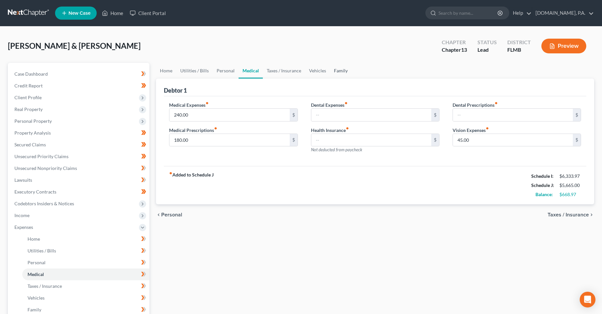
click at [333, 70] on link "Family" at bounding box center [341, 71] width 22 height 16
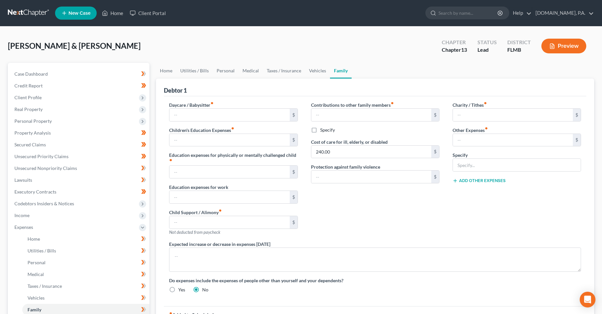
click at [355, 211] on div "Contributions to other family members fiber_manual_record $ Specify Cost of car…" at bounding box center [376, 171] width 142 height 139
click at [357, 153] on input "240.00" at bounding box center [371, 152] width 120 height 12
click at [393, 103] on icon "fiber_manual_record" at bounding box center [392, 103] width 3 height 3
click at [368, 226] on div "Contributions to other family members fiber_manual_record $ Specify Cost of car…" at bounding box center [376, 171] width 142 height 139
click at [230, 69] on link "Personal" at bounding box center [226, 71] width 26 height 16
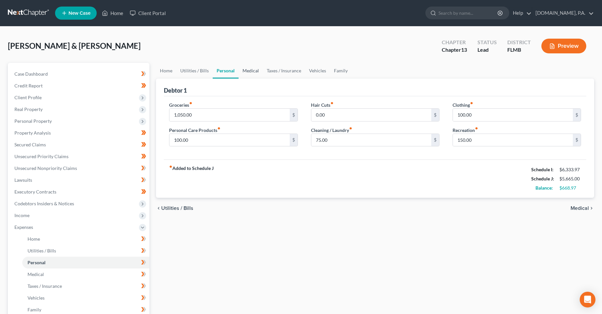
click at [255, 74] on link "Medical" at bounding box center [251, 71] width 24 height 16
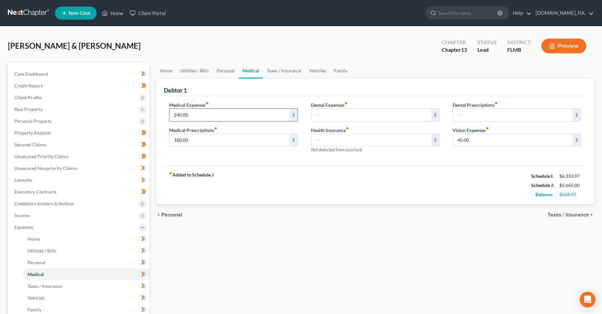
click at [217, 114] on input "240.00" at bounding box center [230, 115] width 120 height 12
click at [211, 120] on input "240.00" at bounding box center [230, 115] width 120 height 12
click at [212, 115] on input "240.00" at bounding box center [230, 115] width 120 height 12
type input "20"
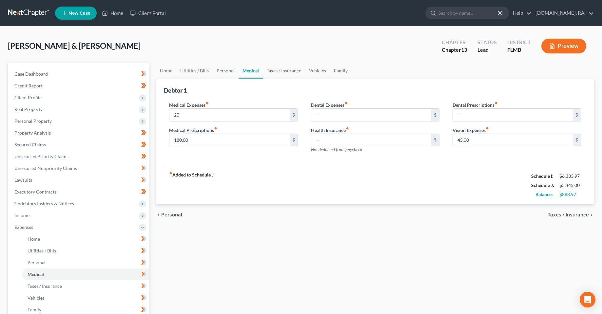
click at [311, 204] on div "fiber_manual_record Added to Schedule J Schedule I: $6,333.97 Schedule J: $5,44…" at bounding box center [375, 185] width 423 height 38
click at [343, 72] on link "Family" at bounding box center [341, 71] width 22 height 16
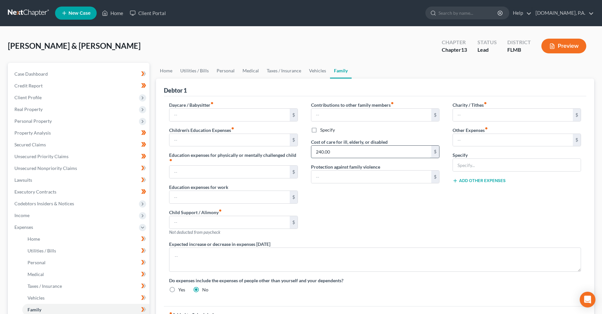
click at [355, 156] on input "240.00" at bounding box center [371, 152] width 120 height 12
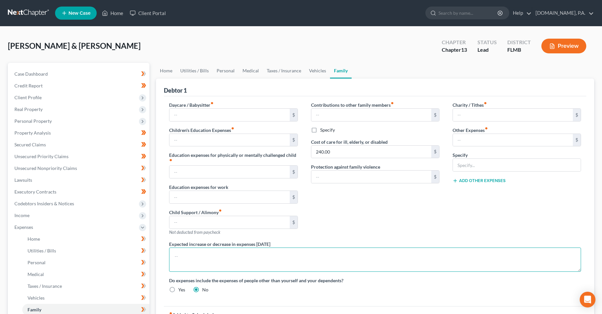
drag, startPoint x: 390, startPoint y: 249, endPoint x: 505, endPoint y: 271, distance: 116.8
click at [391, 249] on textarea at bounding box center [375, 260] width 412 height 24
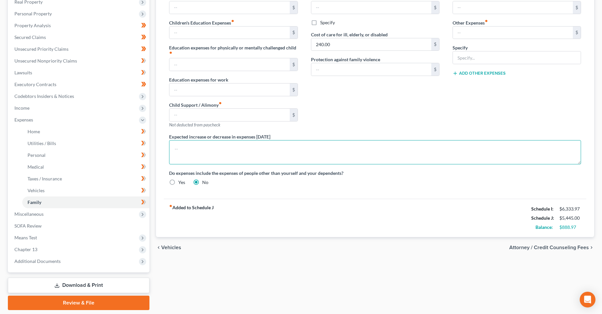
scroll to position [129, 0]
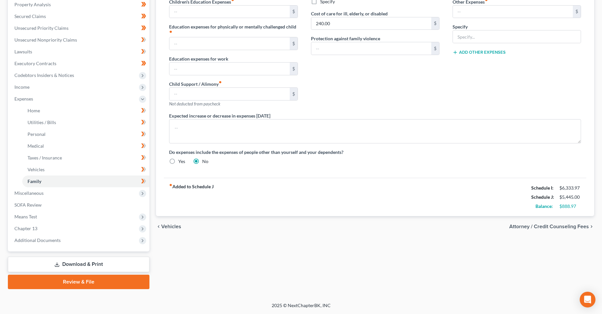
click at [484, 251] on div "Home Utilities / Bills Personal Medical Taxes / Insurance Vehicles Family Debto…" at bounding box center [375, 111] width 445 height 355
drag, startPoint x: 582, startPoint y: 209, endPoint x: 440, endPoint y: 214, distance: 141.7
click at [548, 209] on div "Balance: $888.97" at bounding box center [556, 206] width 56 height 9
click at [427, 248] on div "Home Utilities / Bills Personal Medical Taxes / Insurance Vehicles Family Debto…" at bounding box center [375, 111] width 445 height 355
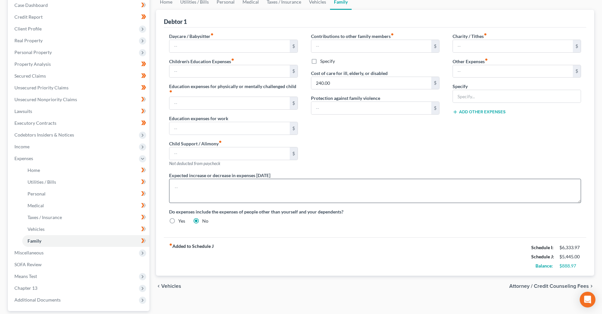
scroll to position [63, 0]
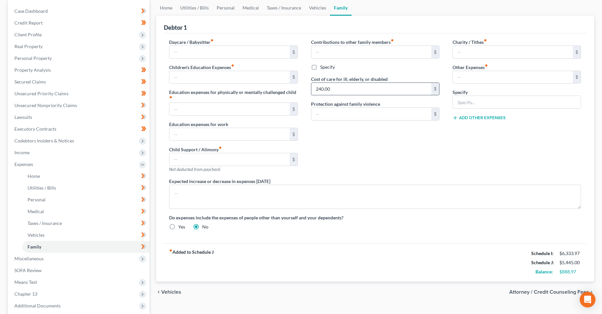
click at [356, 93] on input "240.00" at bounding box center [371, 89] width 120 height 12
drag, startPoint x: 350, startPoint y: 53, endPoint x: 353, endPoint y: 58, distance: 5.7
click at [350, 53] on input "text" at bounding box center [371, 52] width 120 height 12
click at [326, 48] on input "text" at bounding box center [371, 52] width 120 height 12
type input "240"
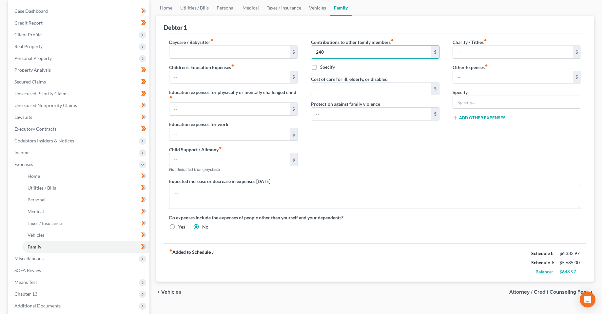
drag, startPoint x: 351, startPoint y: 149, endPoint x: 384, endPoint y: 164, distance: 35.8
click at [351, 149] on div "Contributions to other family members fiber_manual_record 240 $ Specify Cost of…" at bounding box center [376, 108] width 142 height 139
click at [320, 68] on label "Specify" at bounding box center [327, 67] width 15 height 7
click at [323, 68] on input "Specify" at bounding box center [325, 66] width 4 height 4
checkbox input "true"
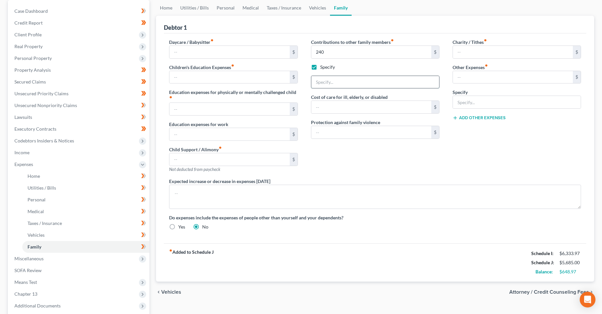
click at [327, 77] on input "text" at bounding box center [375, 82] width 128 height 12
type input "Cost of physical therapy appointments for disabled son"
click at [386, 165] on div "Contributions to other family members fiber_manual_record 240 $ Specify Cost of…" at bounding box center [376, 108] width 142 height 139
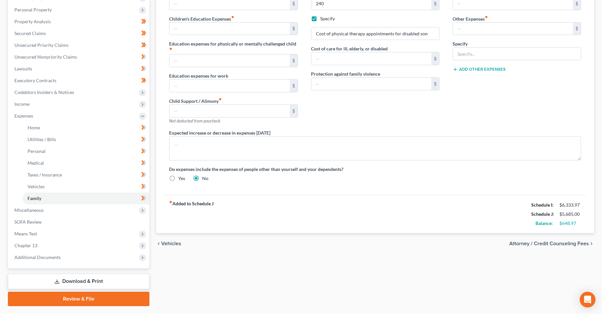
scroll to position [129, 0]
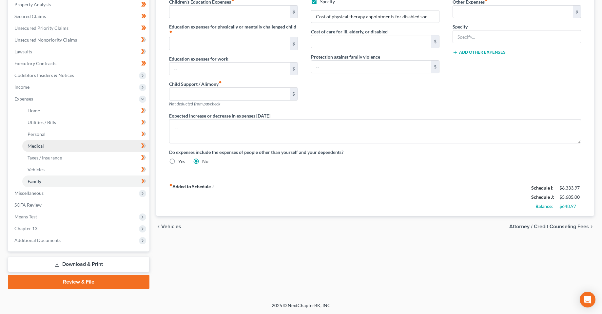
drag, startPoint x: 310, startPoint y: 231, endPoint x: 68, endPoint y: 145, distance: 257.3
click at [309, 231] on div "chevron_left Vehicles Attorney / Credit Counseling Fees chevron_right" at bounding box center [375, 226] width 438 height 21
drag, startPoint x: 577, startPoint y: 206, endPoint x: 563, endPoint y: 206, distance: 14.4
click at [563, 206] on div "$648.97" at bounding box center [571, 206] width 22 height 7
copy div "648.97"
